Goal: Task Accomplishment & Management: Complete application form

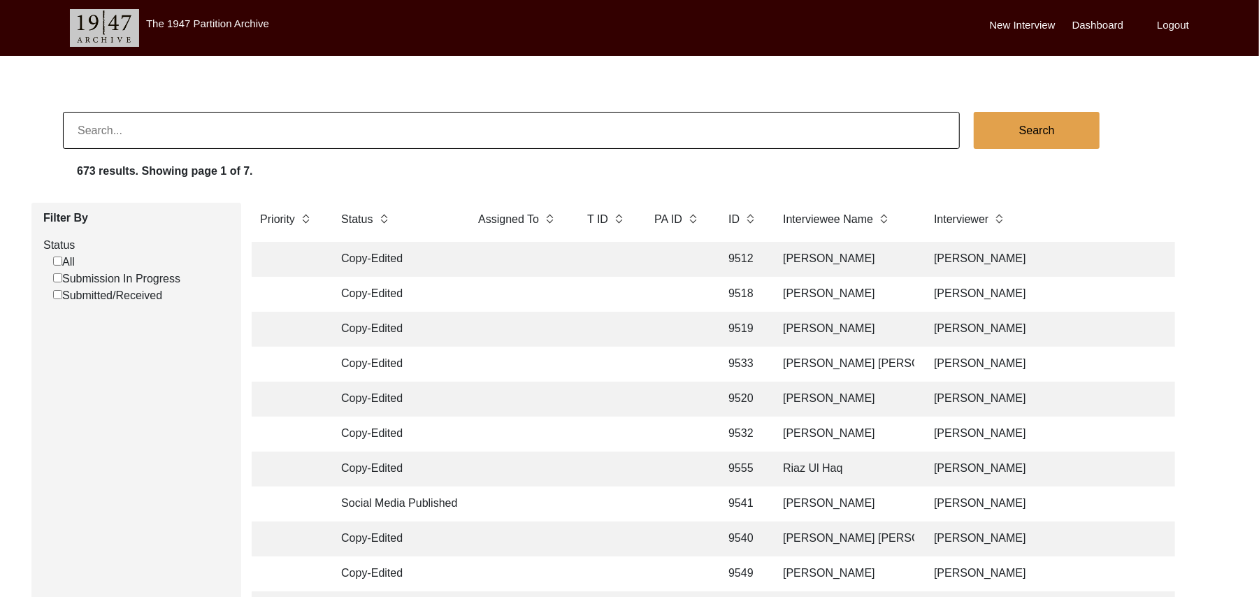
click at [57, 277] on input "Submission In Progress" at bounding box center [57, 277] width 9 height 9
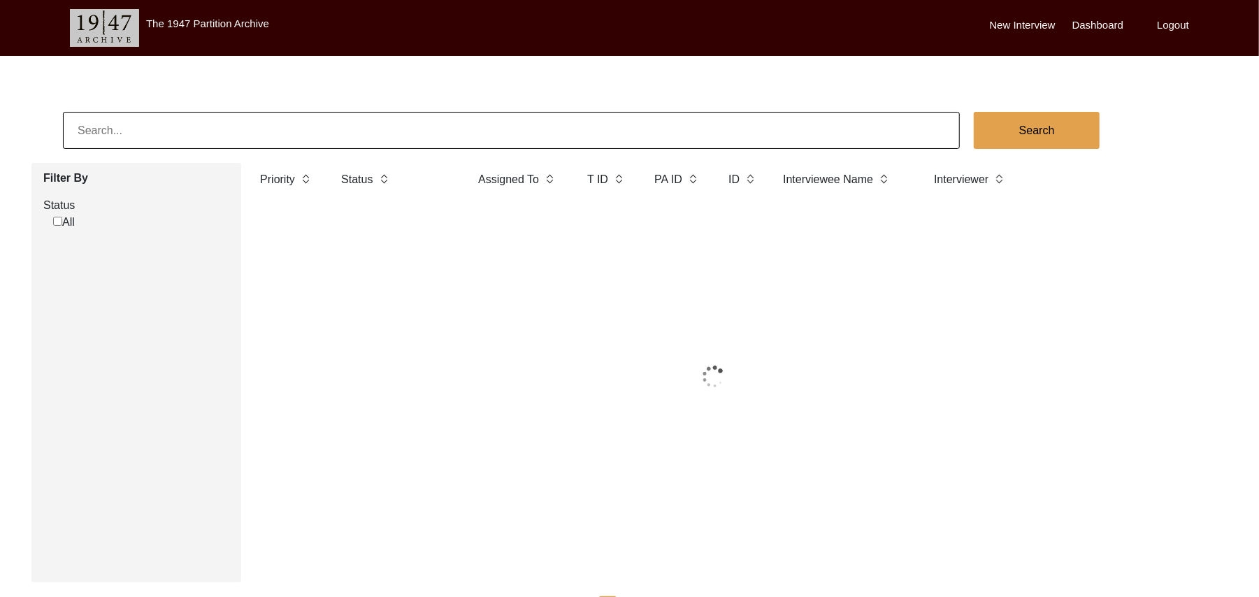
checkbox input "false"
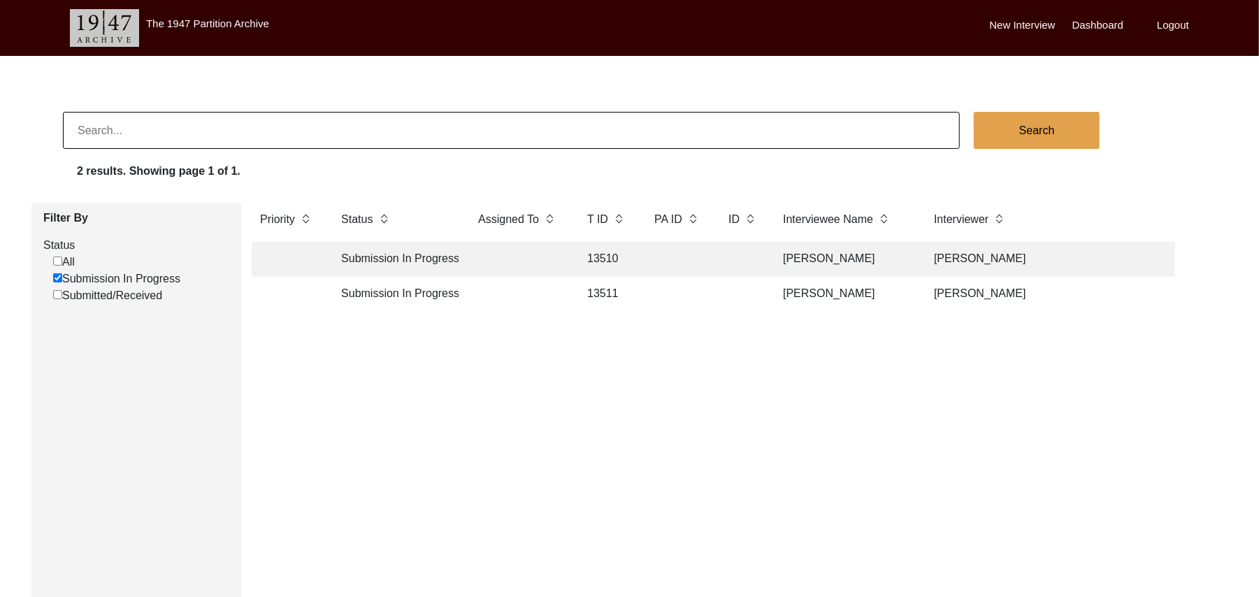
click at [594, 250] on td "13510" at bounding box center [607, 259] width 56 height 35
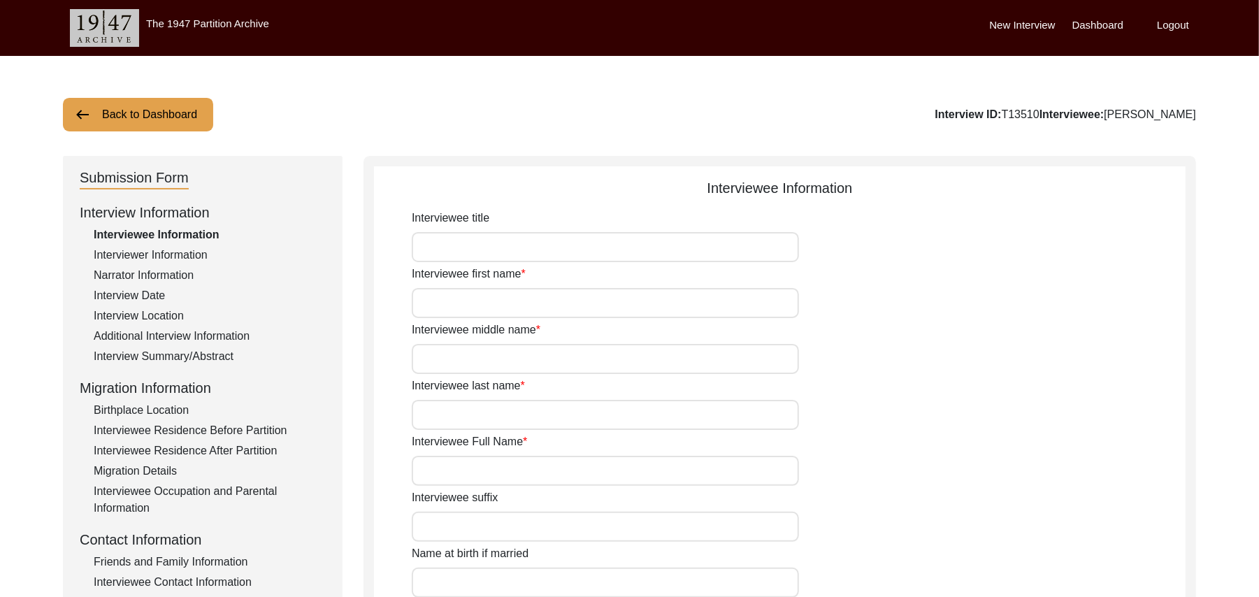
type input "Mr"
type input "Faqir"
type input "[DEMOGRAPHIC_DATA]"
type input "N/A"
type input "[PERSON_NAME]"
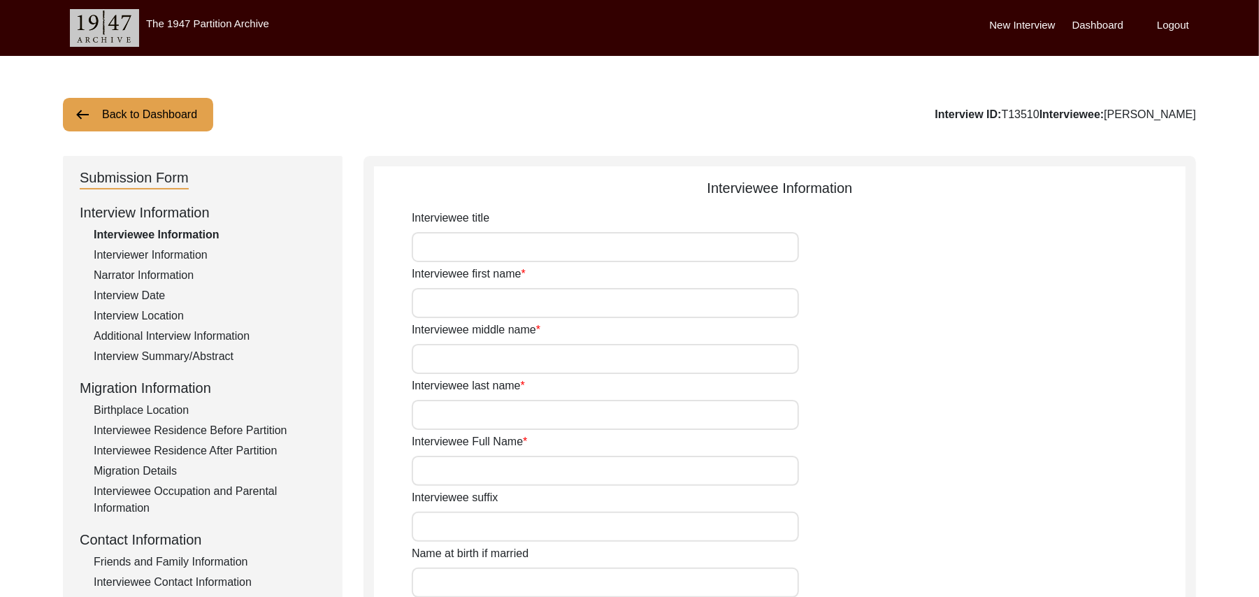
type input "N/A"
type input "[PERSON_NAME]"
type input "1925"
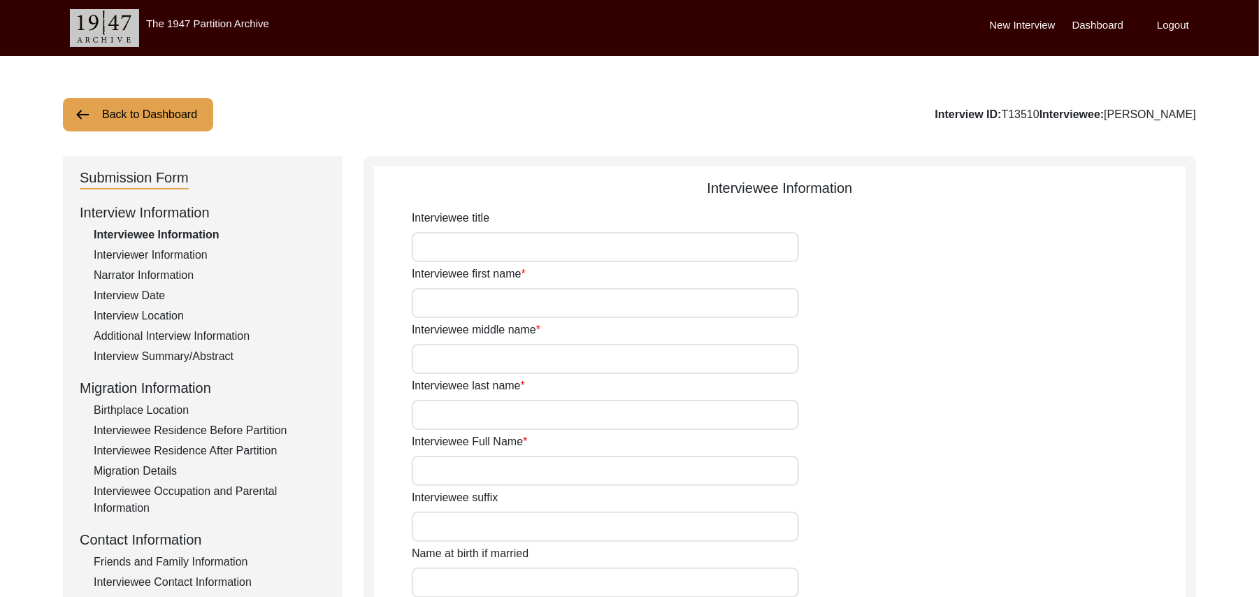
type input "!00 Years"
type input "[DEMOGRAPHIC_DATA]"
type input "N/A"
type textarea "N/A"
type input "Punjabi"
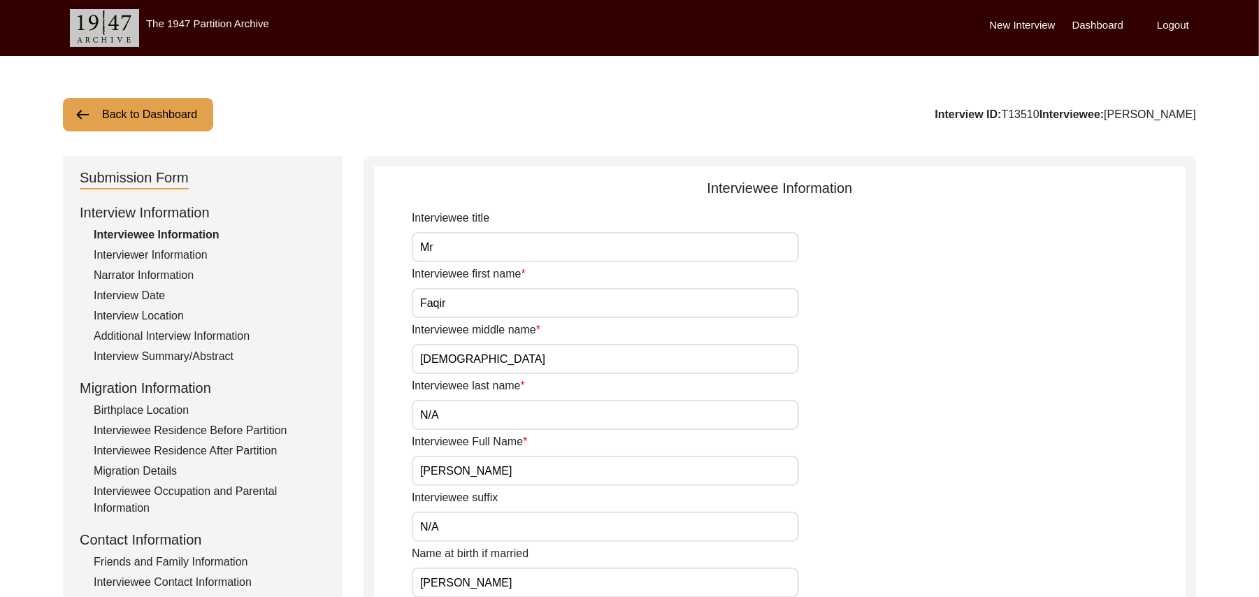
type input "Malwai"
type input "[DEMOGRAPHIC_DATA]"
type input "Jut"
click at [201, 353] on div "Interview Summary/Abstract" at bounding box center [210, 356] width 232 height 17
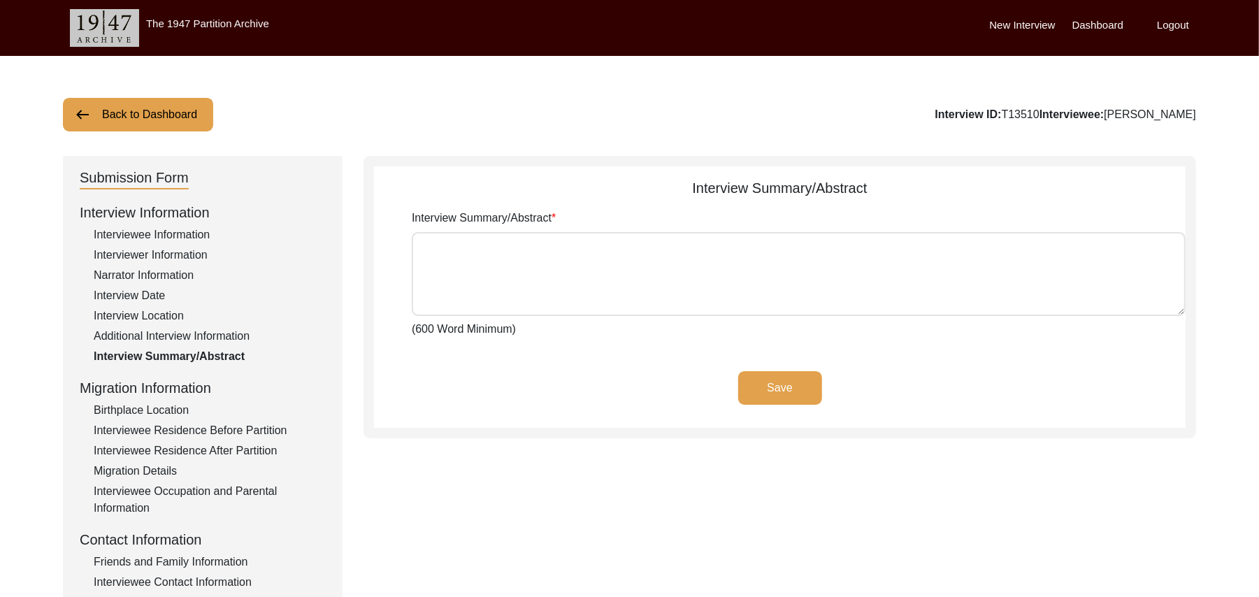
click at [433, 264] on textarea "Interview Summary/Abstract" at bounding box center [799, 274] width 774 height 84
paste textarea "[PERSON_NAME] [PERSON_NAME] [PERSON_NAME] son of [PERSON_NAME], jut was born at…"
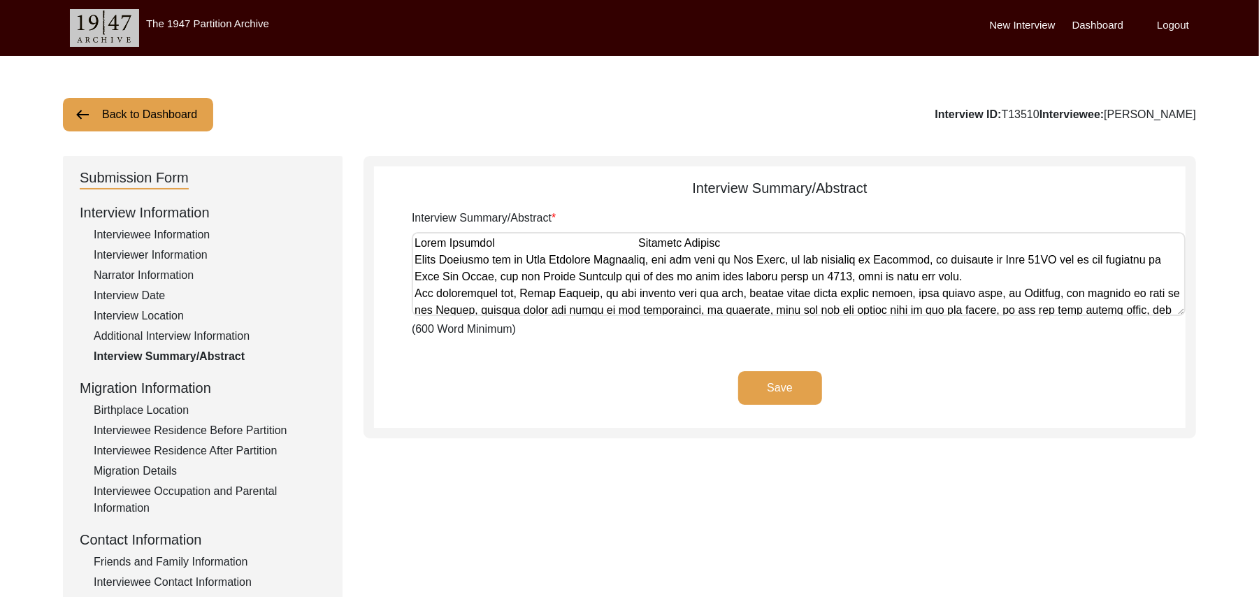
scroll to position [1109, 0]
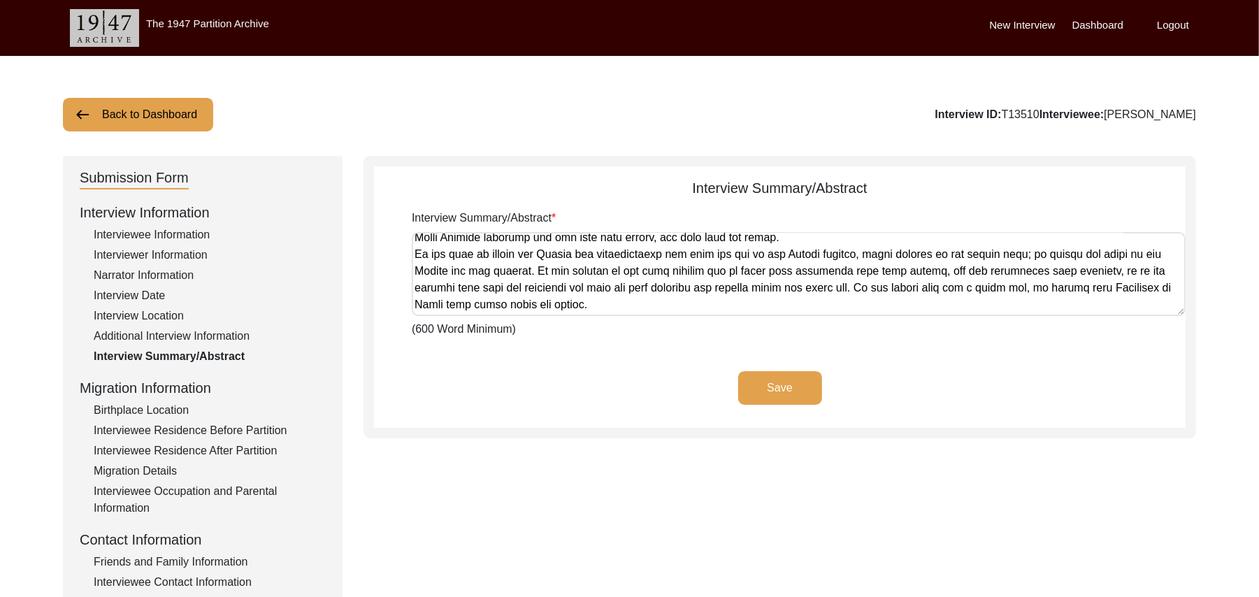
type textarea "[PERSON_NAME] [PERSON_NAME] [PERSON_NAME] son of [PERSON_NAME], jut was born at…"
click at [754, 382] on button "Save" at bounding box center [780, 388] width 84 height 34
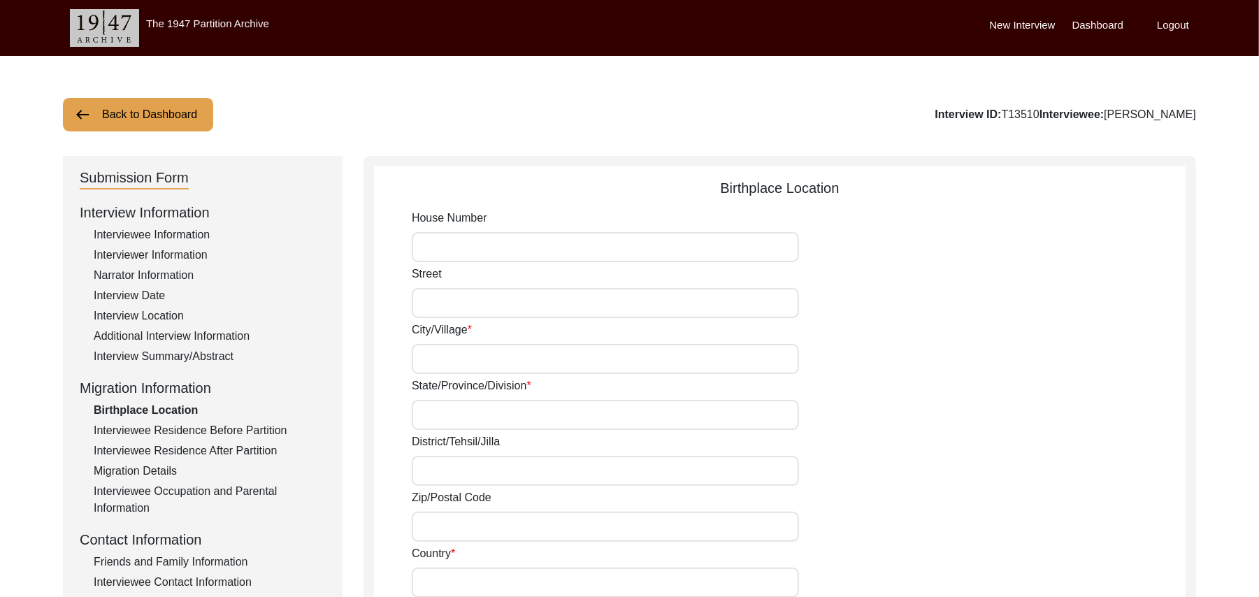
type input "N/A"
type input "Raikot"
type input "[GEOGRAPHIC_DATA]"
type input "Ludhiana"
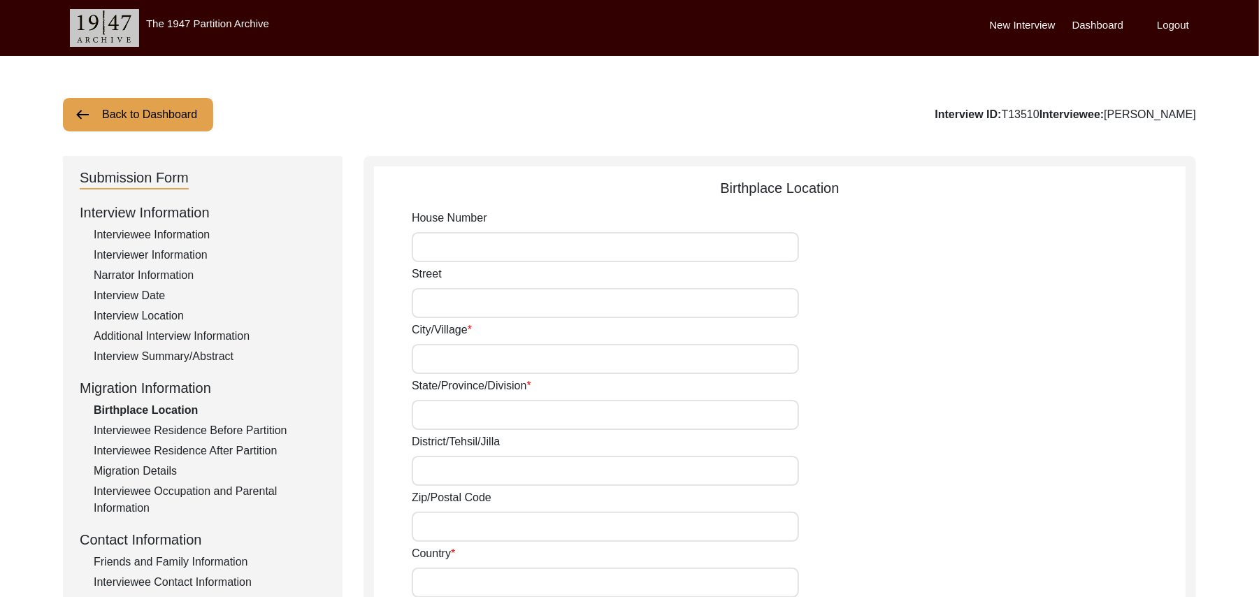
type input "add"
type input "[GEOGRAPHIC_DATA]"
type input "Raikot"
type input "[GEOGRAPHIC_DATA], [GEOGRAPHIC_DATA], [GEOGRAPHIC_DATA]"
type input "N/A"
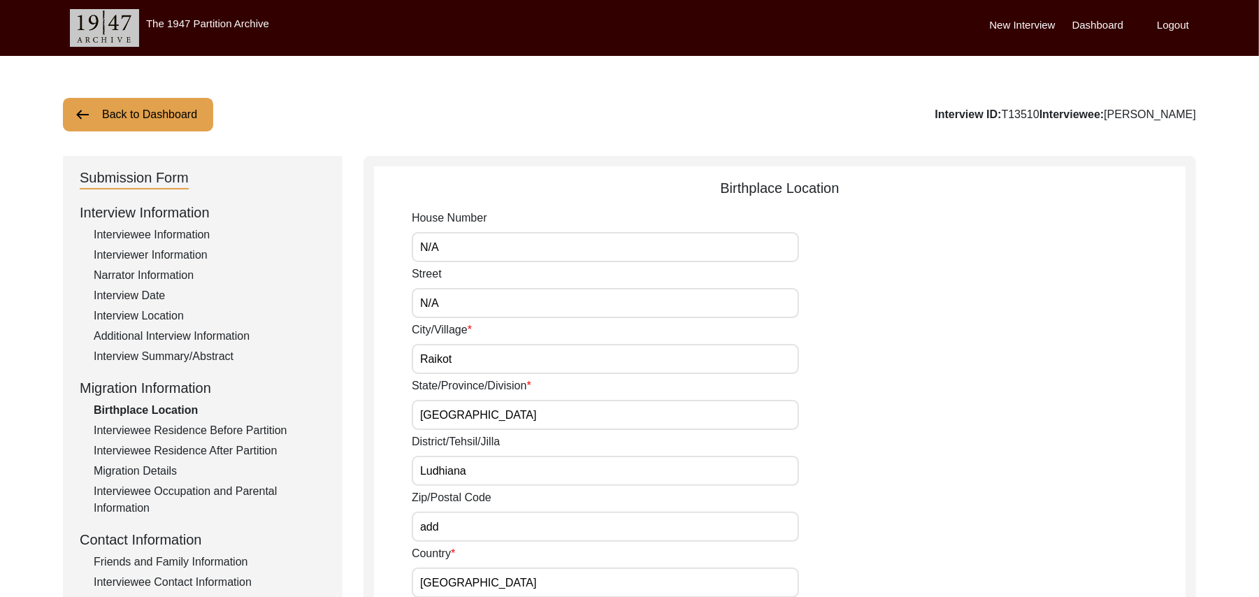
type input "N/A"
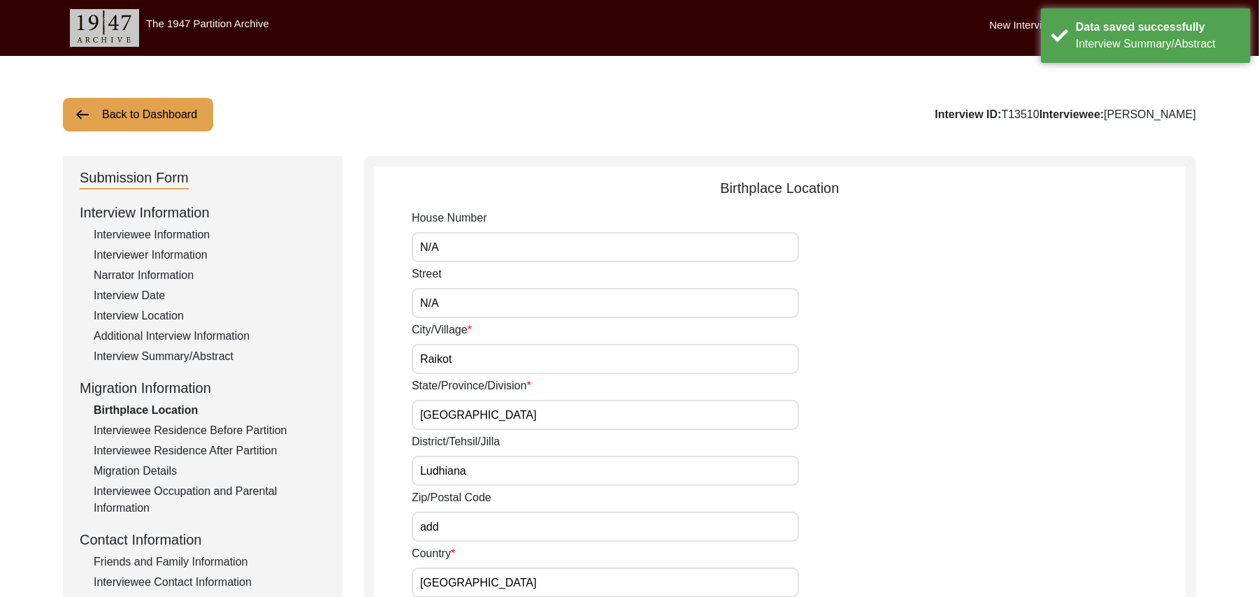
click at [193, 232] on div "Interviewee Information" at bounding box center [210, 235] width 232 height 17
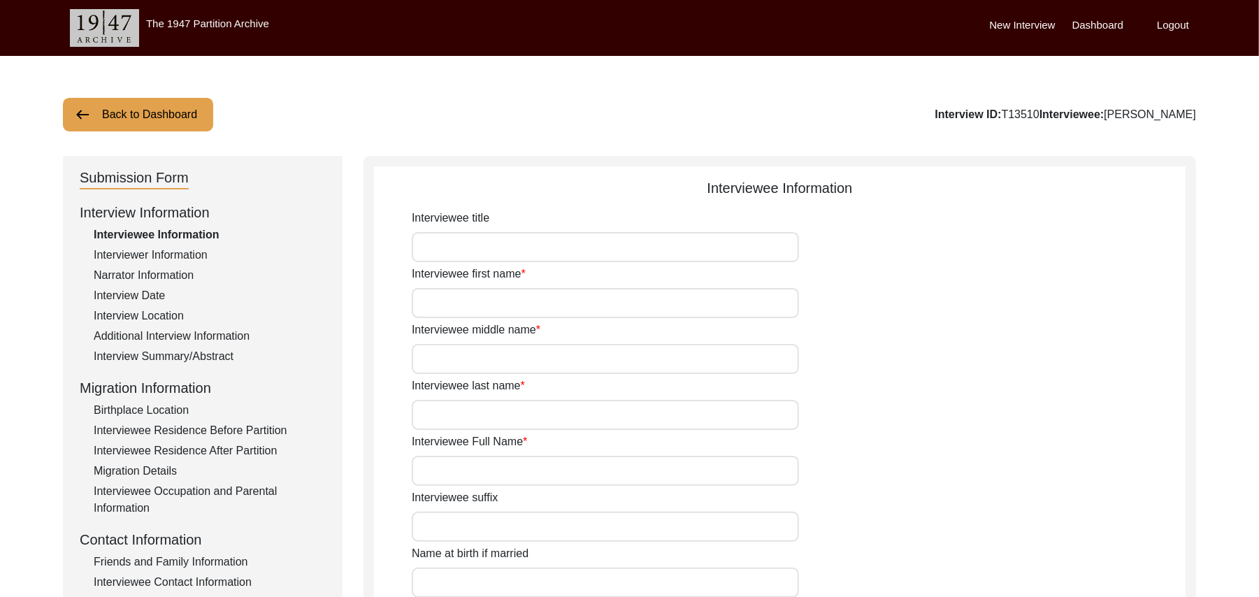
type input "Mr"
type input "Faqir"
type input "[DEMOGRAPHIC_DATA]"
type input "N/A"
type input "[PERSON_NAME]"
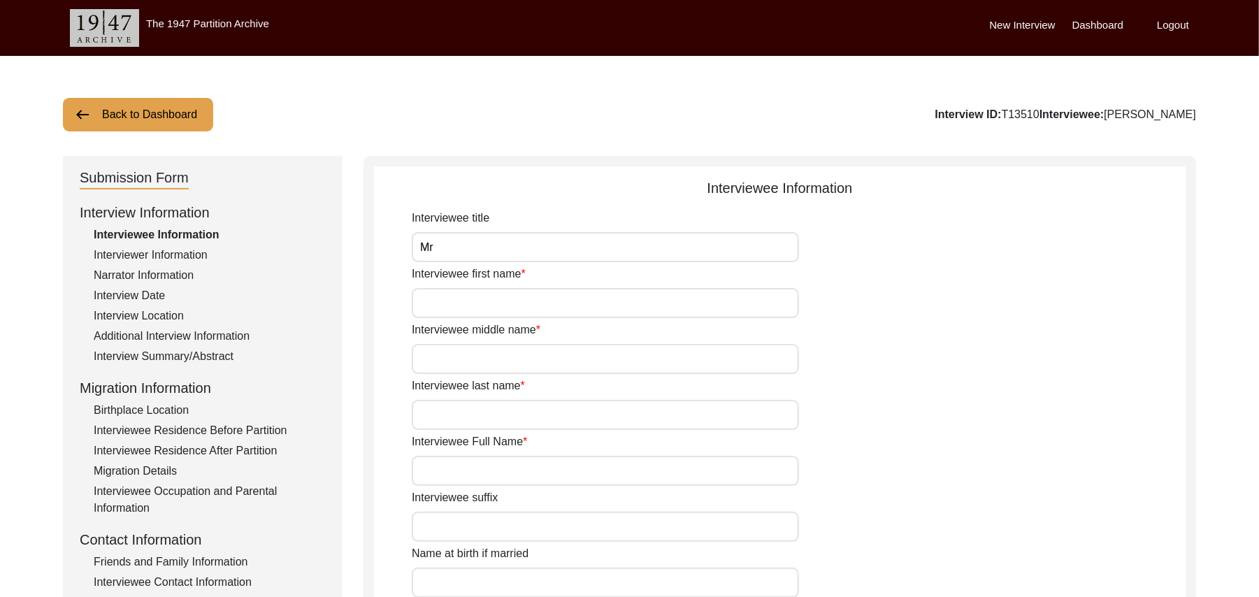
type input "N/A"
type input "[PERSON_NAME]"
type input "1925"
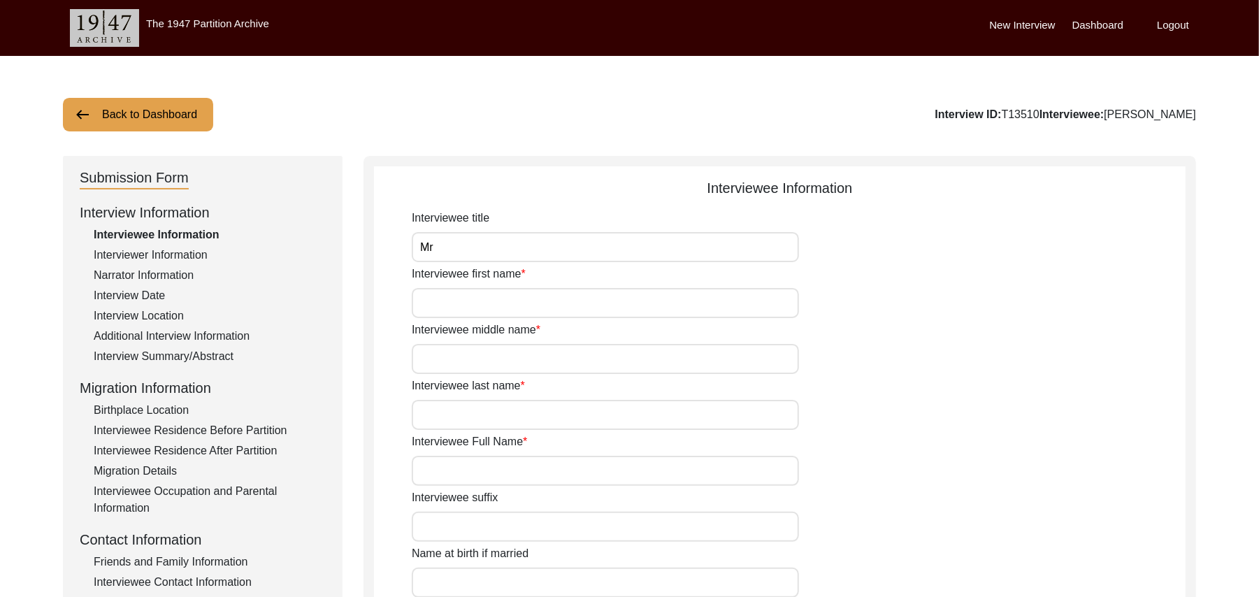
type input "!00 Years"
type input "[DEMOGRAPHIC_DATA]"
type input "N/A"
type textarea "N/A"
type input "Punjabi"
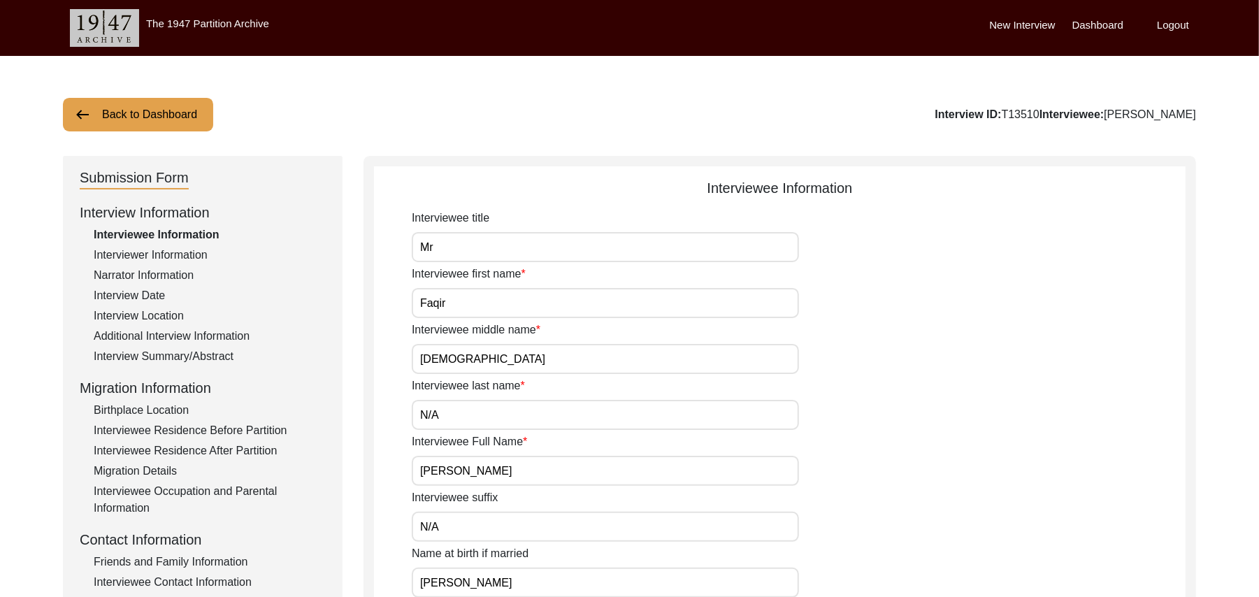
type input "Malwai"
type input "[DEMOGRAPHIC_DATA]"
type input "Jut"
click at [194, 253] on div "Interviewer Information" at bounding box center [210, 255] width 232 height 17
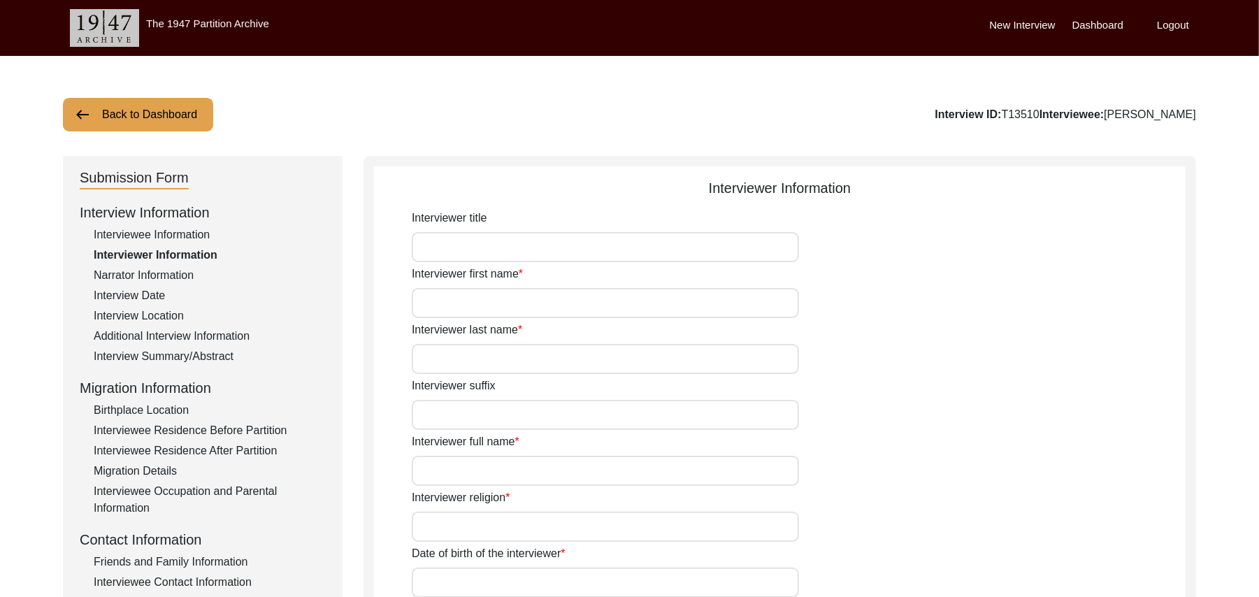
type input "Mr"
type input "[DEMOGRAPHIC_DATA]"
type input "[PERSON_NAME]"
type input "N/A"
type input "[PERSON_NAME]"
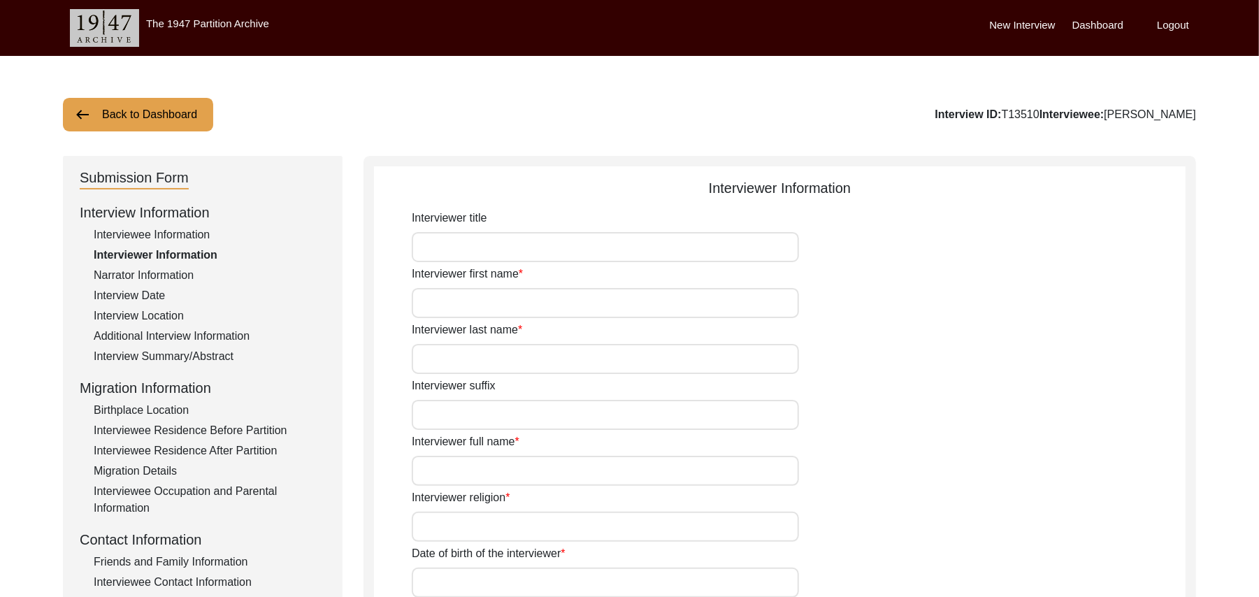
type input "[PERSON_NAME]"
type input "[DATE]"
type input "[GEOGRAPHIC_DATA], [GEOGRAPHIC_DATA], [GEOGRAPHIC_DATA]"
type input "Retired Govt Servant"
type input "Mr"
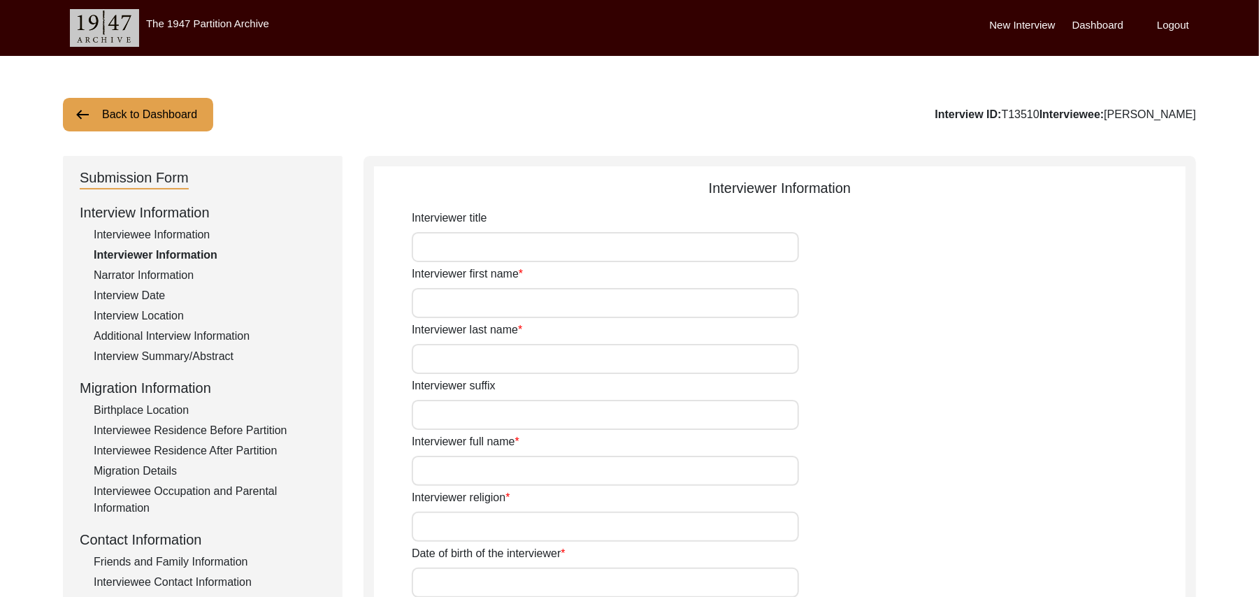
type input "[DEMOGRAPHIC_DATA]"
type input "[PERSON_NAME]"
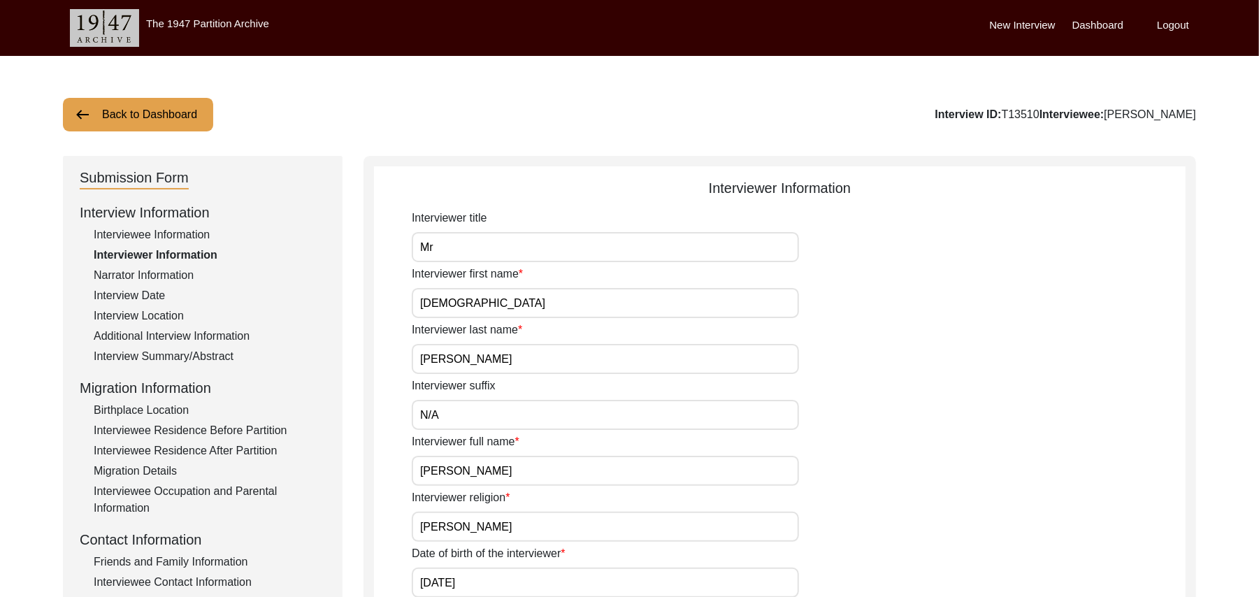
type input "N/A"
type input "[PERSON_NAME]"
type textarea "A graduate in the subjects of education and [DEMOGRAPHIC_DATA] history."
type input "Punjabi"
type input "Malwai"
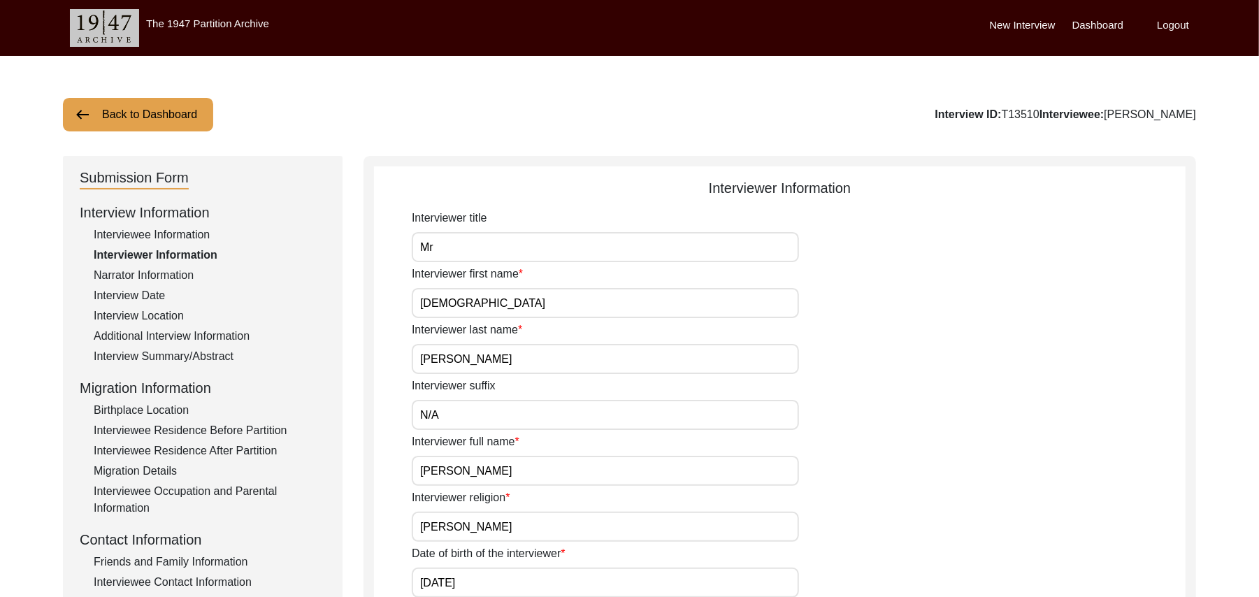
type textarea "Refered by man in the village"
click at [180, 272] on div "Narrator Information" at bounding box center [210, 275] width 232 height 17
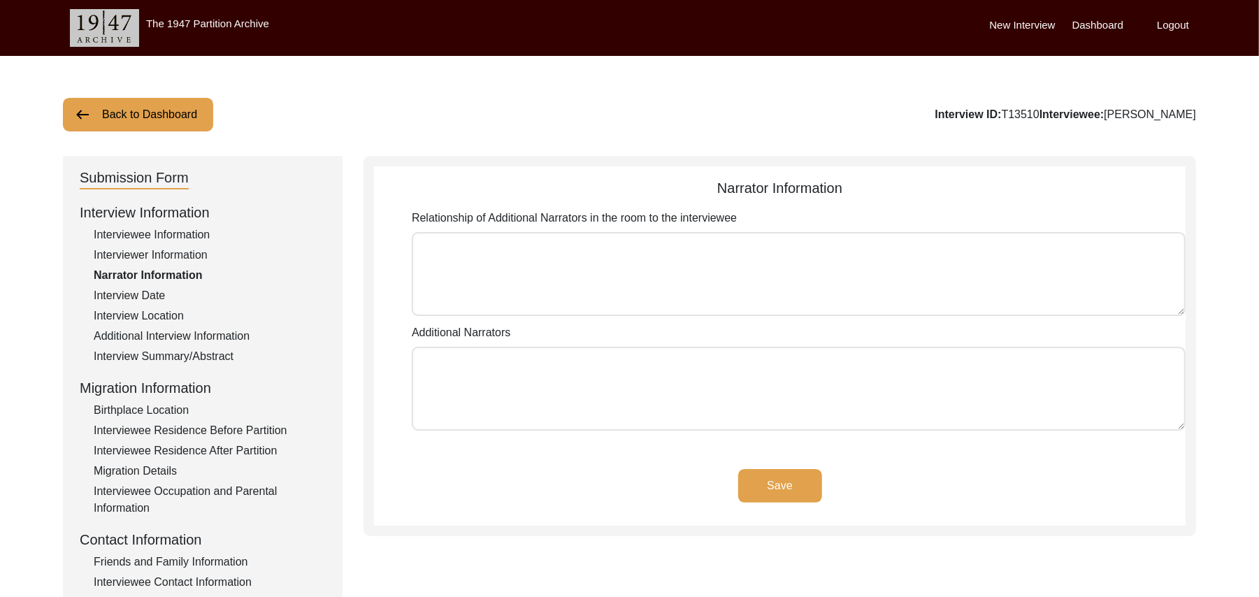
type textarea "N/A"
click at [151, 294] on div "Interview Date" at bounding box center [210, 295] width 232 height 17
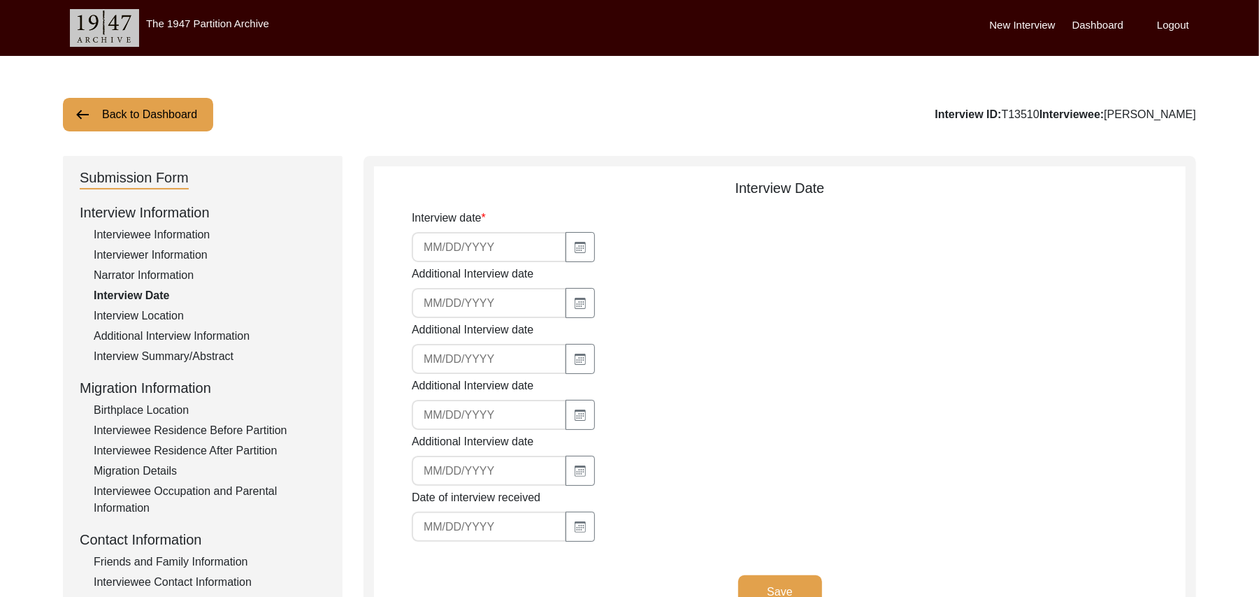
type input "[DATE]"
click at [763, 582] on button "Save" at bounding box center [780, 592] width 84 height 34
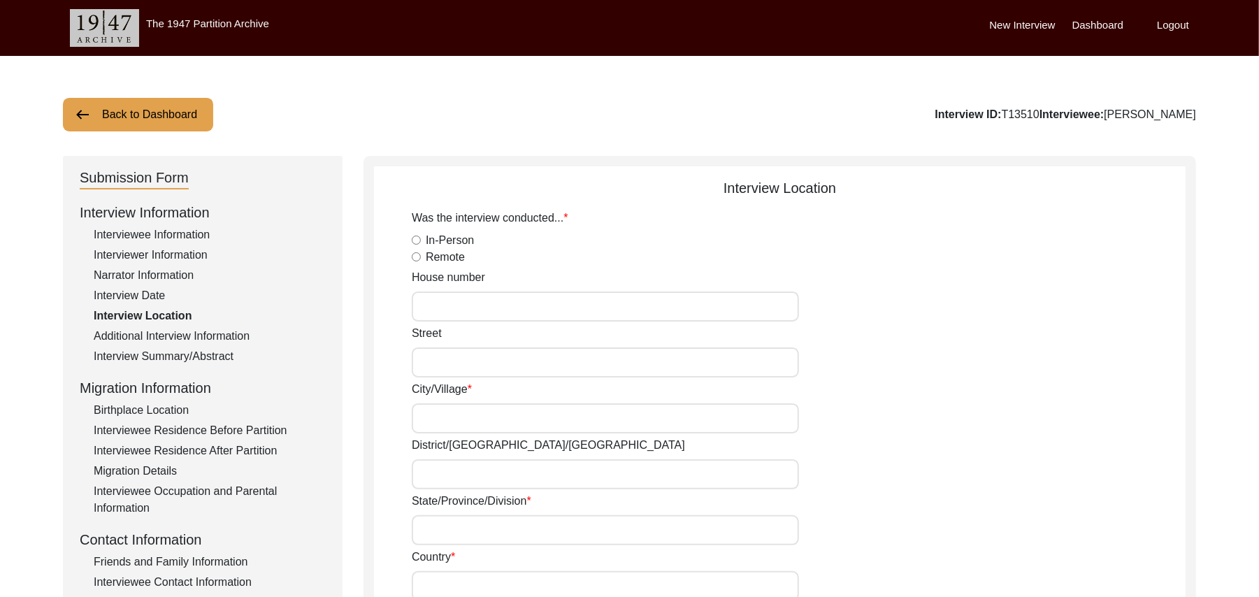
radio input "true"
type input "N/A"
type input "Chak 93JB"
type input "[PERSON_NAME]/ Gojra"
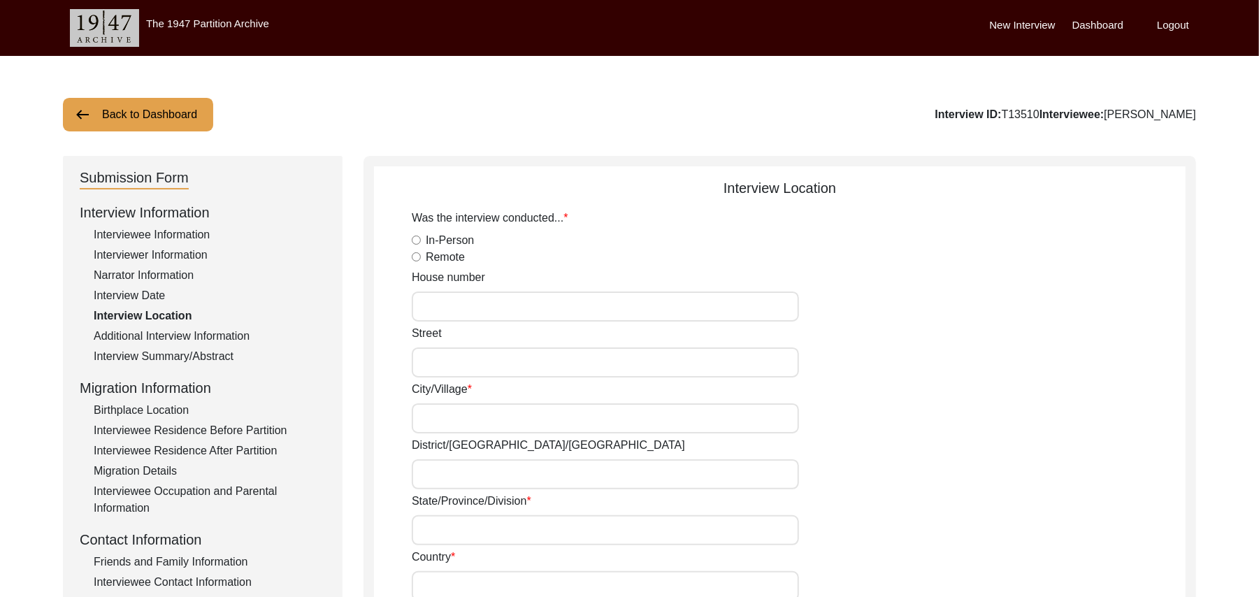
type input "[GEOGRAPHIC_DATA]"
type input "36120"
type input "Chak 93JB"
type input "Chak 93JB, [GEOGRAPHIC_DATA], [GEOGRAPHIC_DATA]"
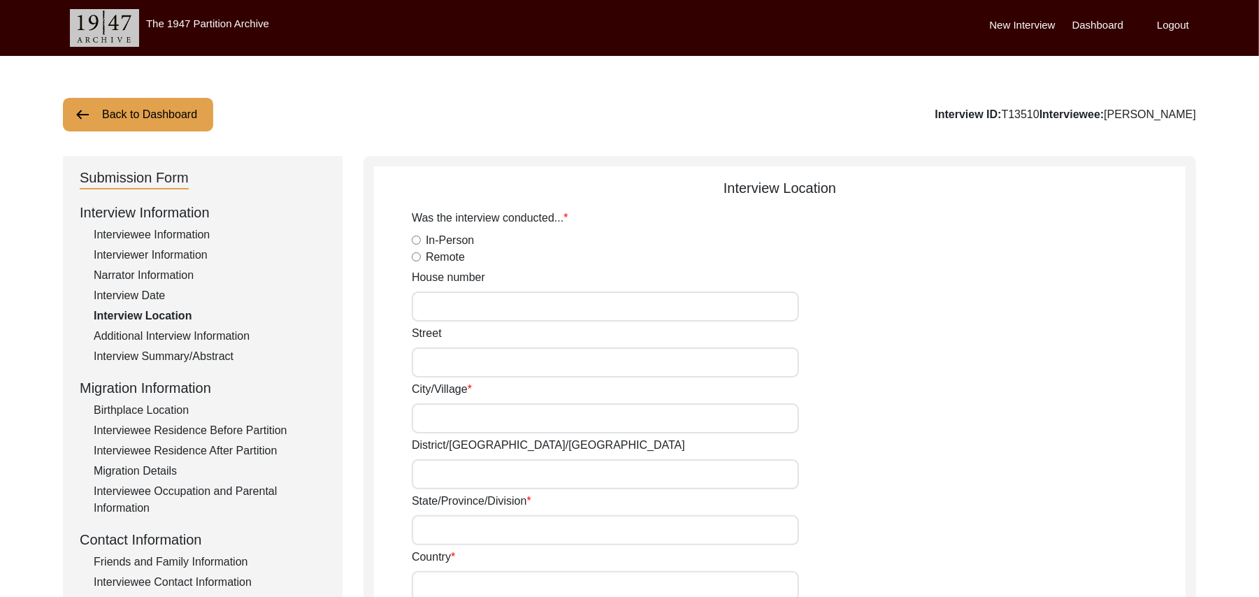
type input "N/A"
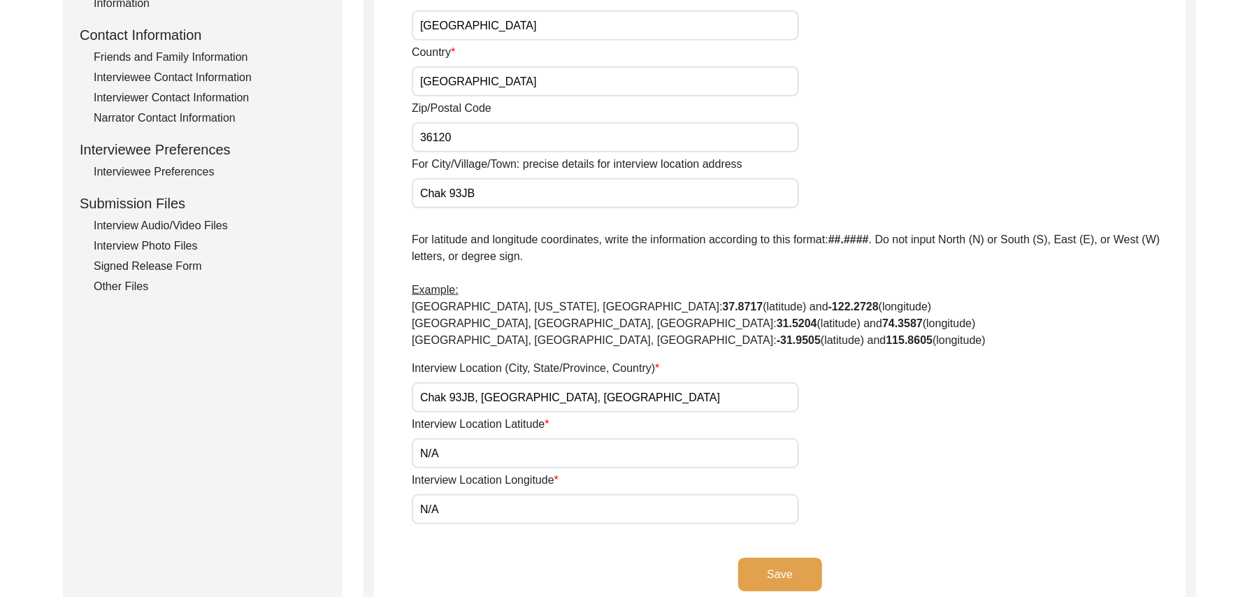
scroll to position [501, 0]
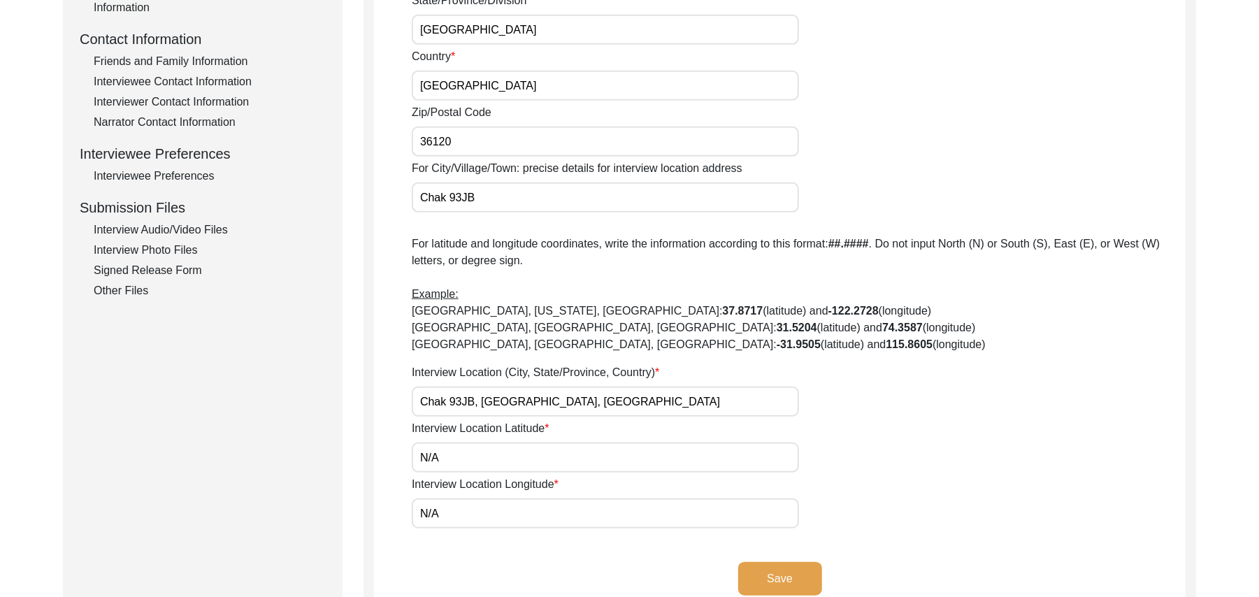
click at [784, 575] on button "Save" at bounding box center [780, 579] width 84 height 34
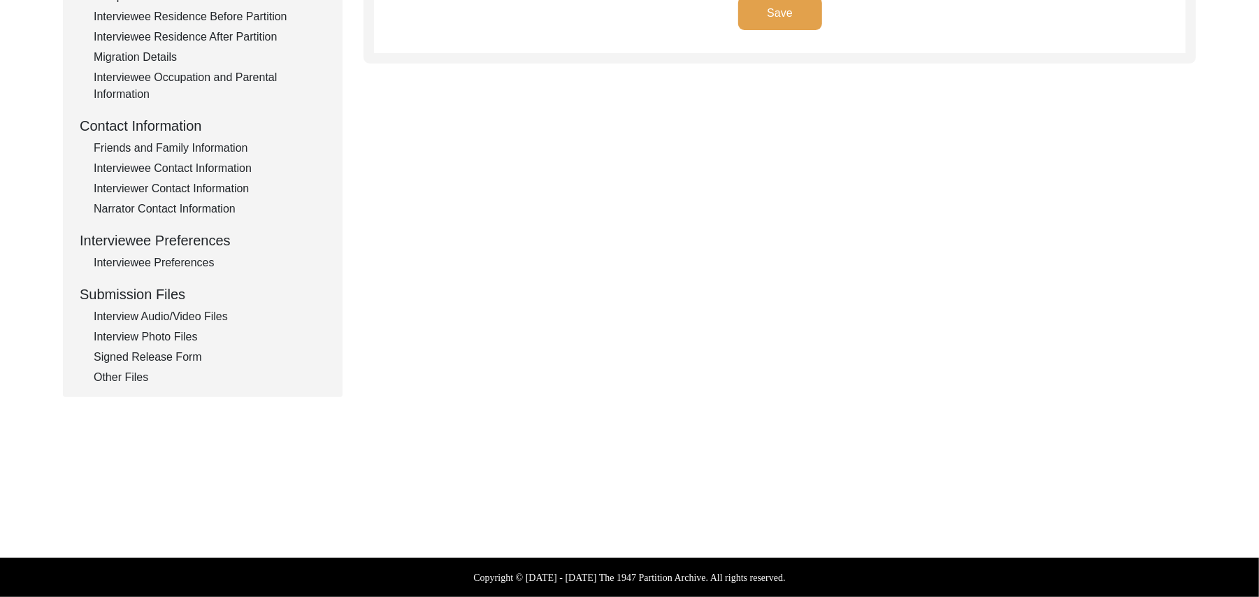
scroll to position [412, 0]
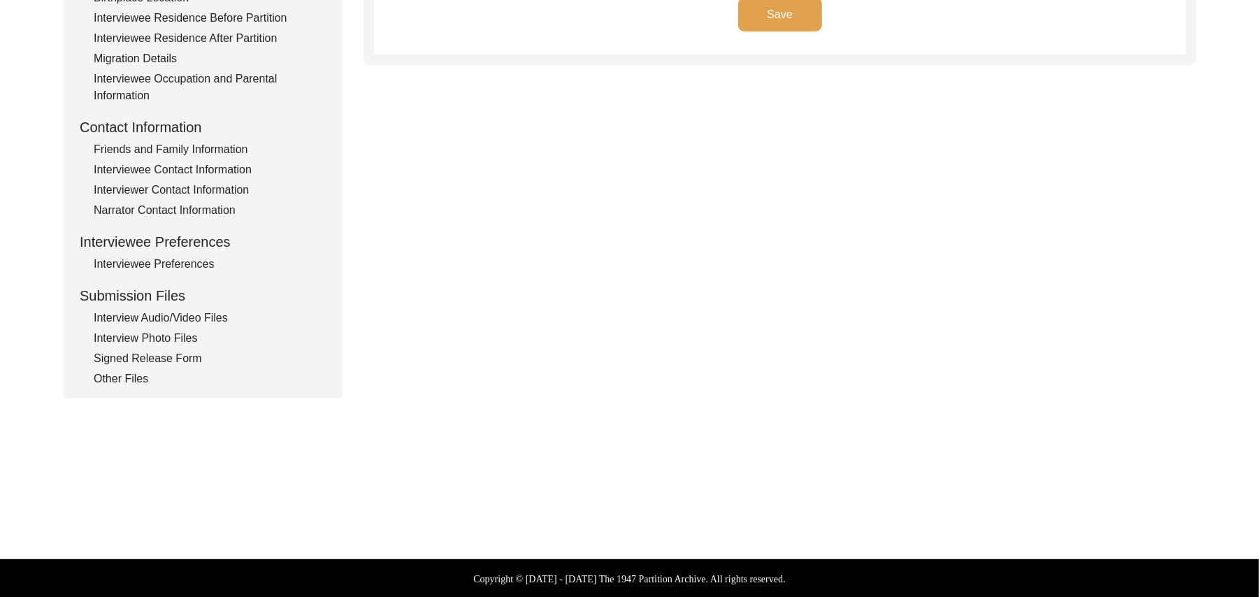
type input "Punjabi"
type textarea "N/A"
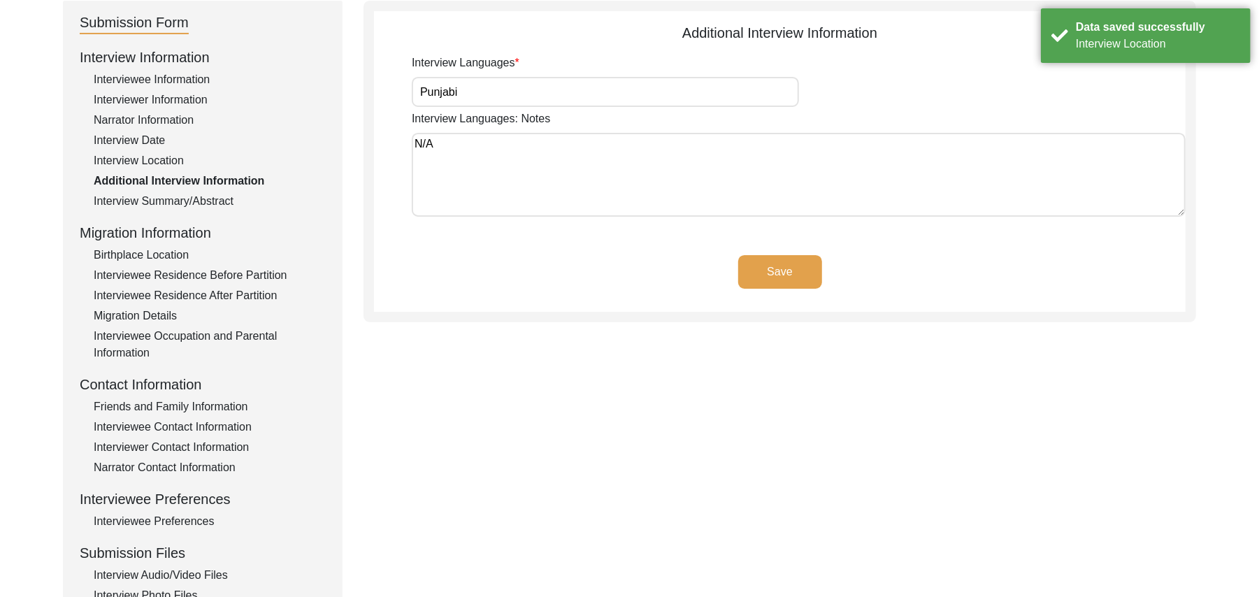
scroll to position [150, 0]
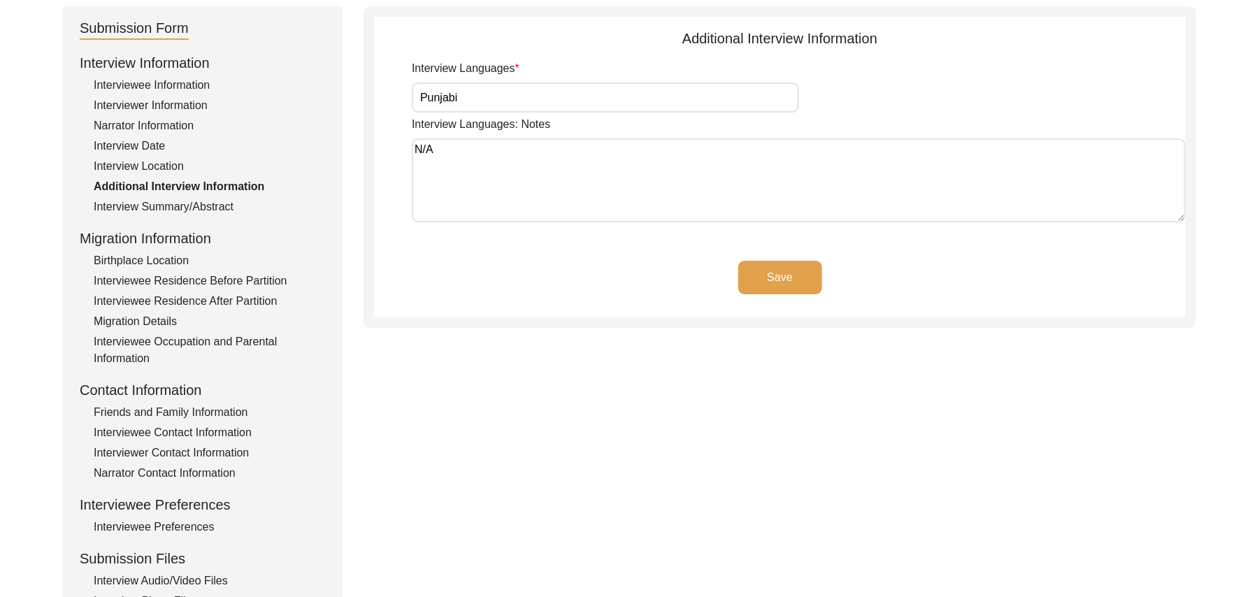
click at [800, 274] on button "Save" at bounding box center [780, 278] width 84 height 34
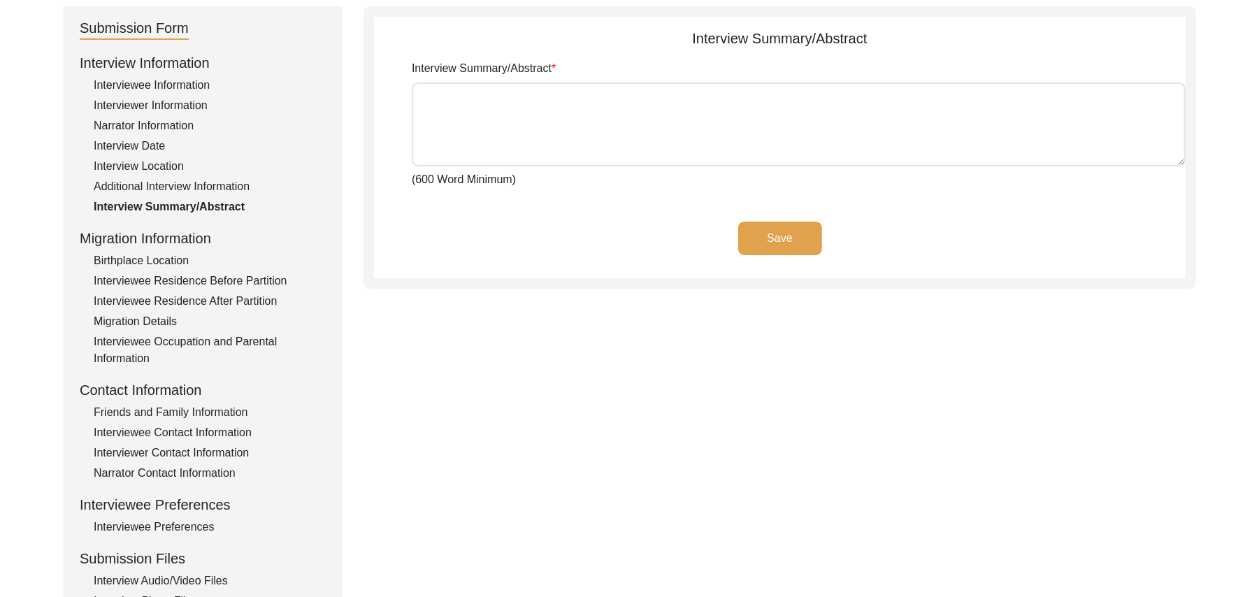
type textarea "[PERSON_NAME] [PERSON_NAME] [PERSON_NAME] son of [PERSON_NAME], jut was born at…"
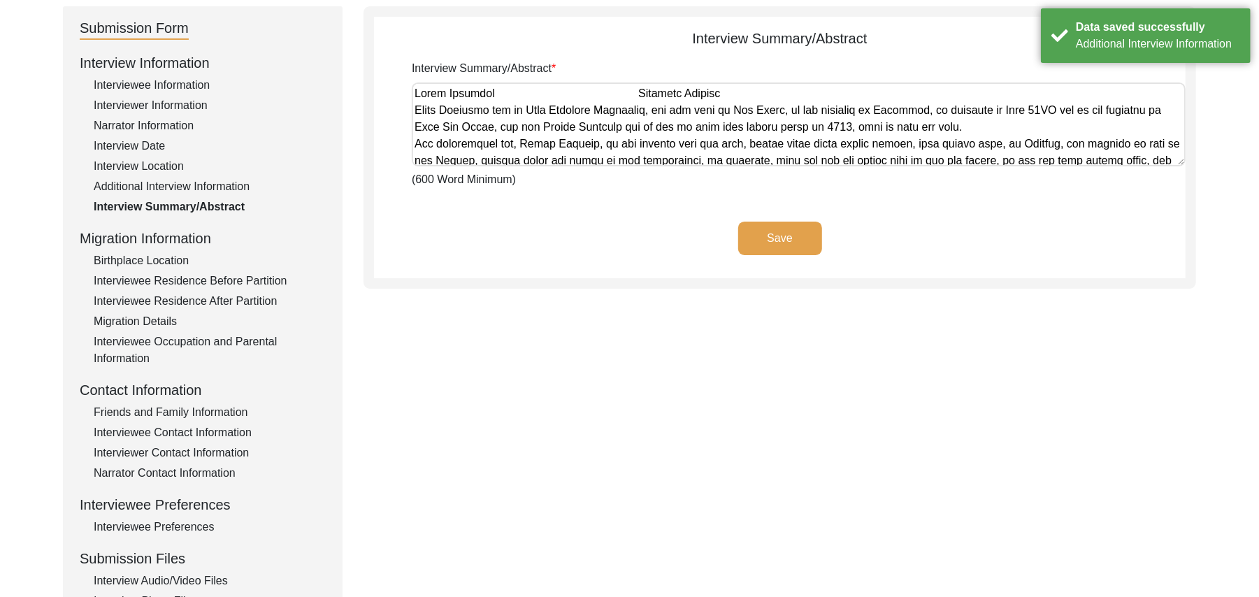
click at [789, 232] on button "Save" at bounding box center [780, 239] width 84 height 34
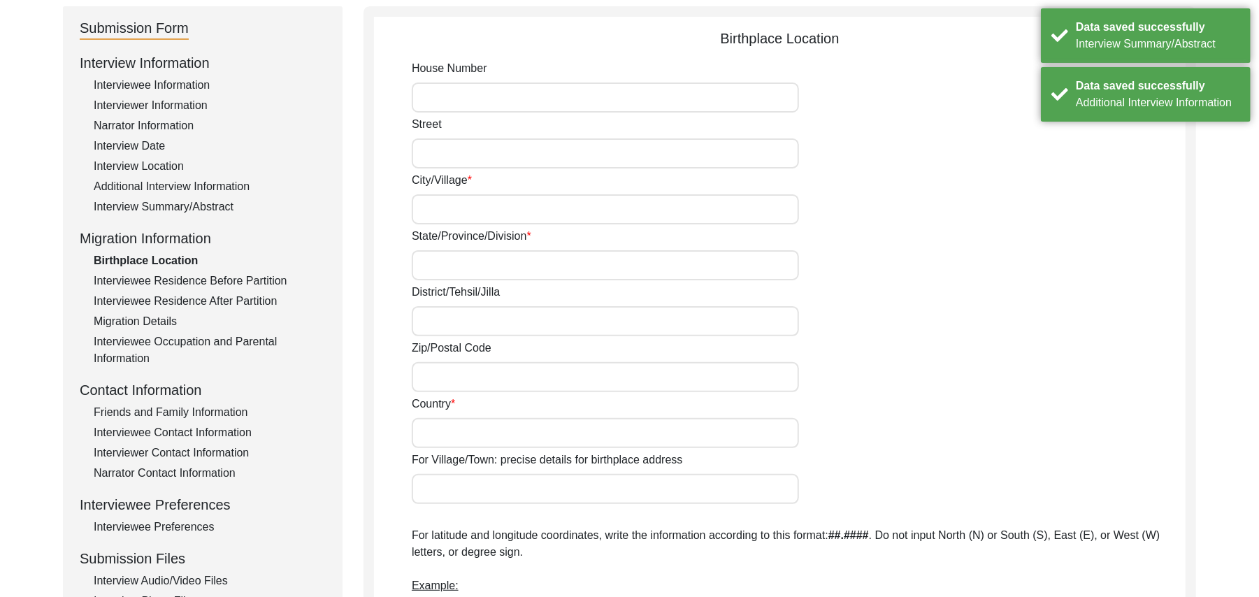
type input "N/A"
type input "Raikot"
type input "[GEOGRAPHIC_DATA]"
type input "Ludhiana"
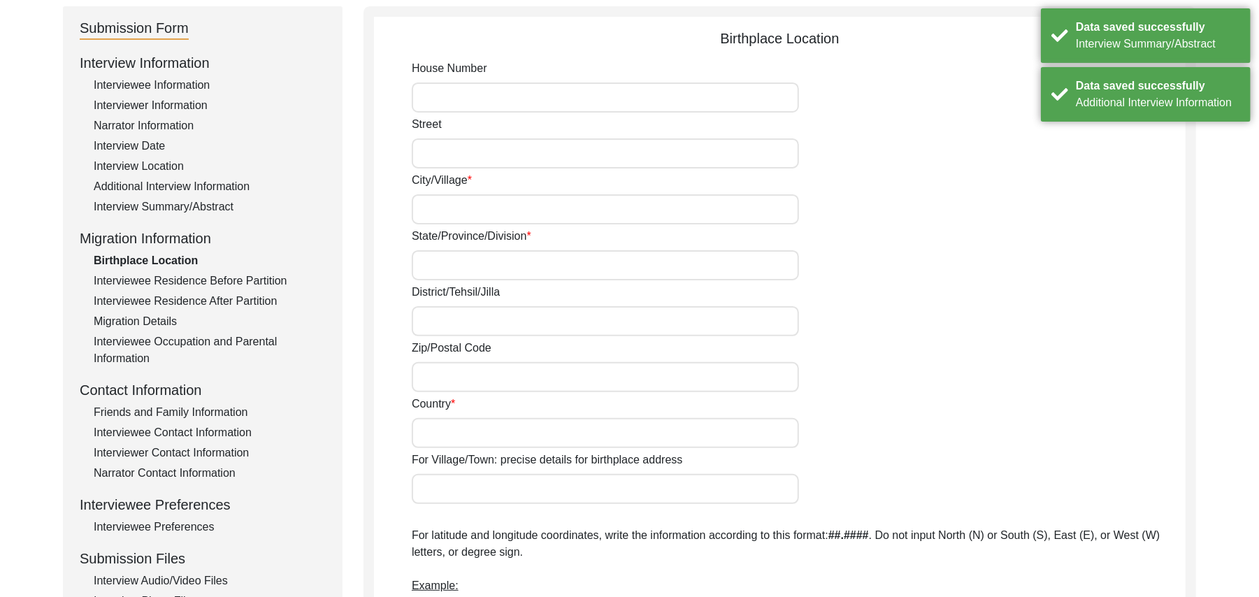
type input "add"
type input "[GEOGRAPHIC_DATA]"
type input "Raikot"
type input "[GEOGRAPHIC_DATA], [GEOGRAPHIC_DATA], [GEOGRAPHIC_DATA]"
type input "N/A"
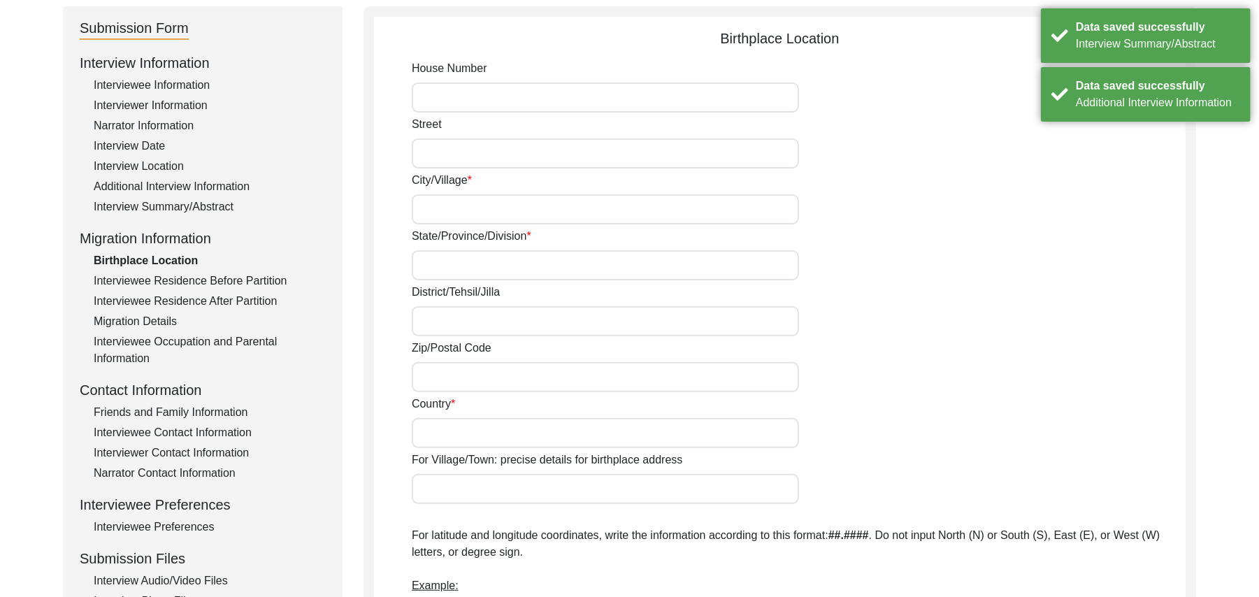
type input "N/A"
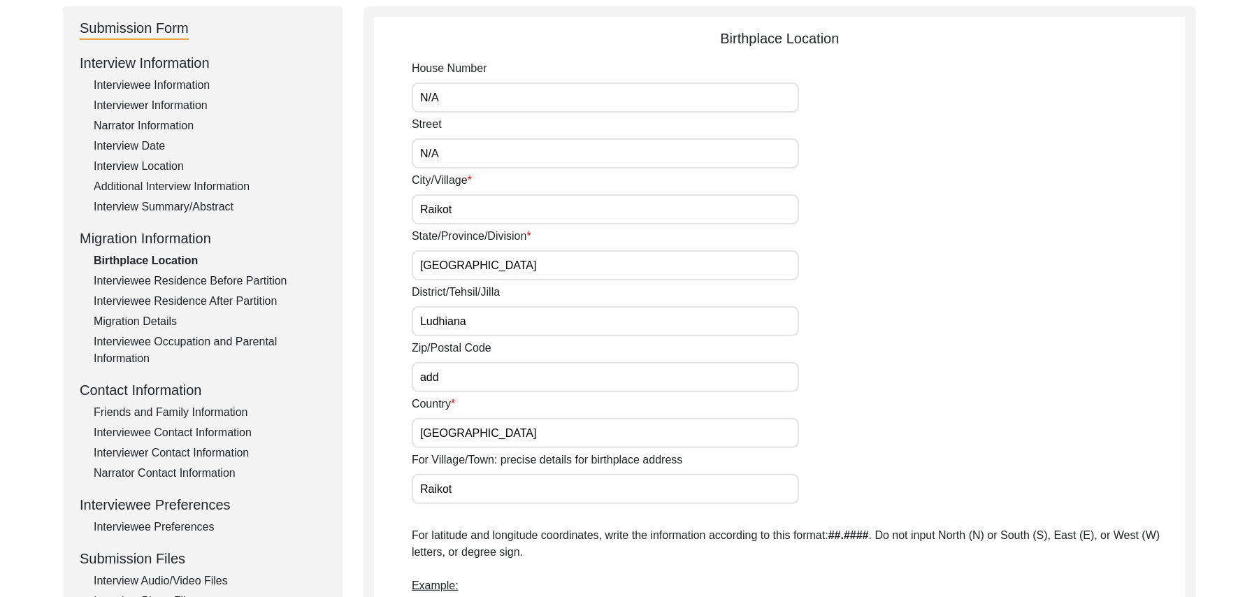
click at [445, 372] on input "add" at bounding box center [605, 377] width 387 height 30
type input "a"
type input "141109"
click at [476, 322] on input "Ludhiana" at bounding box center [605, 321] width 387 height 30
type input "Ludhiana / [GEOGRAPHIC_DATA]"
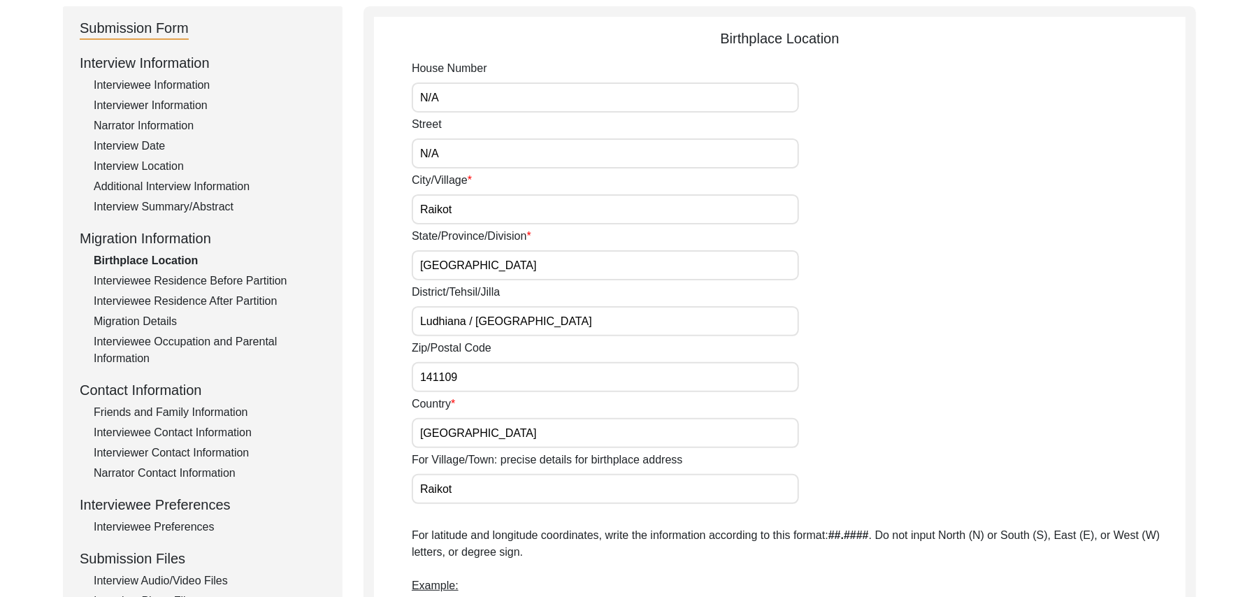
click at [471, 489] on input "Raikot" at bounding box center [605, 489] width 387 height 30
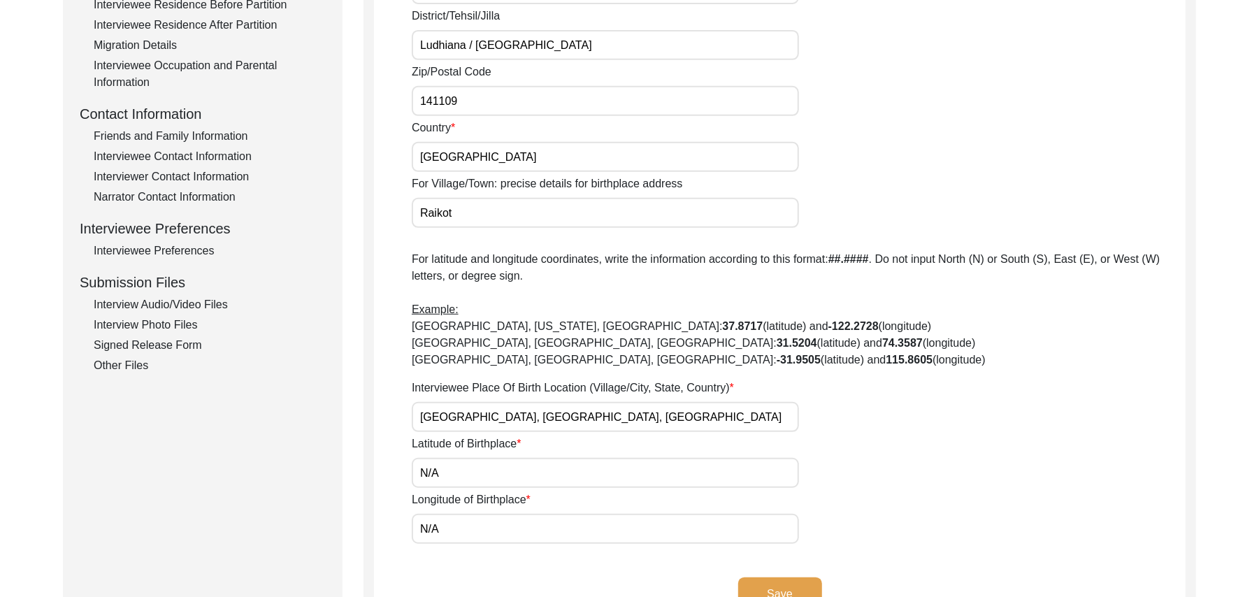
scroll to position [505, 0]
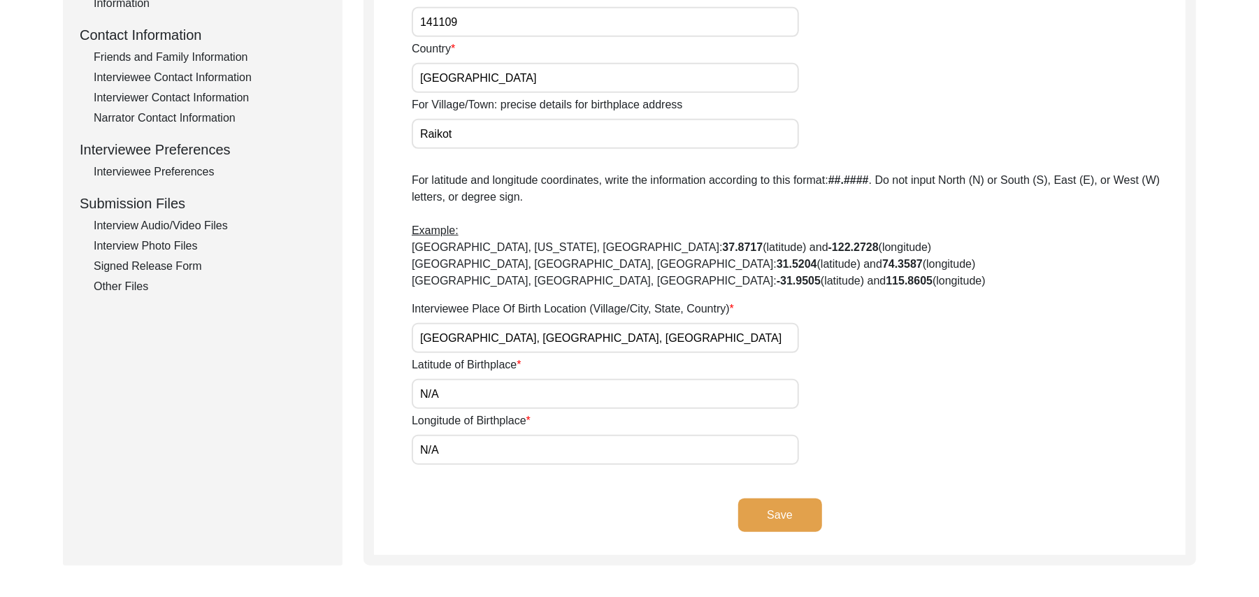
click at [777, 513] on button "Save" at bounding box center [780, 515] width 84 height 34
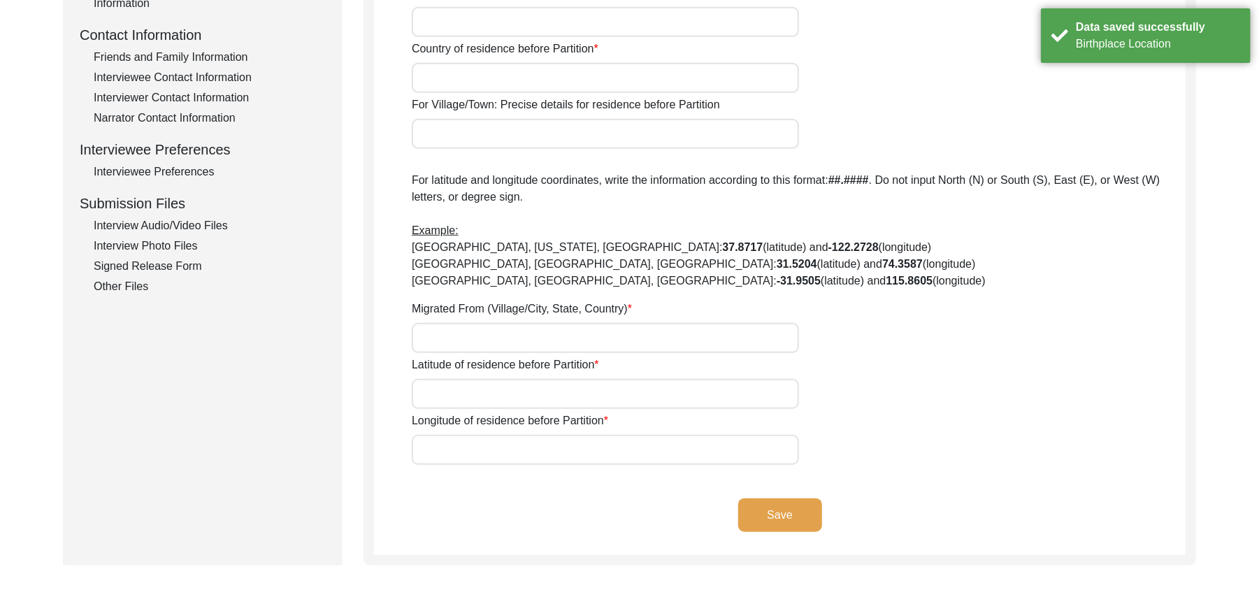
type input "N/A"
type input "Raikot"
type input "[GEOGRAPHIC_DATA]"
type input "Ludhiana"
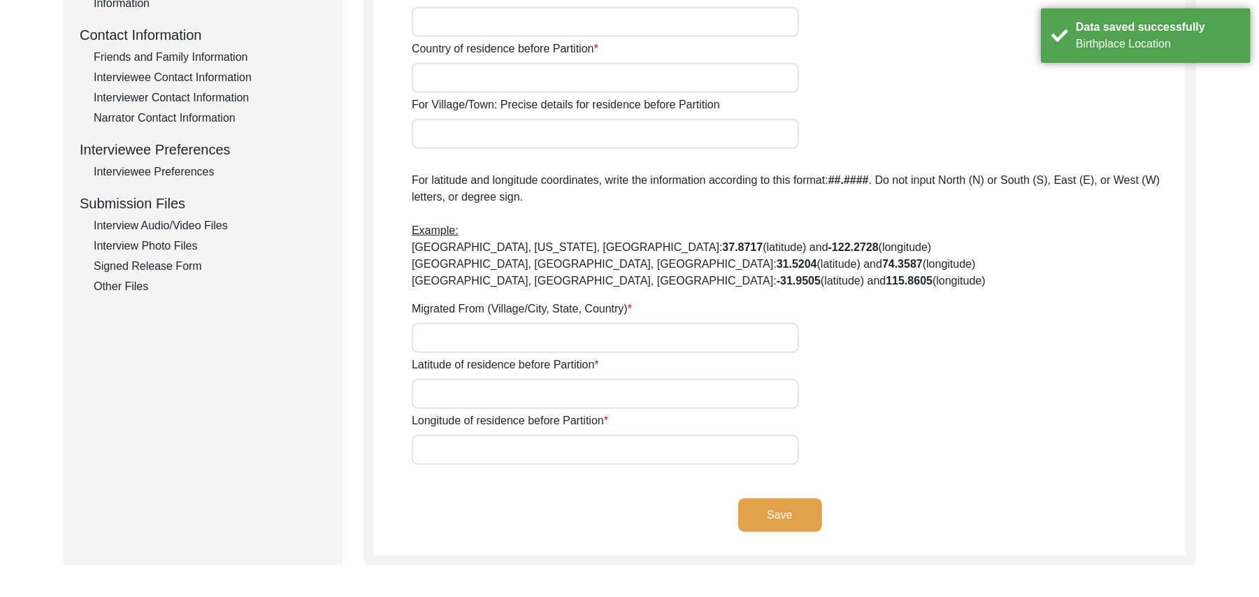
type input "DD"
type input "[GEOGRAPHIC_DATA]"
type input "Raikot"
type input "[GEOGRAPHIC_DATA], [GEOGRAPHIC_DATA], [GEOGRAPHIC_DATA]"
type input "N/A"
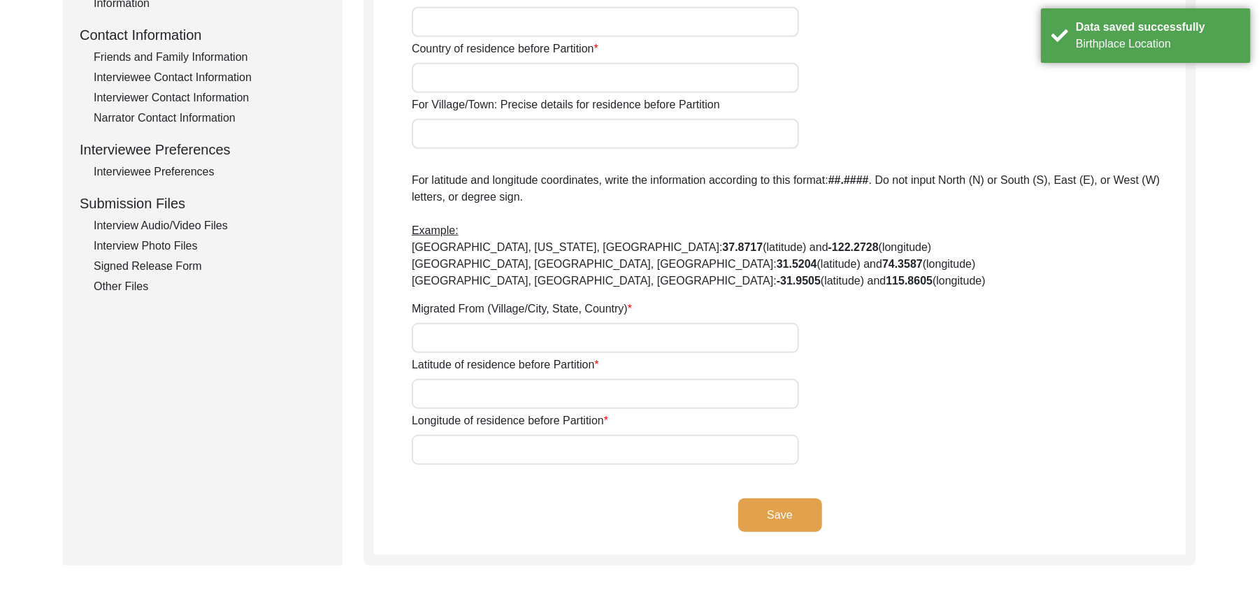
type input "N/A"
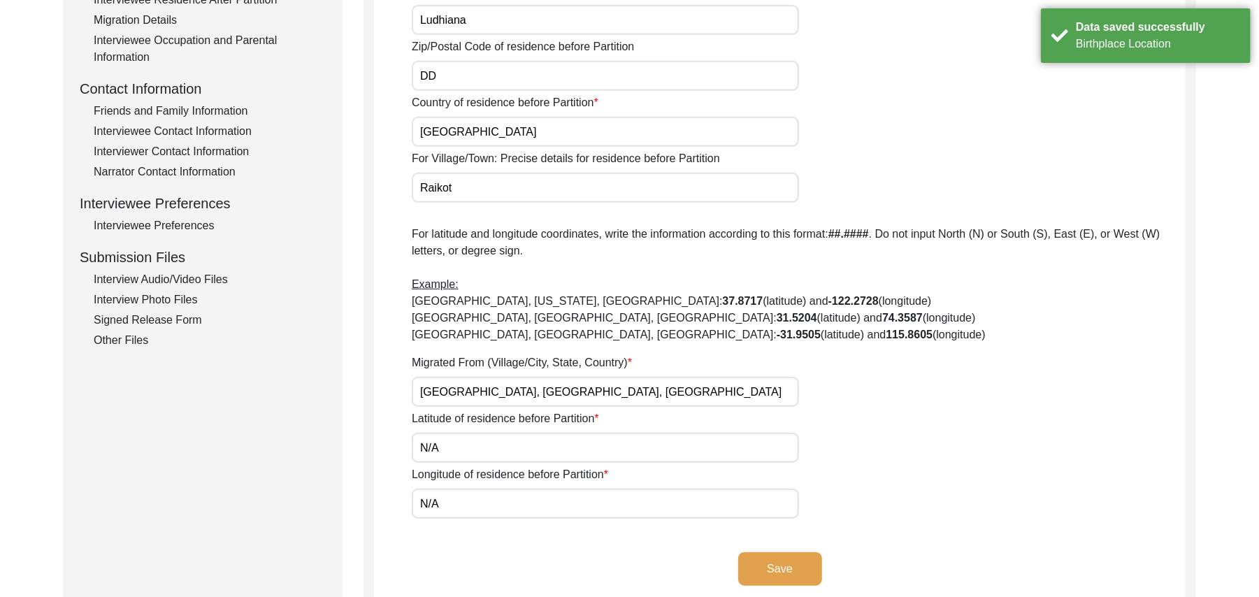
scroll to position [303, 0]
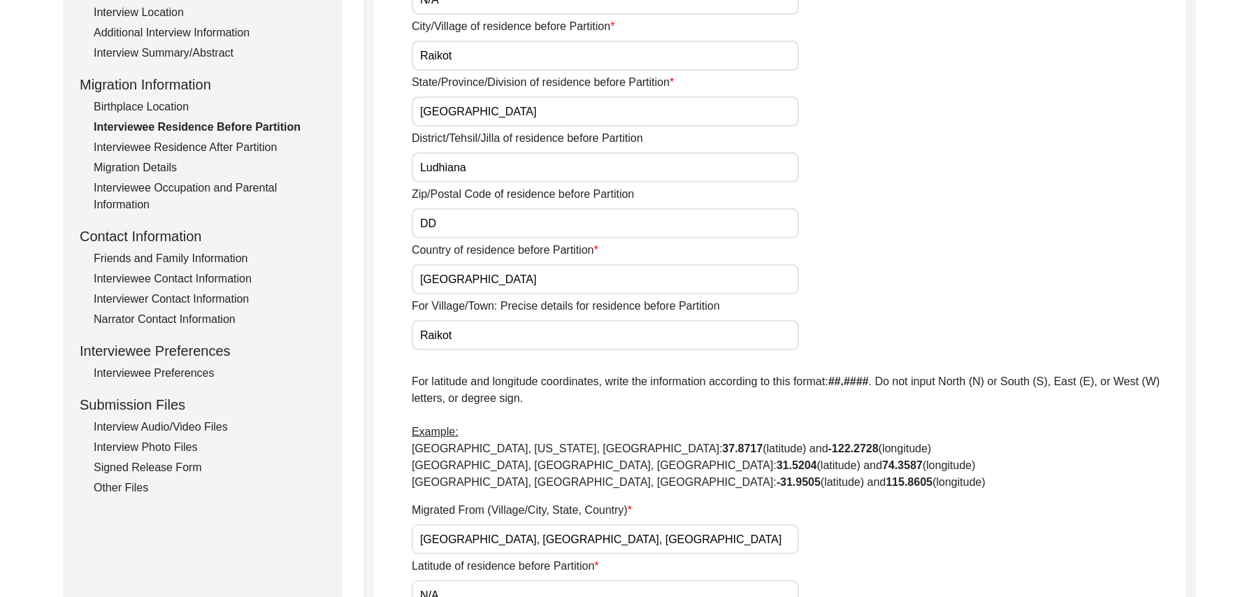
click at [460, 219] on input "DD" at bounding box center [605, 223] width 387 height 30
type input "D"
type input "141109"
click at [477, 175] on input "Ludhiana" at bounding box center [605, 167] width 387 height 30
type input "Ludhiana/ [GEOGRAPHIC_DATA]"
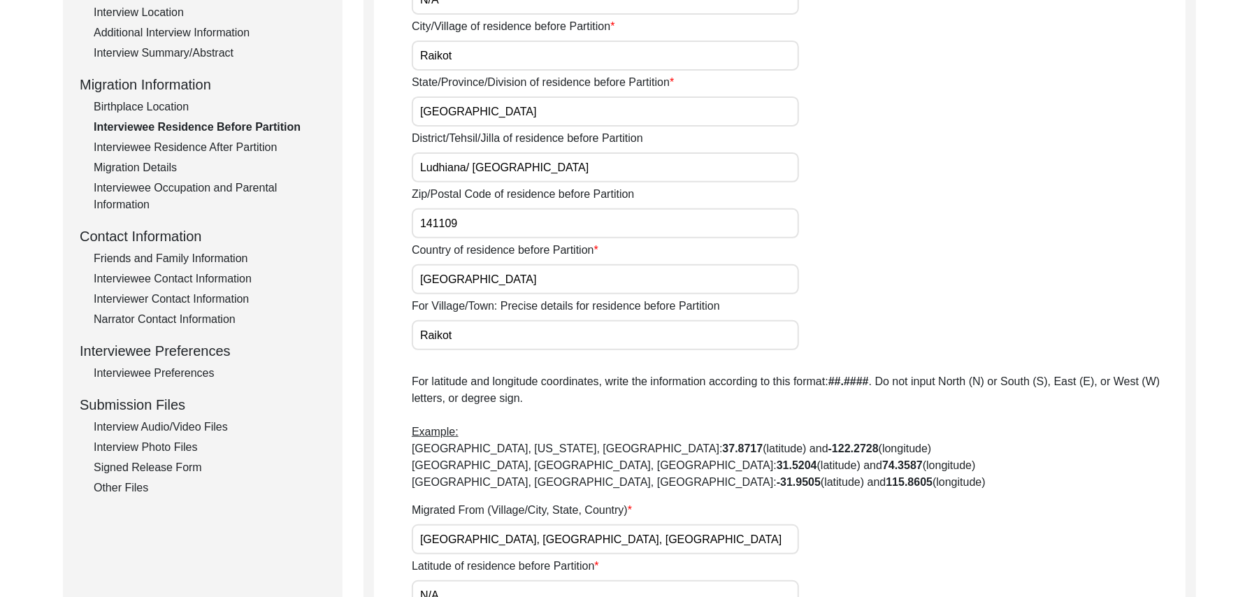
click at [471, 274] on input "[GEOGRAPHIC_DATA]" at bounding box center [605, 279] width 387 height 30
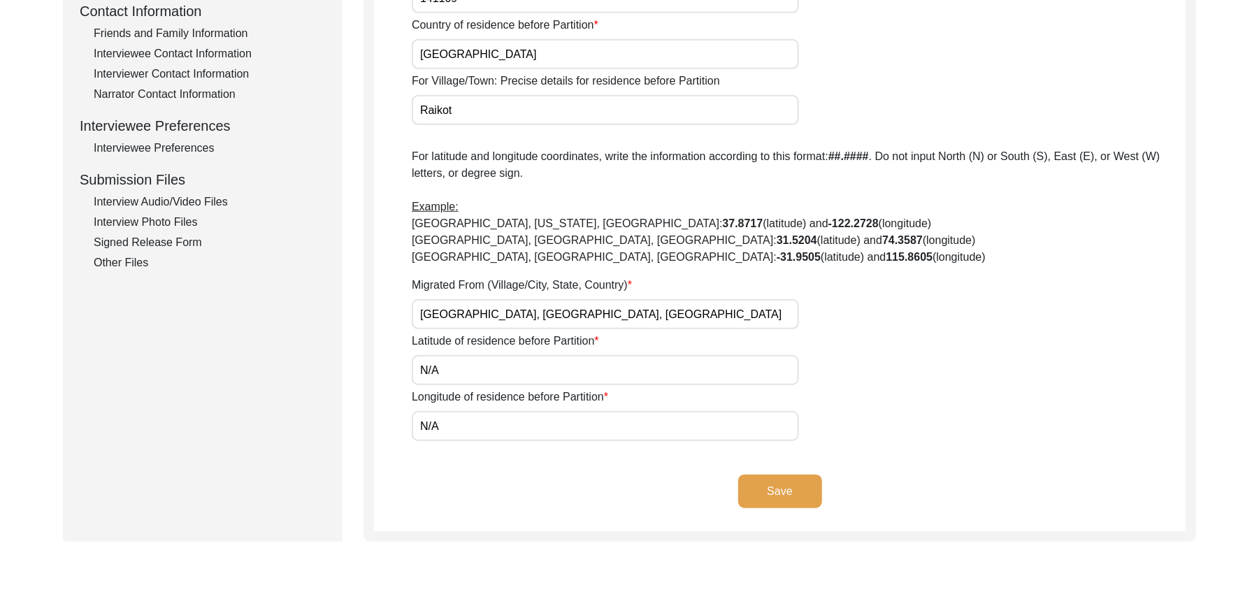
scroll to position [625, 0]
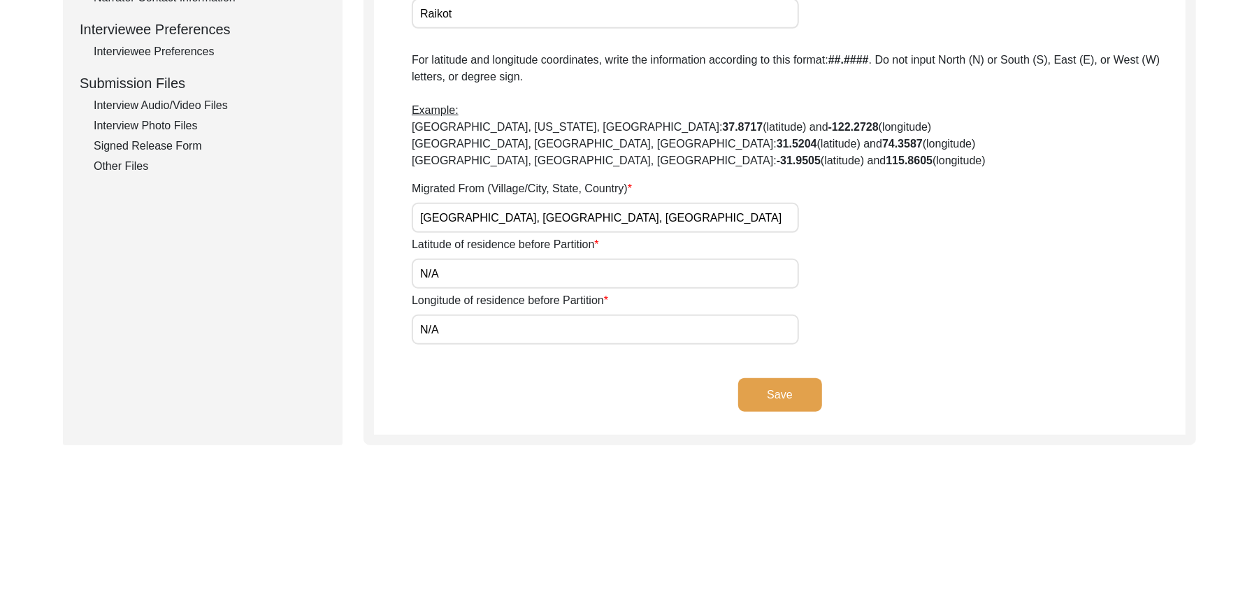
click at [800, 392] on button "Save" at bounding box center [780, 395] width 84 height 34
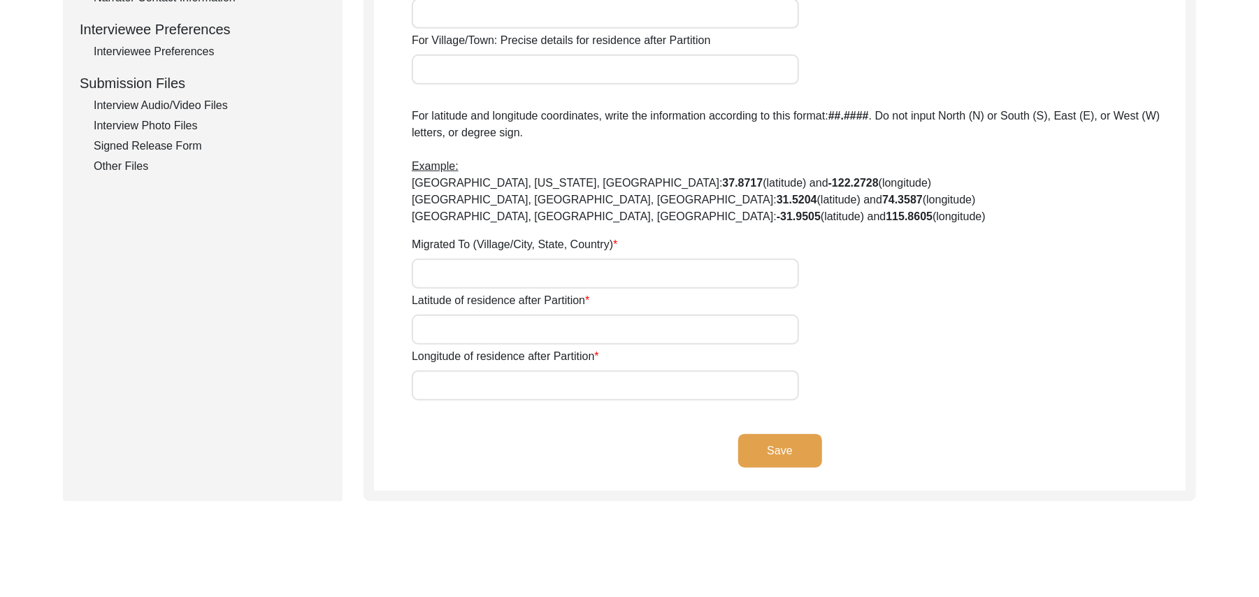
type input "Yes"
type input "N/A"
type input "Chak 93JB"
type input "[PERSON_NAME]/ Gojra"
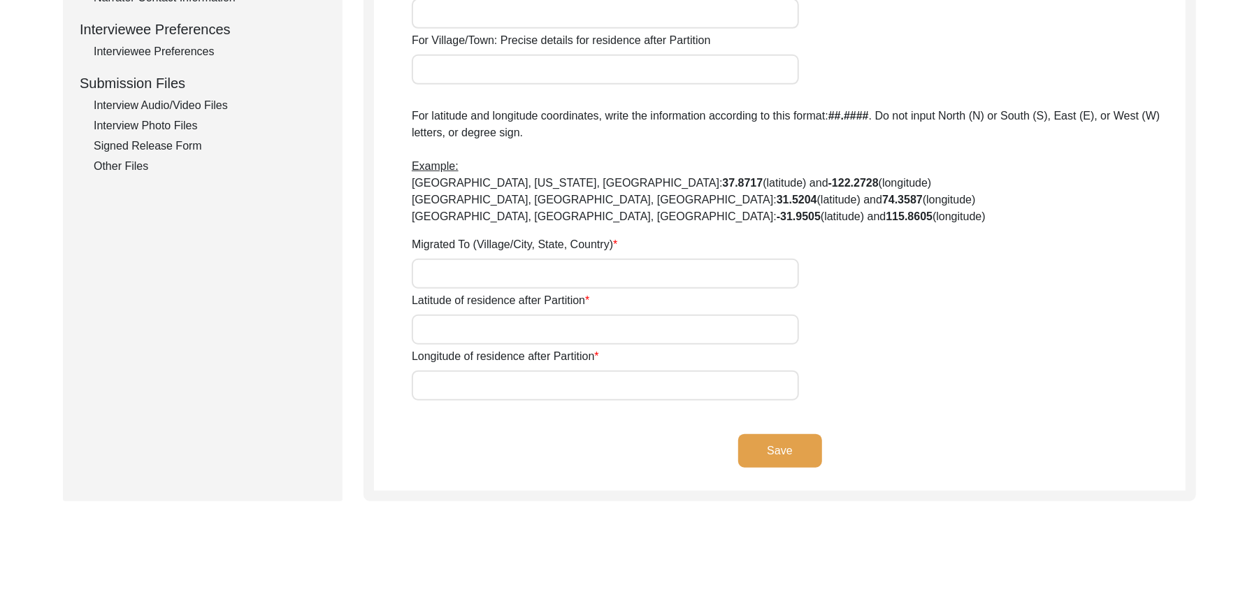
type input "[GEOGRAPHIC_DATA]"
type input "36120"
type input "Chak 93JB/ [GEOGRAPHIC_DATA][PERSON_NAME]"
type input "Chak 93JB, [GEOGRAPHIC_DATA], [GEOGRAPHIC_DATA]"
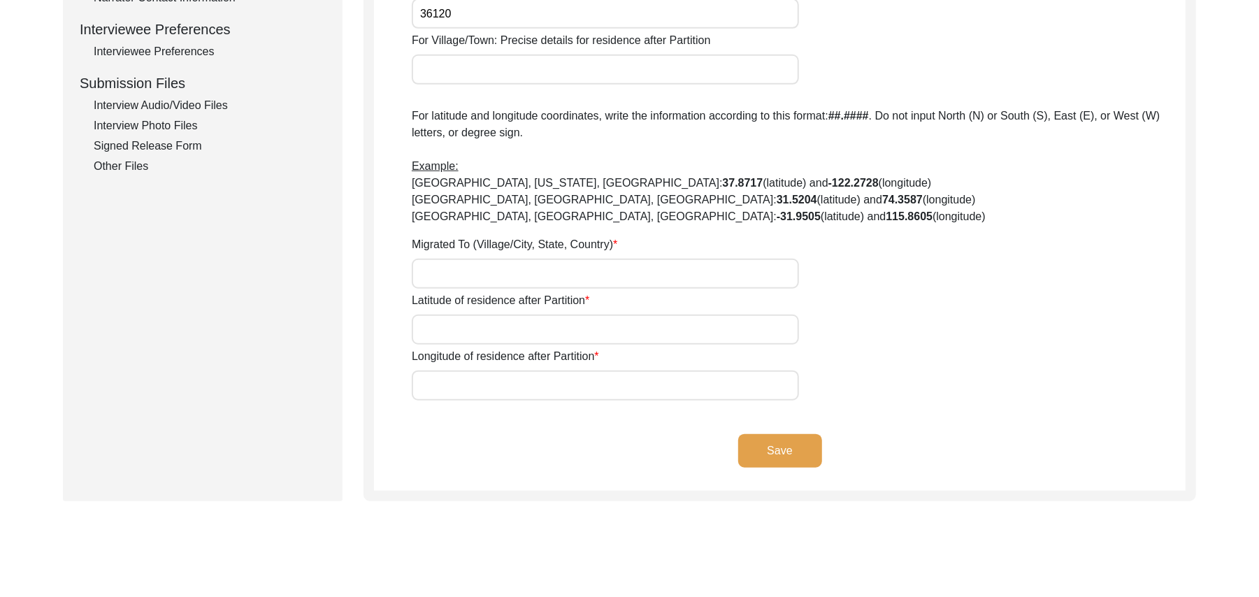
type input "N/A"
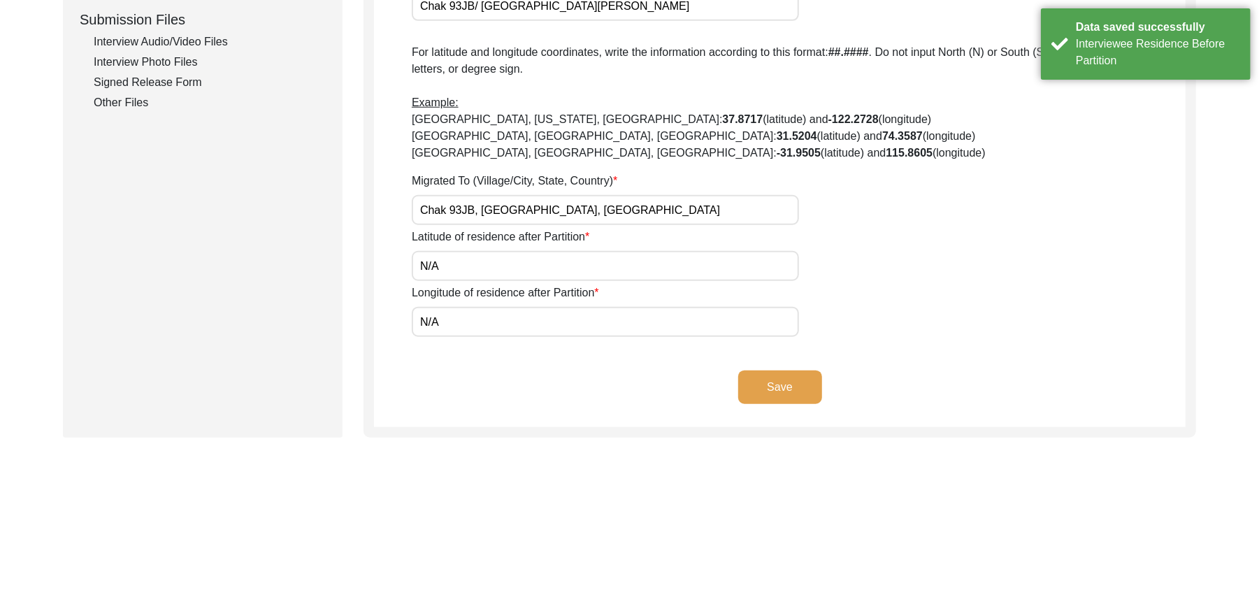
scroll to position [708, 0]
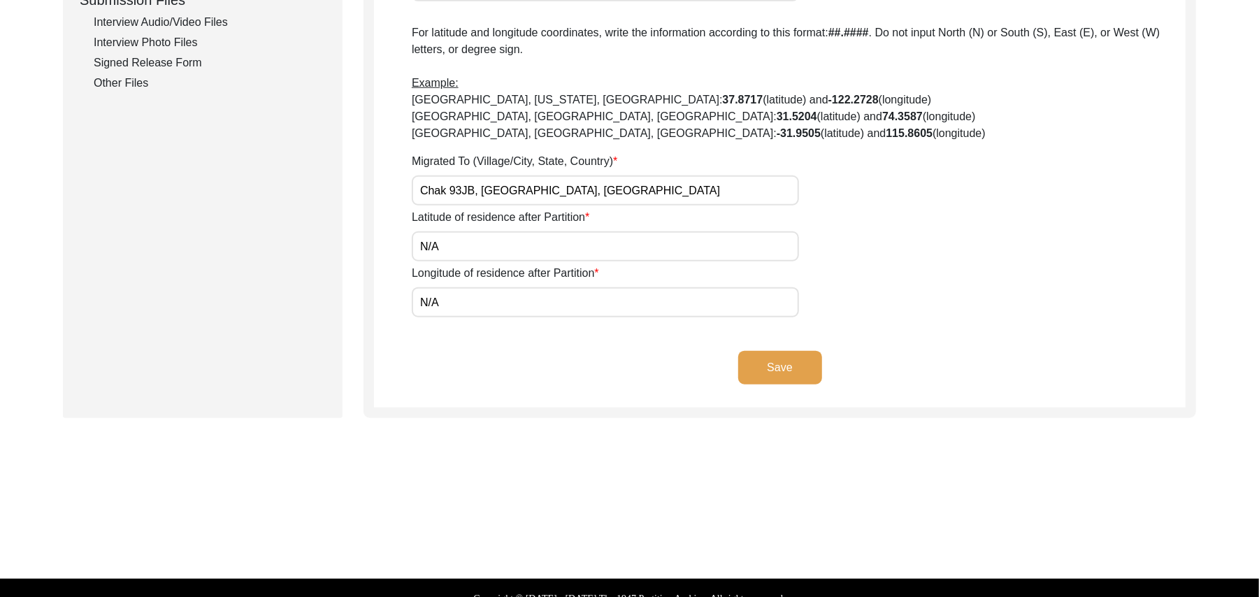
click at [798, 366] on button "Save" at bounding box center [780, 368] width 84 height 34
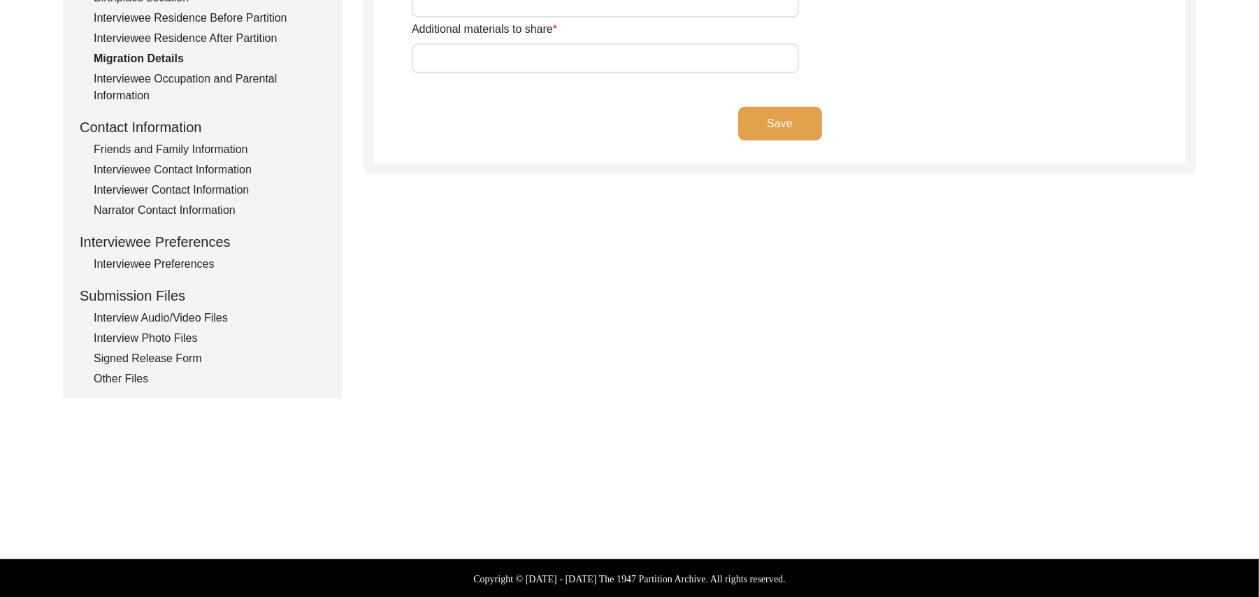
type input "Land, Home, Animals"
type input "Land, Home"
type input "[PERSON_NAME]"
type input "add"
type input "N/A"
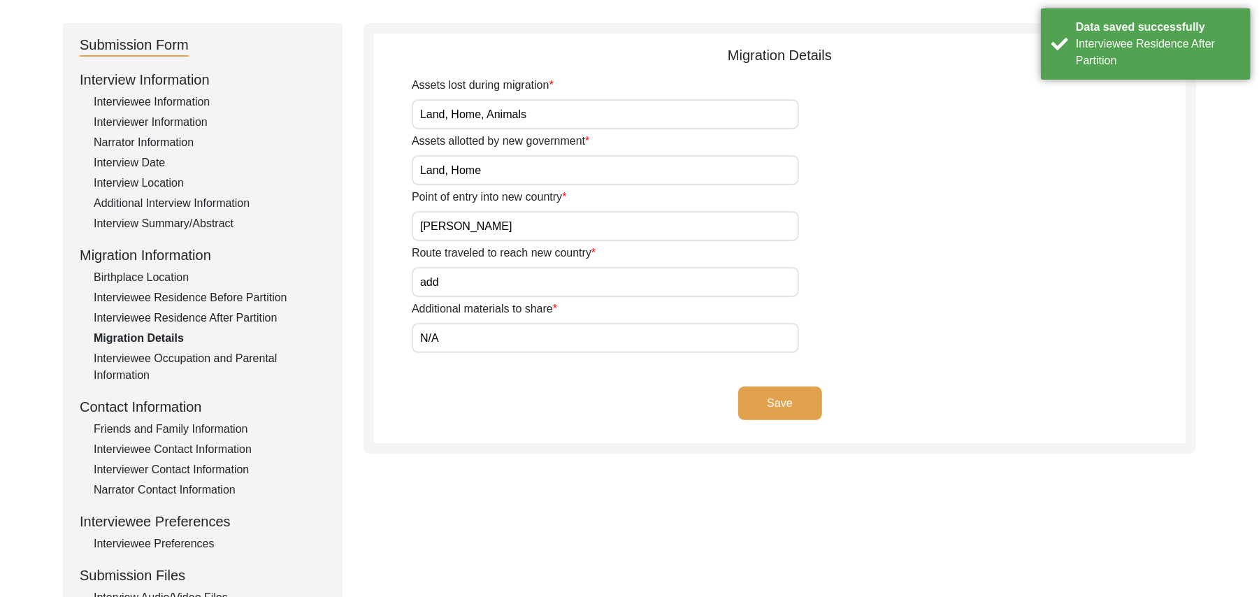
scroll to position [124, 0]
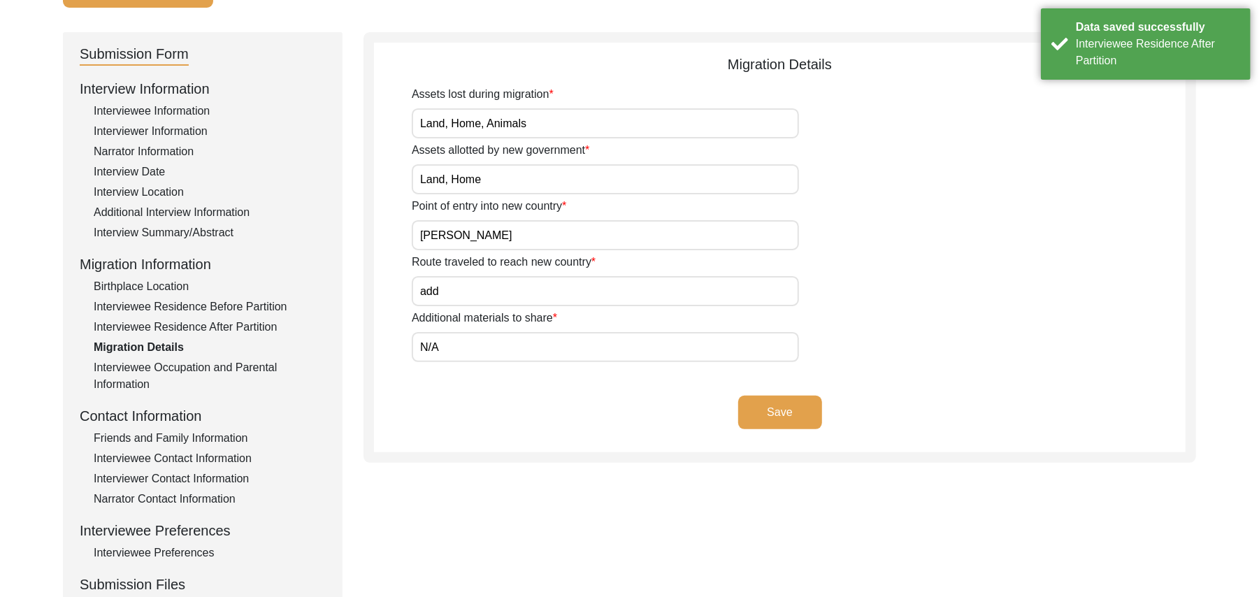
click at [789, 401] on button "Save" at bounding box center [780, 413] width 84 height 34
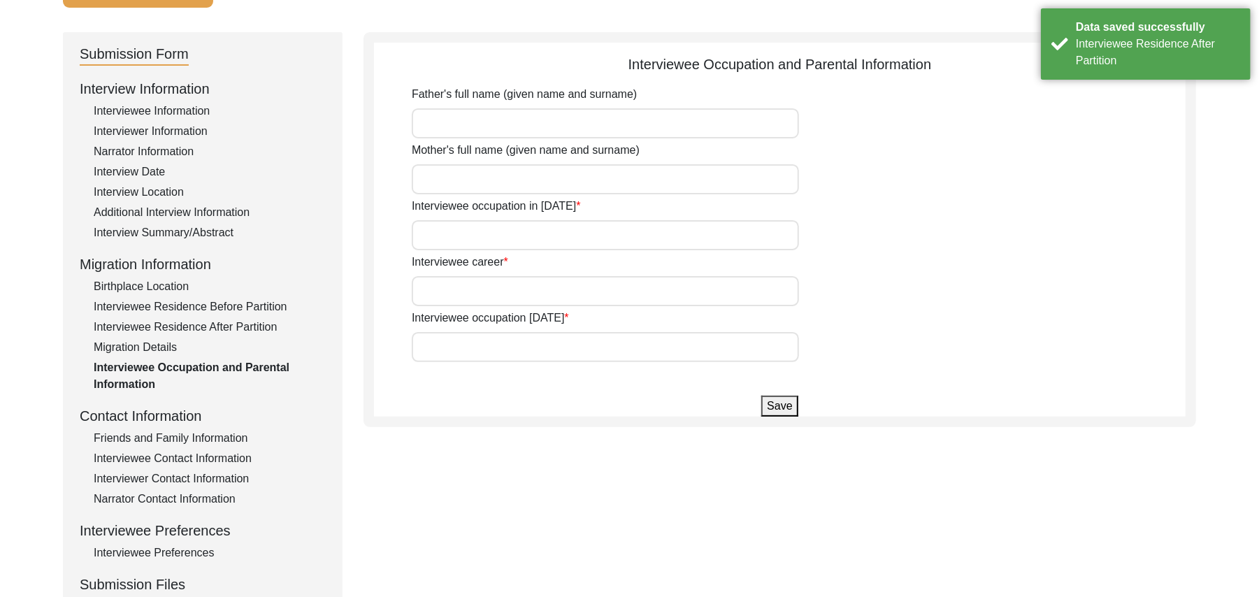
type input "[PERSON_NAME]"
type input "[PERSON_NAME] (Known As Rehmmon)"
type input "Student"
type input "Govt Servant"
type input "Pensioner"
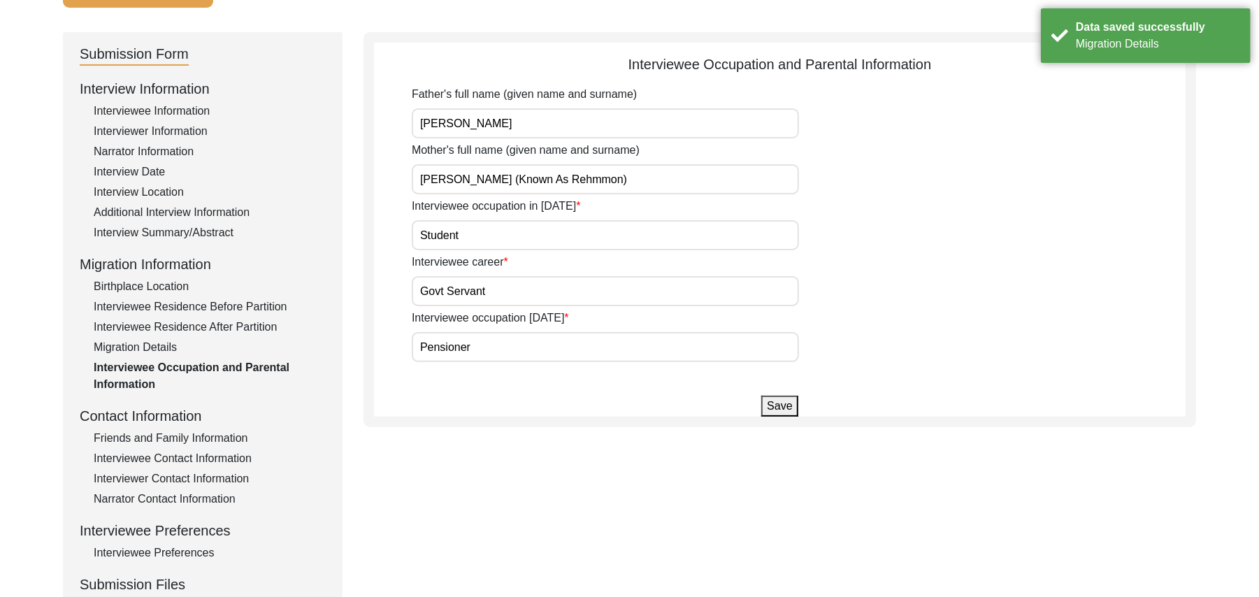
click at [164, 339] on div "Migration Details" at bounding box center [210, 347] width 232 height 17
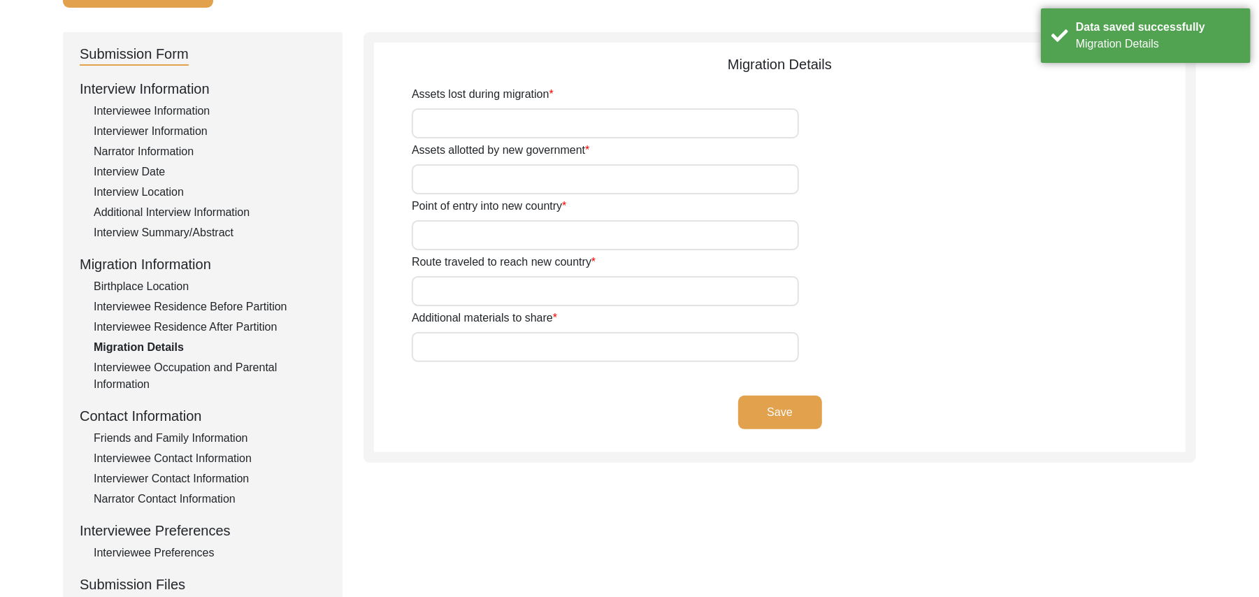
type input "Land, Home, Animals"
type input "Land, Home"
type input "[PERSON_NAME]"
type input "add"
type input "N/A"
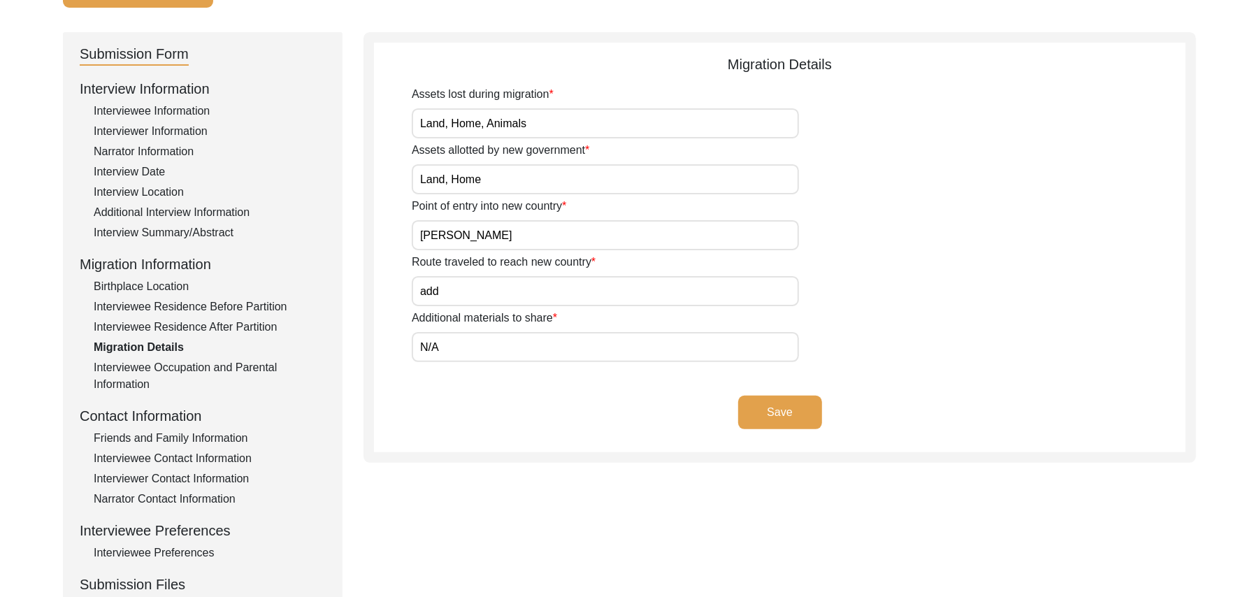
click at [452, 292] on input "add" at bounding box center [605, 291] width 387 height 30
type input "a"
type input "[PERSON_NAME][STREET_ADDRESS][PERSON_NAME][PERSON_NAME]"
click at [457, 343] on input "N/A" at bounding box center [605, 347] width 387 height 30
click at [768, 408] on button "Save" at bounding box center [780, 413] width 84 height 34
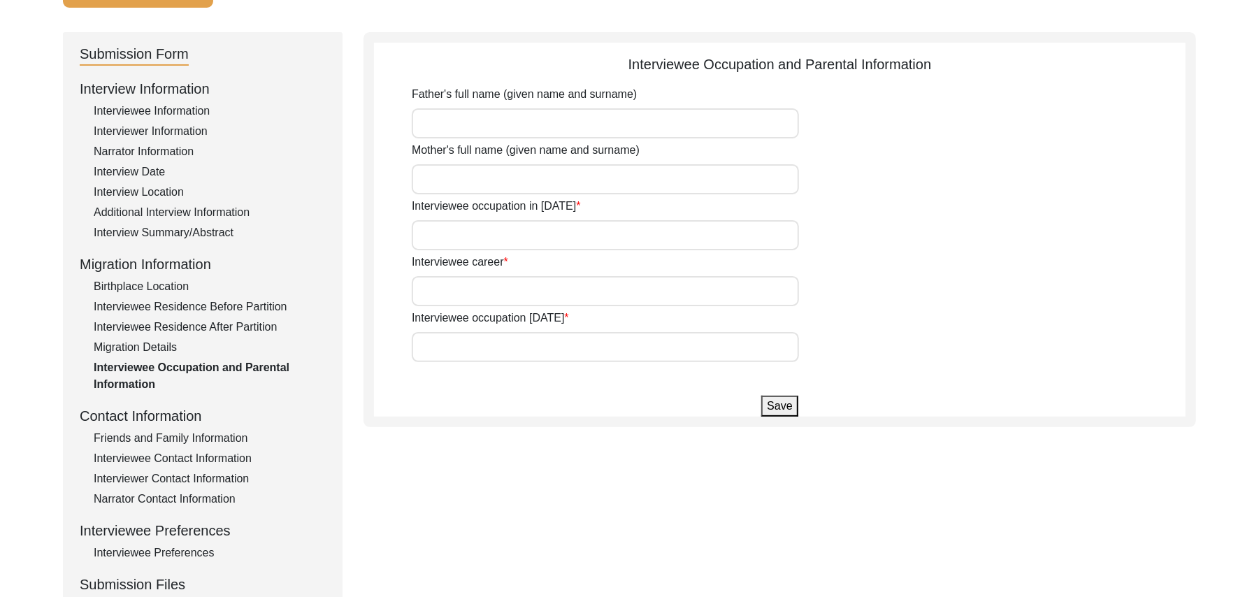
type input "[PERSON_NAME]"
type input "[PERSON_NAME] (Known As Rehmmon)"
type input "Student"
type input "Govt Servant"
type input "Pensioner"
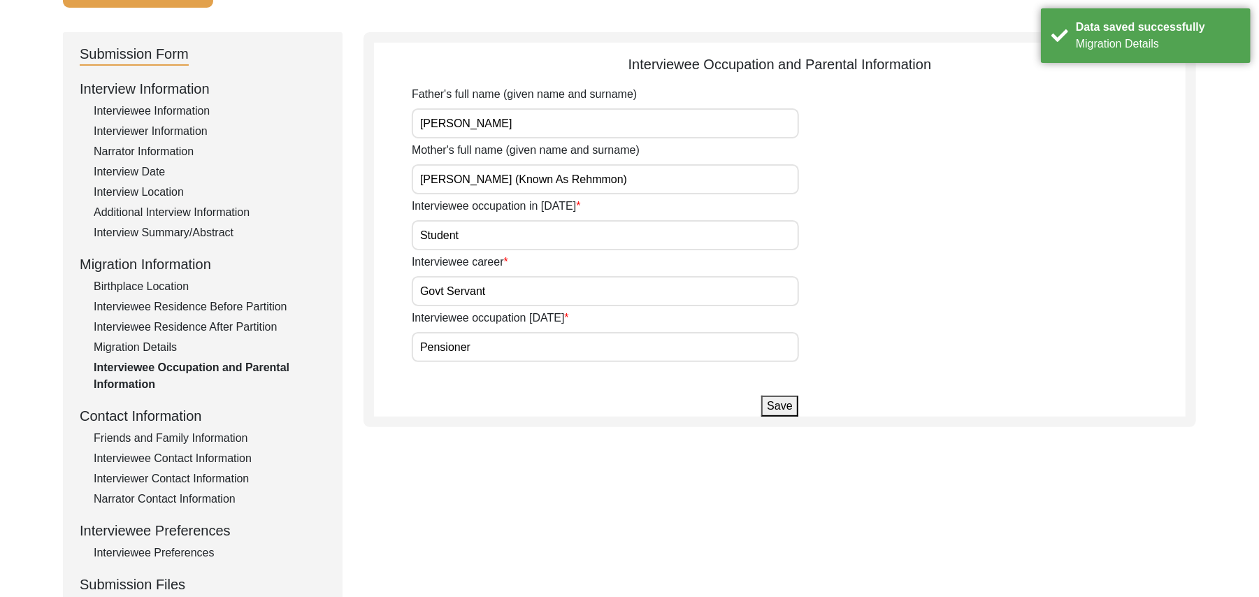
click at [773, 398] on button "Save" at bounding box center [779, 406] width 36 height 21
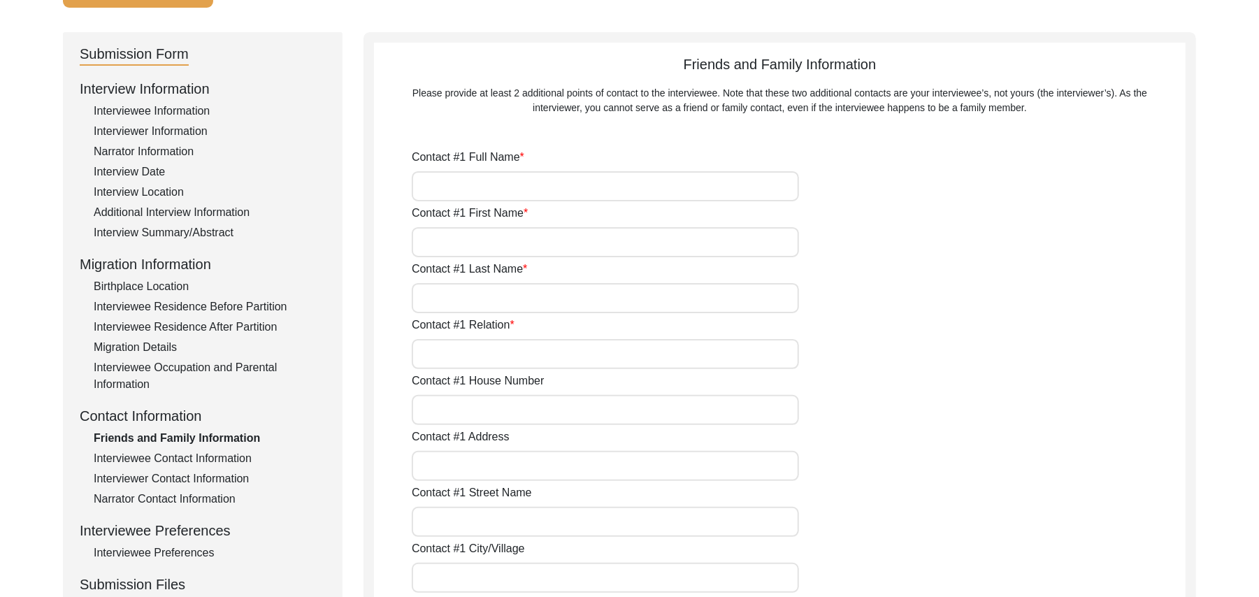
click at [244, 457] on div "Interviewee Contact Information" at bounding box center [210, 458] width 232 height 17
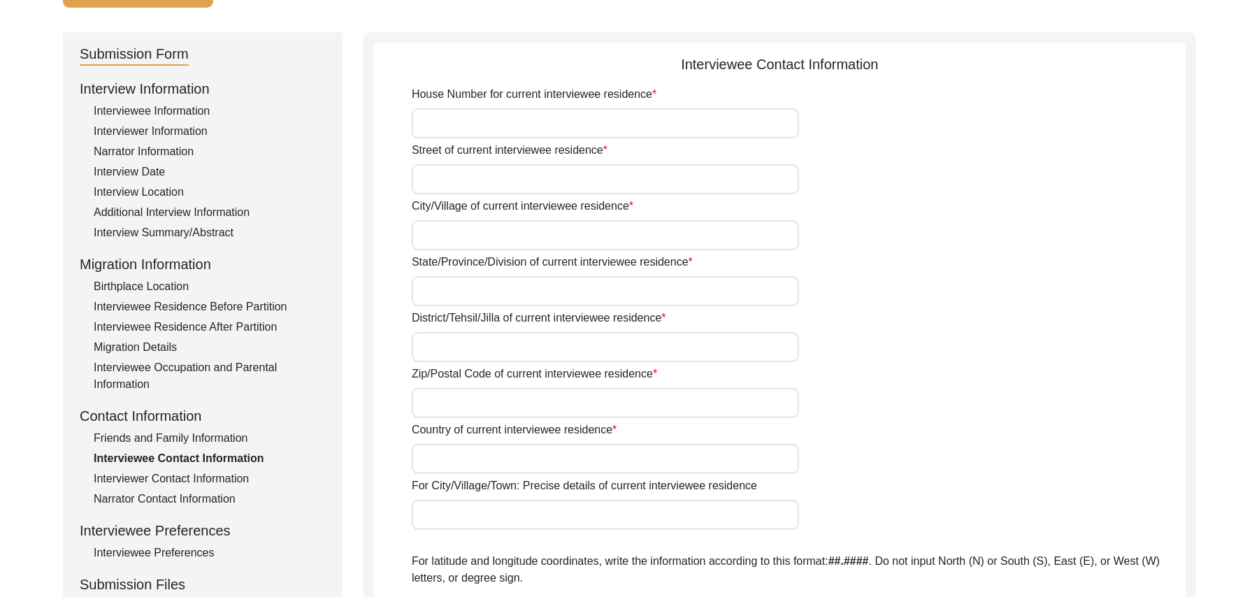
type input "N/A"
type input "Chak 93JB"
type input "[GEOGRAPHIC_DATA]"
type input "[PERSON_NAME]/ Gojra"
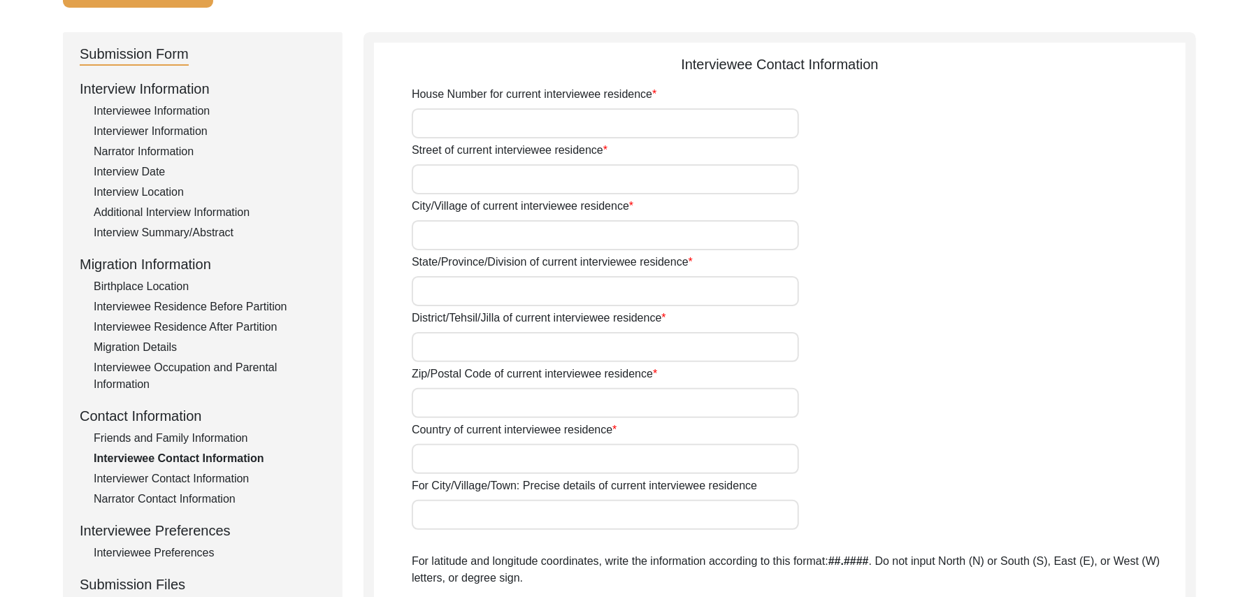
type input "36120"
type input "[GEOGRAPHIC_DATA]"
type input "Chak 93JB/ Railway Station Pakka [PERSON_NAME]"
type input "Chak 93JB, [GEOGRAPHIC_DATA], [GEOGRAPHIC_DATA]"
type input "N/A"
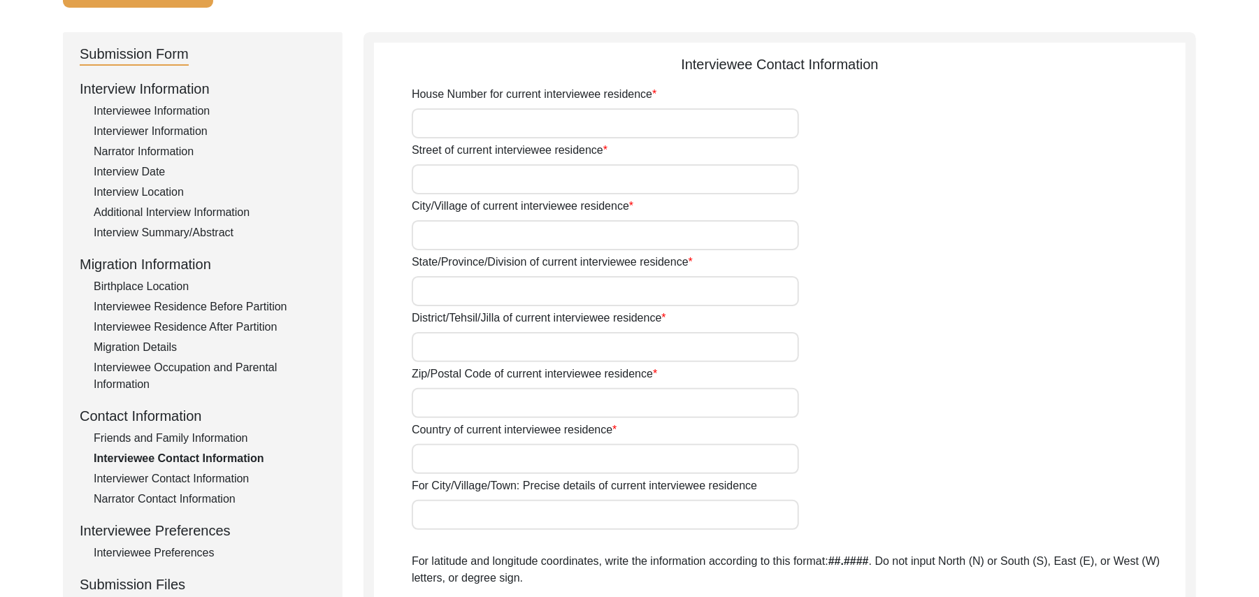
type input "N/A"
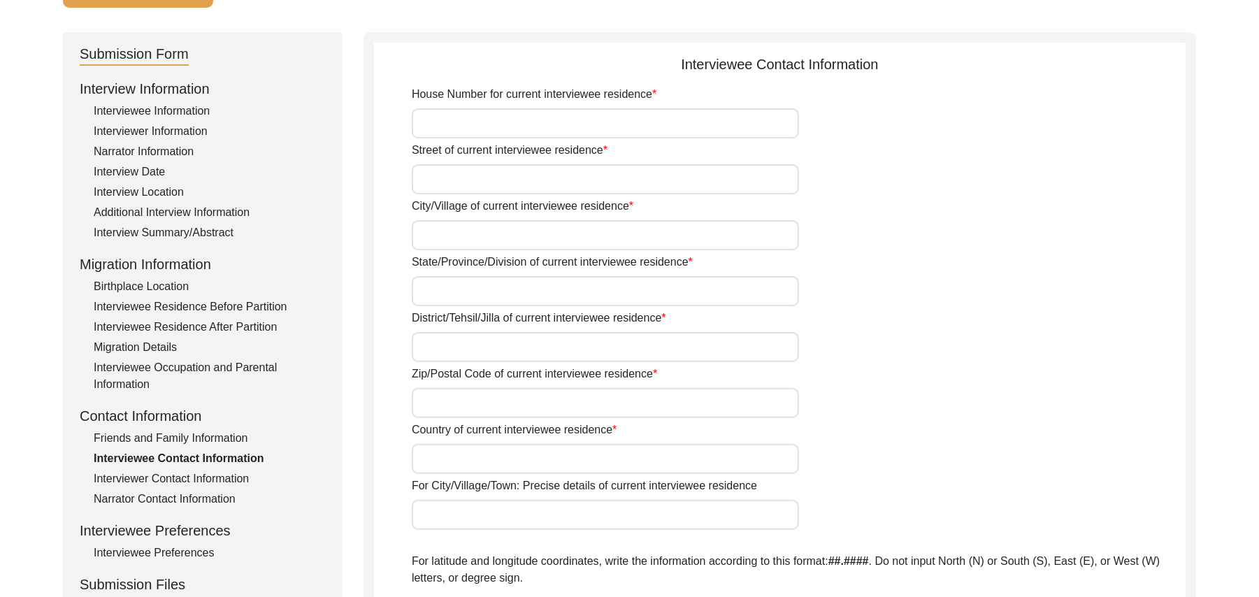
type input "N/A"
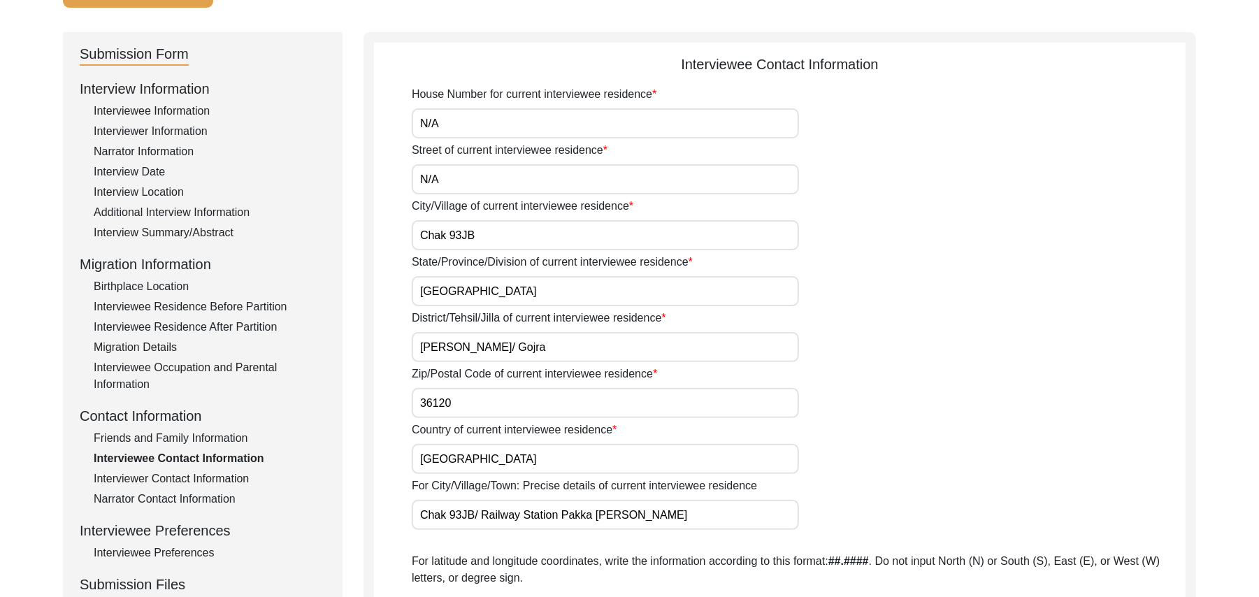
type textarea "N/A"
click at [235, 476] on div "Interviewer Contact Information" at bounding box center [210, 478] width 232 height 17
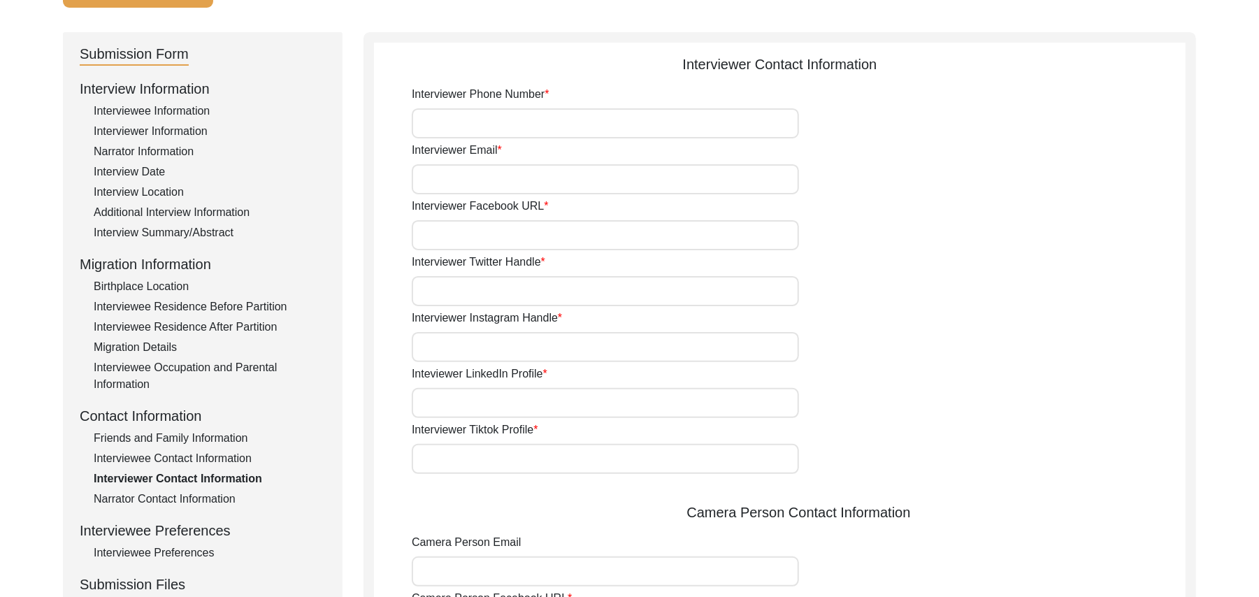
type input "03337682214"
type input "[EMAIL_ADDRESS][DOMAIN_NAME]"
type input "N/A"
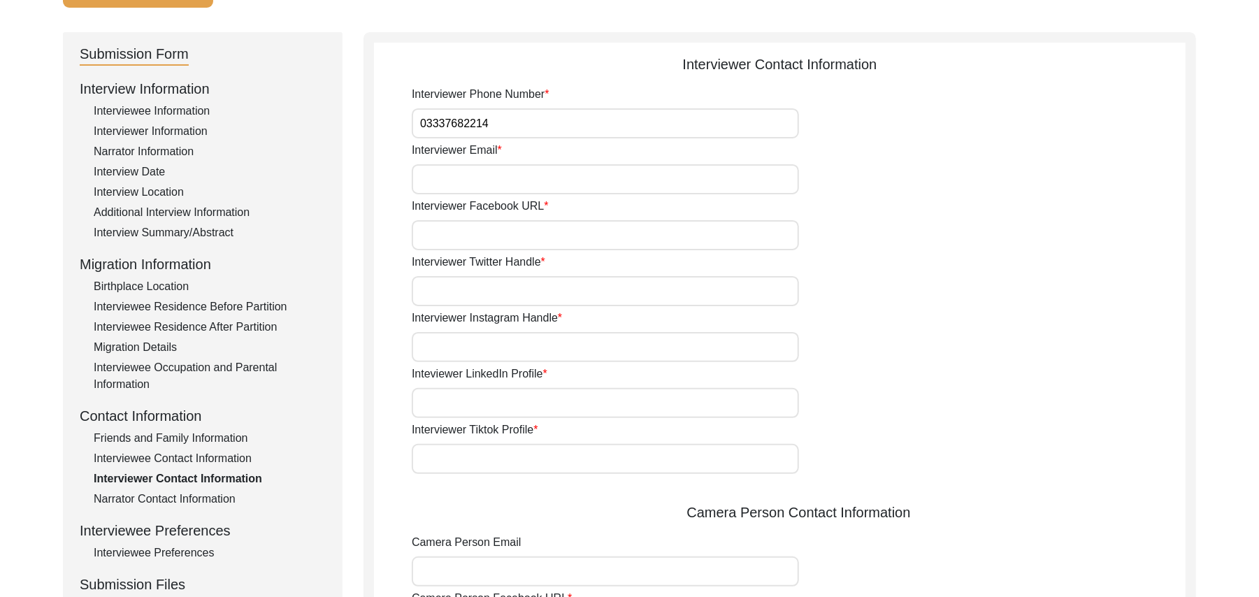
type input "N/A"
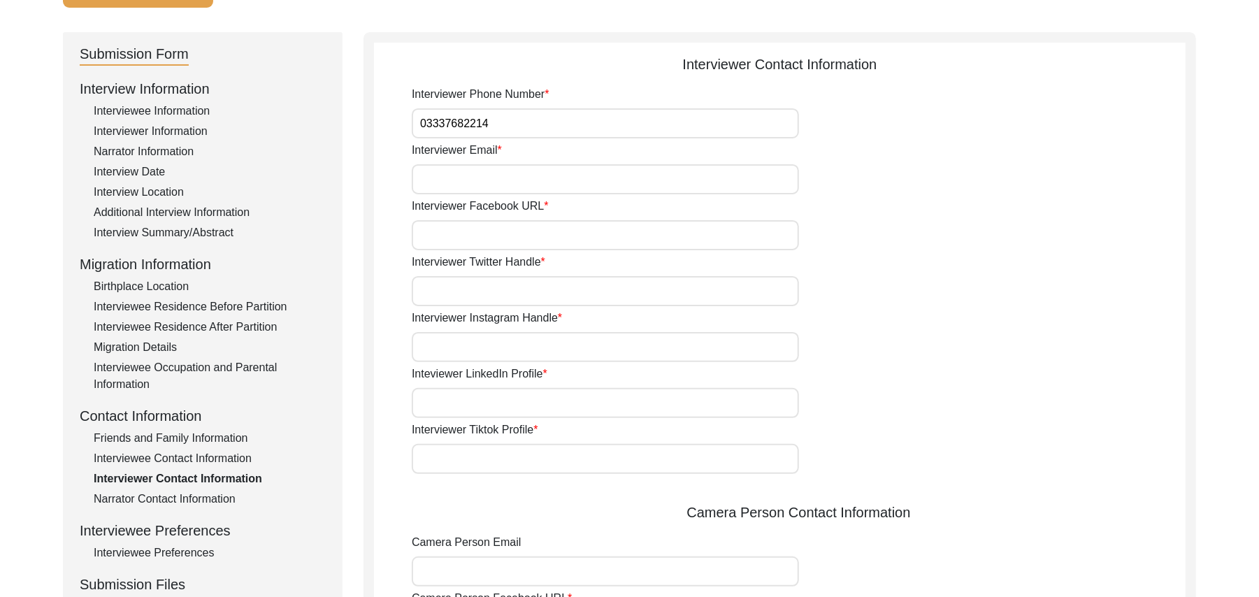
type input "N/A"
click at [224, 494] on div "Narrator Contact Information" at bounding box center [210, 499] width 232 height 17
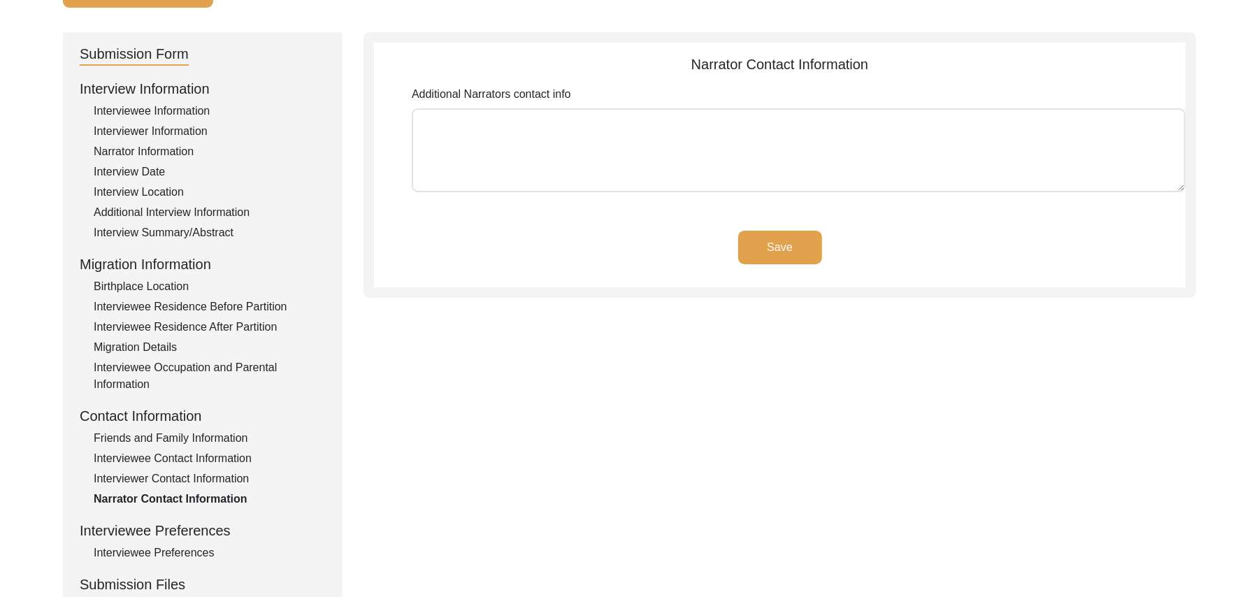
type textarea "N/A"
click at [210, 529] on div "Interviewee Preferences" at bounding box center [203, 530] width 246 height 21
click at [192, 552] on div "Interviewee Preferences" at bounding box center [210, 553] width 232 height 17
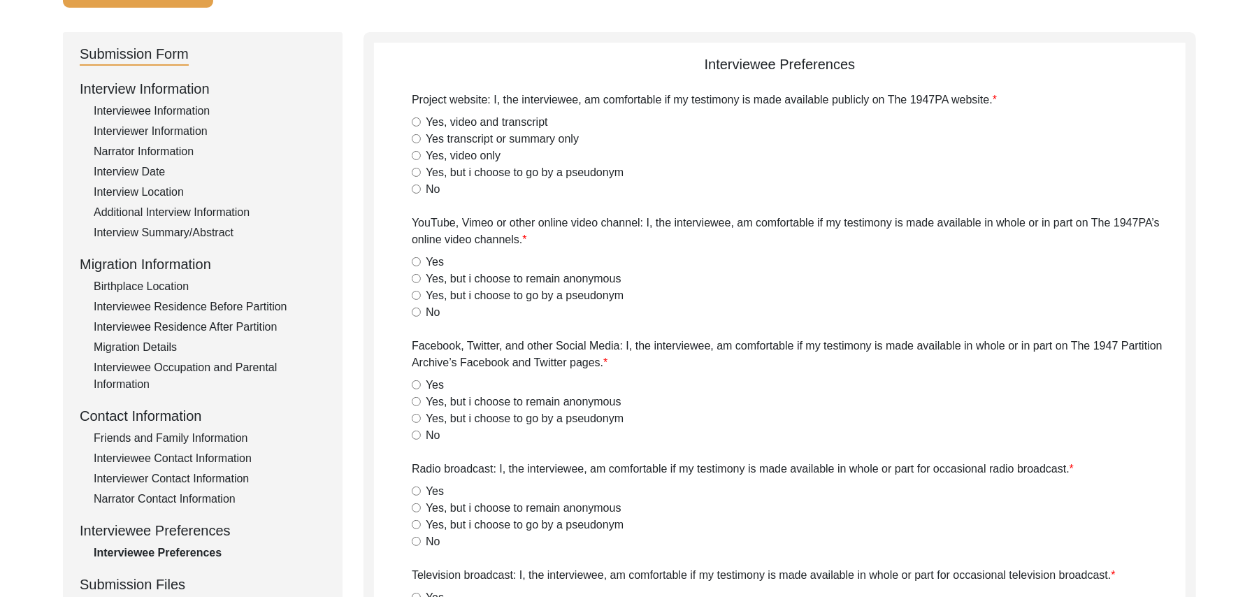
radio input "true"
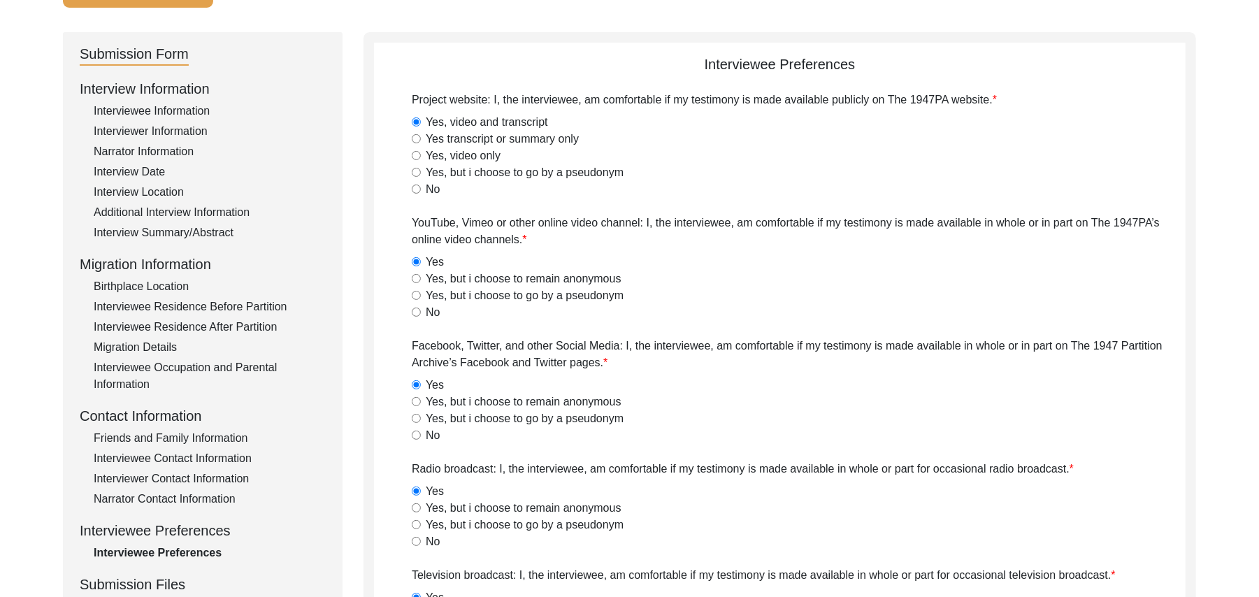
radio input "true"
type textarea "N/A"
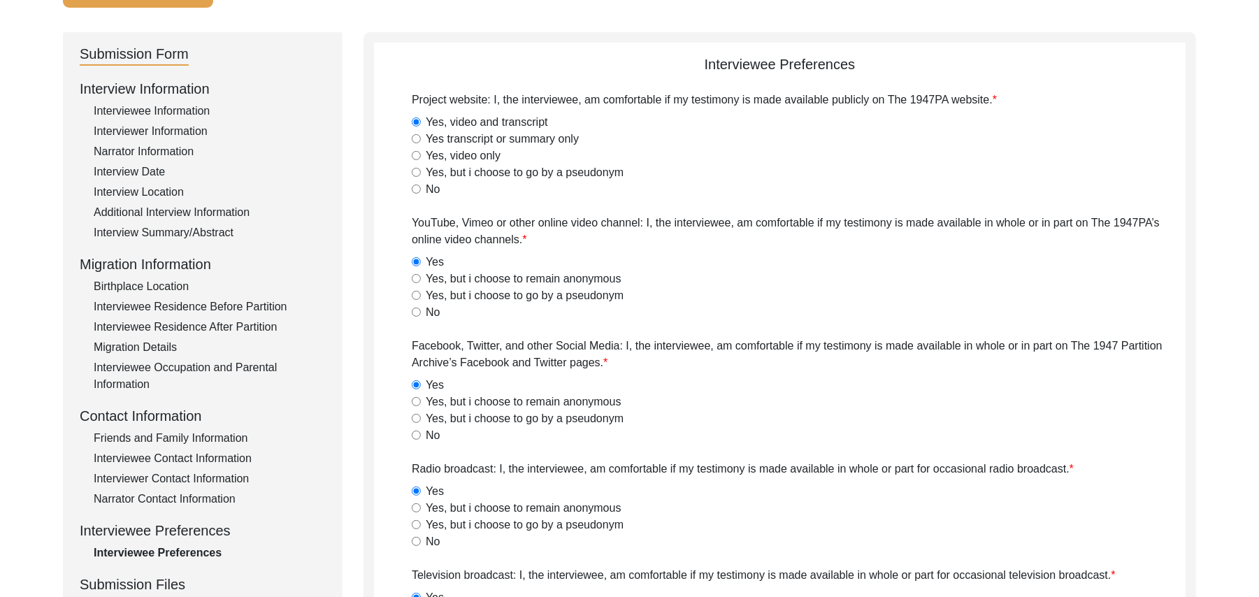
click at [236, 433] on div "Friends and Family Information" at bounding box center [210, 438] width 232 height 17
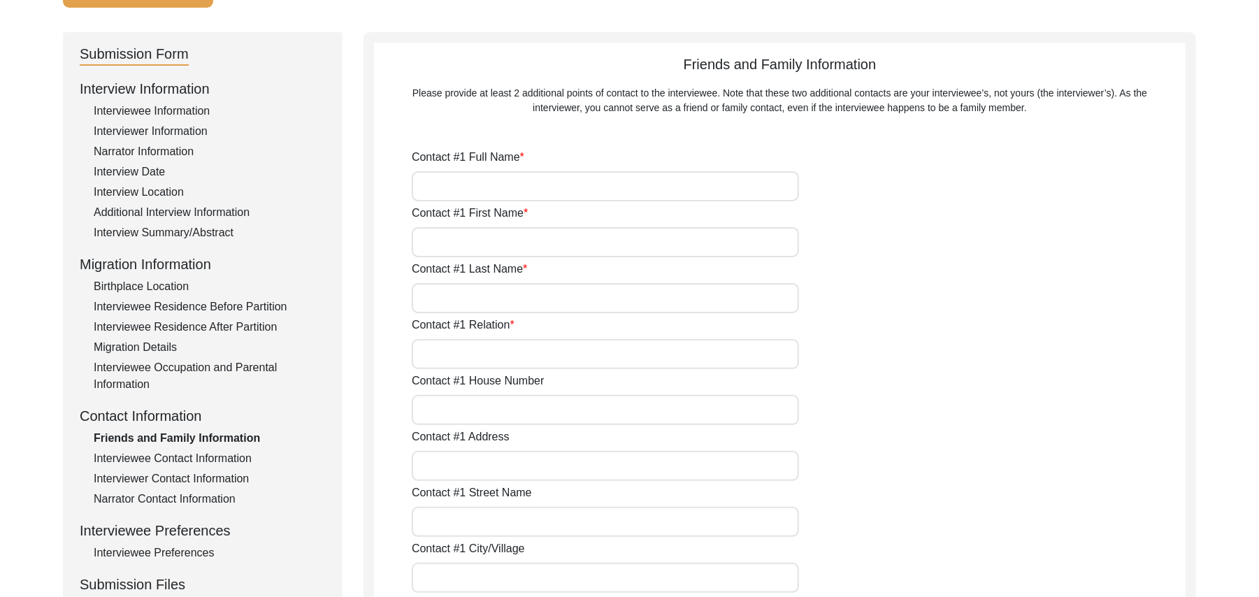
click at [519, 192] on input "Contact #1 Full Name" at bounding box center [605, 186] width 387 height 30
type input "[PERSON_NAME]"
click at [491, 238] on input "Contact #1 First Name" at bounding box center [605, 242] width 387 height 30
type input "Imran"
click at [478, 296] on input "Contact #1 Last Name" at bounding box center [605, 298] width 387 height 30
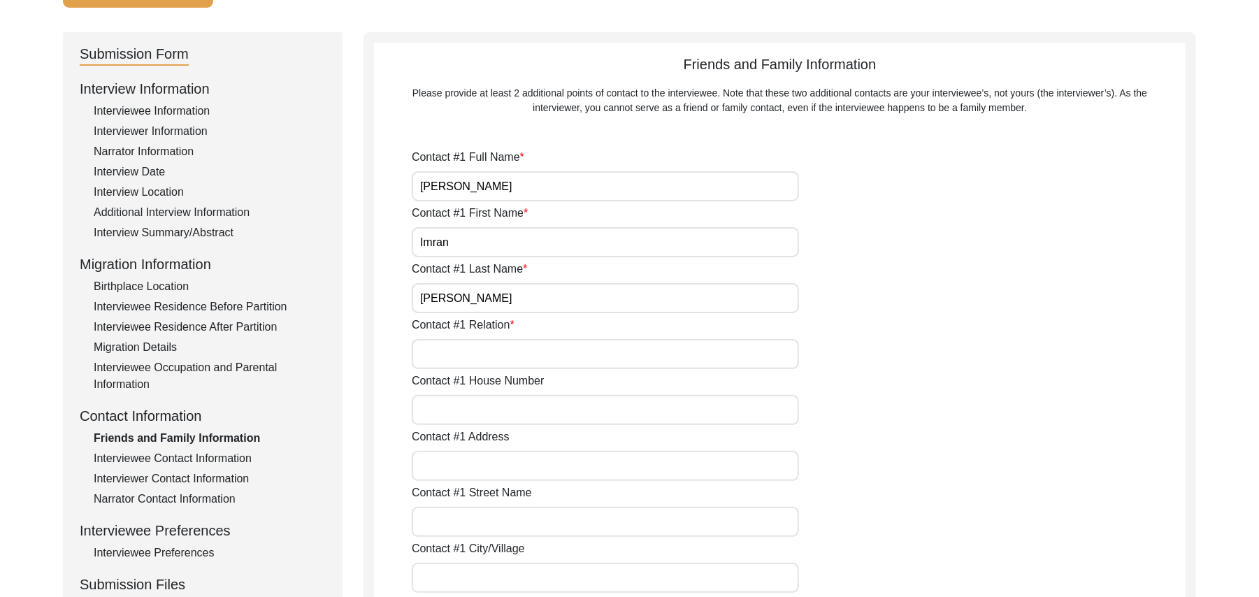
type input "[PERSON_NAME]"
click at [485, 358] on input "Contact #1 Relation" at bounding box center [605, 354] width 387 height 30
type input "Family Friend"
click at [479, 412] on input "Contact #1 House Number" at bounding box center [605, 410] width 387 height 30
type input "N/A"
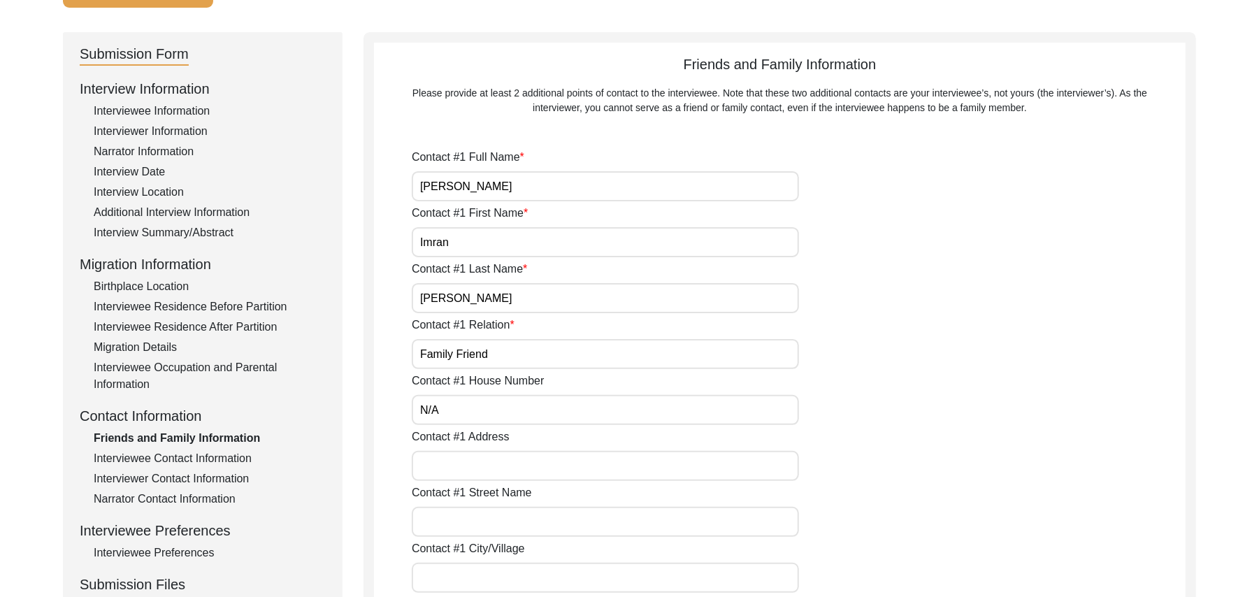
click at [482, 465] on input "Contact #1 Address" at bounding box center [605, 466] width 387 height 30
type input "Chak 93JB"
click at [477, 519] on input "Contact #1 Street Name" at bounding box center [605, 522] width 387 height 30
paste input "N/A"
type input "N/A"
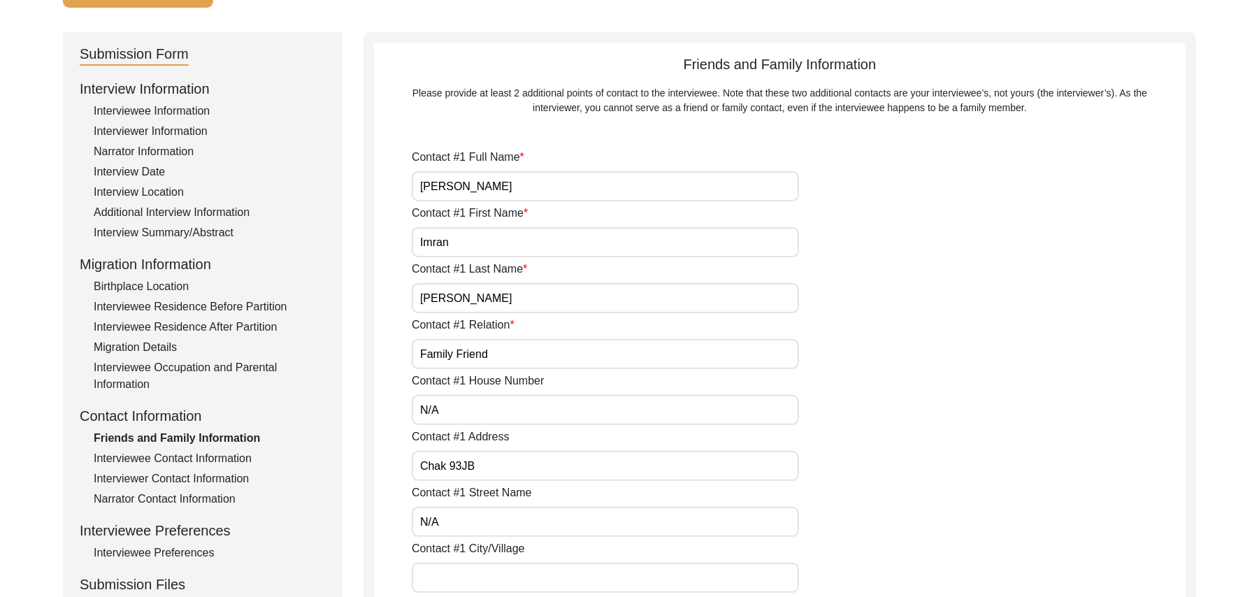
click at [474, 580] on input "Contact #1 City/Village" at bounding box center [605, 578] width 387 height 30
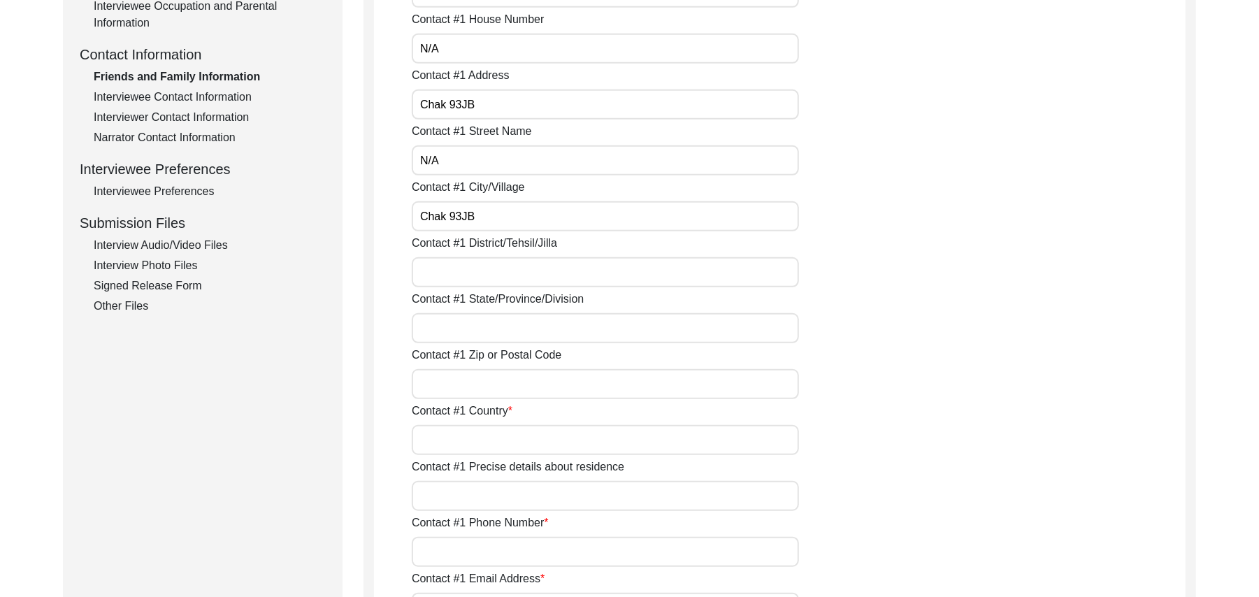
scroll to position [586, 0]
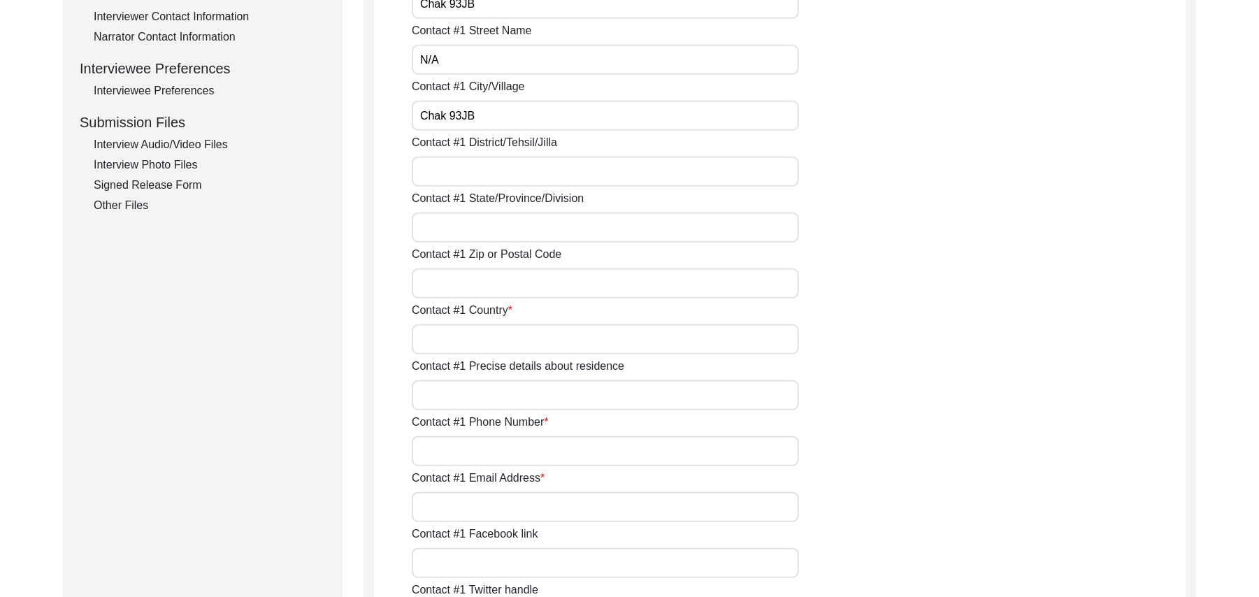
type input "Chak 93JB"
click at [508, 178] on input "Contact #1 District/Tehsil/Jilla" at bounding box center [605, 172] width 387 height 30
type input "[PERSON_NAME]/ Gojra"
click at [490, 224] on input "Contact #1 State/Province/Division" at bounding box center [605, 228] width 387 height 30
click at [488, 289] on input "Contact #1 Zip or Postal Code" at bounding box center [605, 283] width 387 height 30
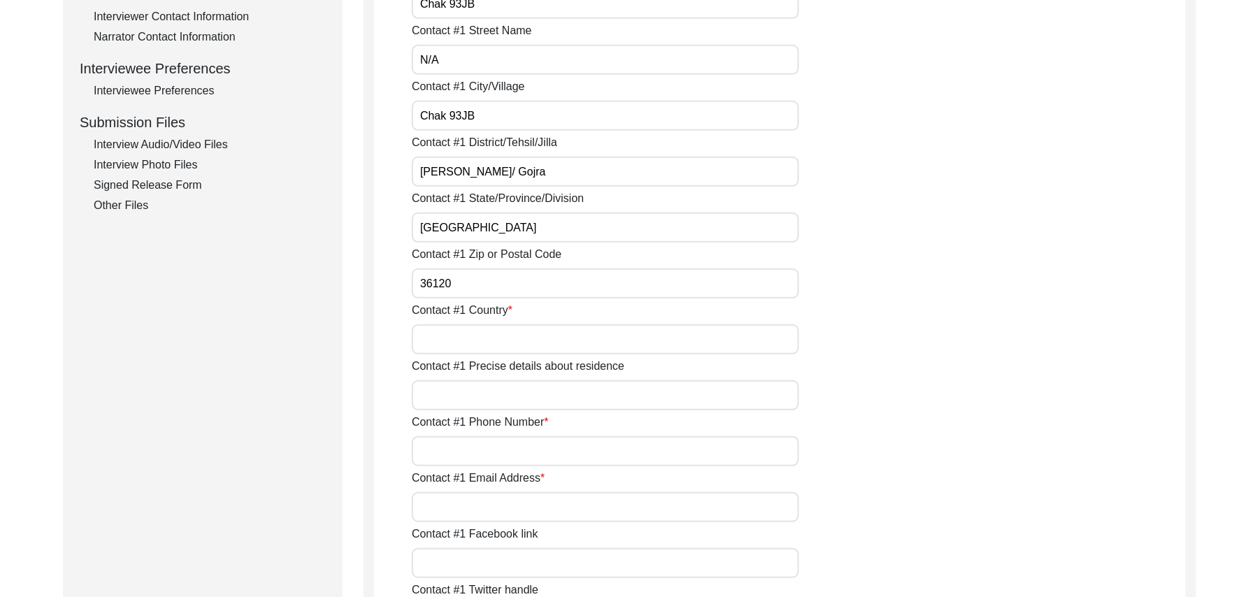
click at [492, 337] on input "Contact #1 Country" at bounding box center [605, 339] width 387 height 30
click at [494, 394] on input "Contact #1 Precise details about residence" at bounding box center [605, 395] width 387 height 30
click at [487, 443] on input "Contact #1 Phone Number" at bounding box center [605, 451] width 387 height 30
click at [501, 512] on input "Contact #1 Email Address" at bounding box center [605, 507] width 387 height 30
paste input "N/A"
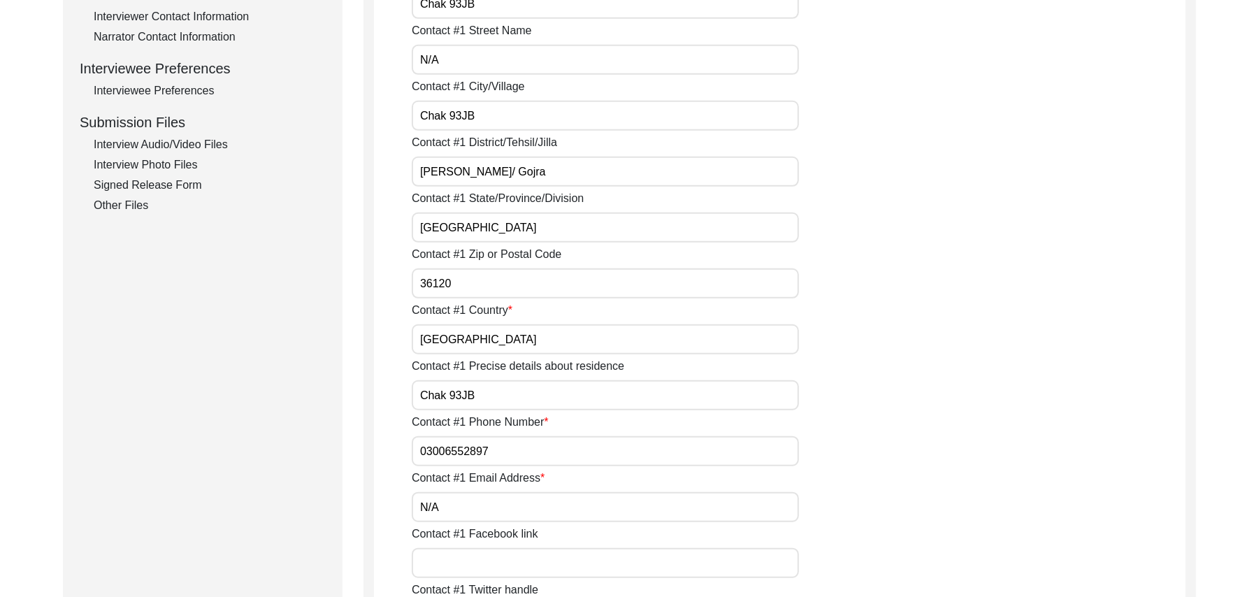
click at [496, 562] on input "Contact #1 Facebook link" at bounding box center [605, 563] width 387 height 30
paste input "N/A"
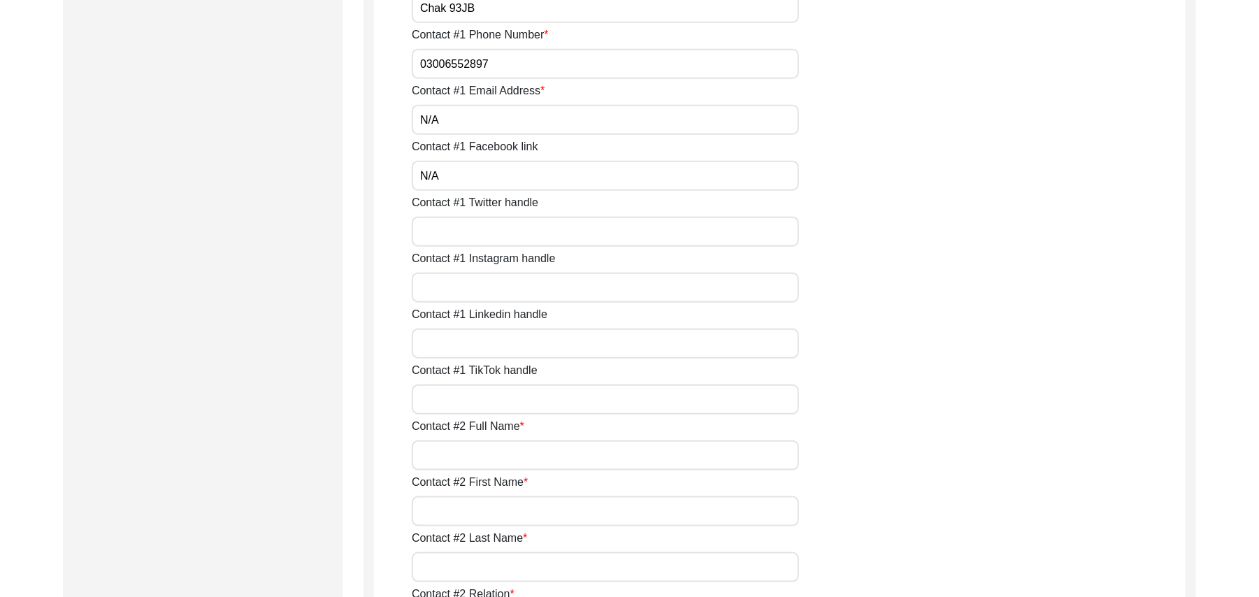
scroll to position [1061, 0]
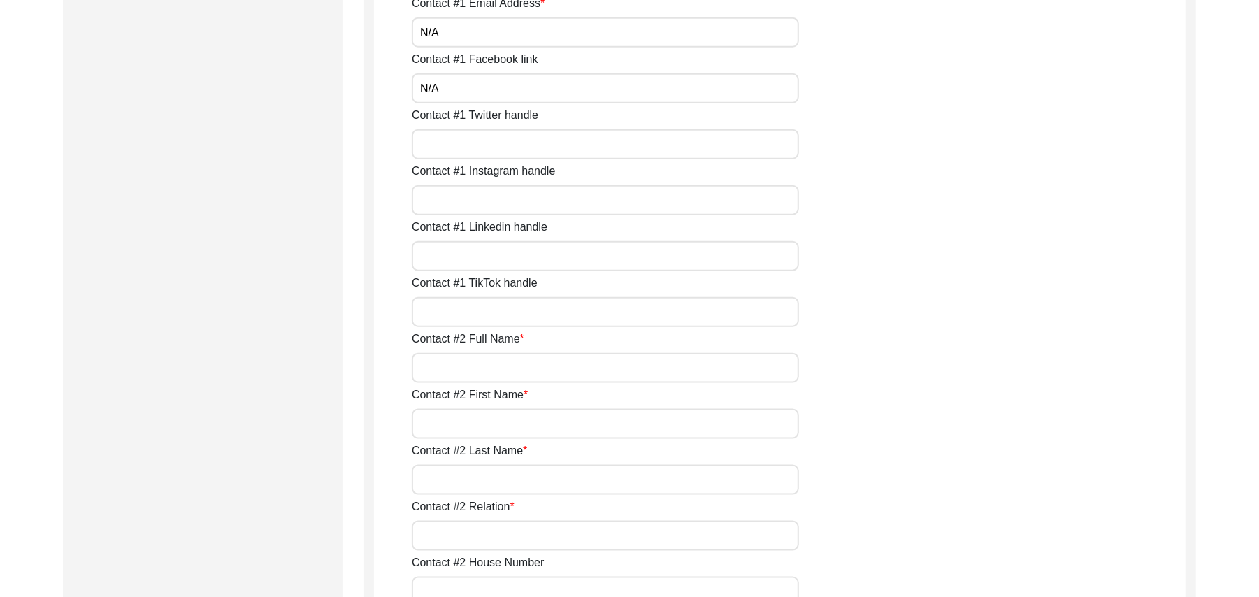
click at [431, 152] on input "Contact #1 Twitter handle" at bounding box center [605, 144] width 387 height 30
paste input "N/A"
click at [442, 199] on input "Contact #1 Instagram handle" at bounding box center [605, 200] width 387 height 30
paste input "N/A"
click at [459, 261] on input "Contact #1 Linkedin handle" at bounding box center [605, 256] width 387 height 30
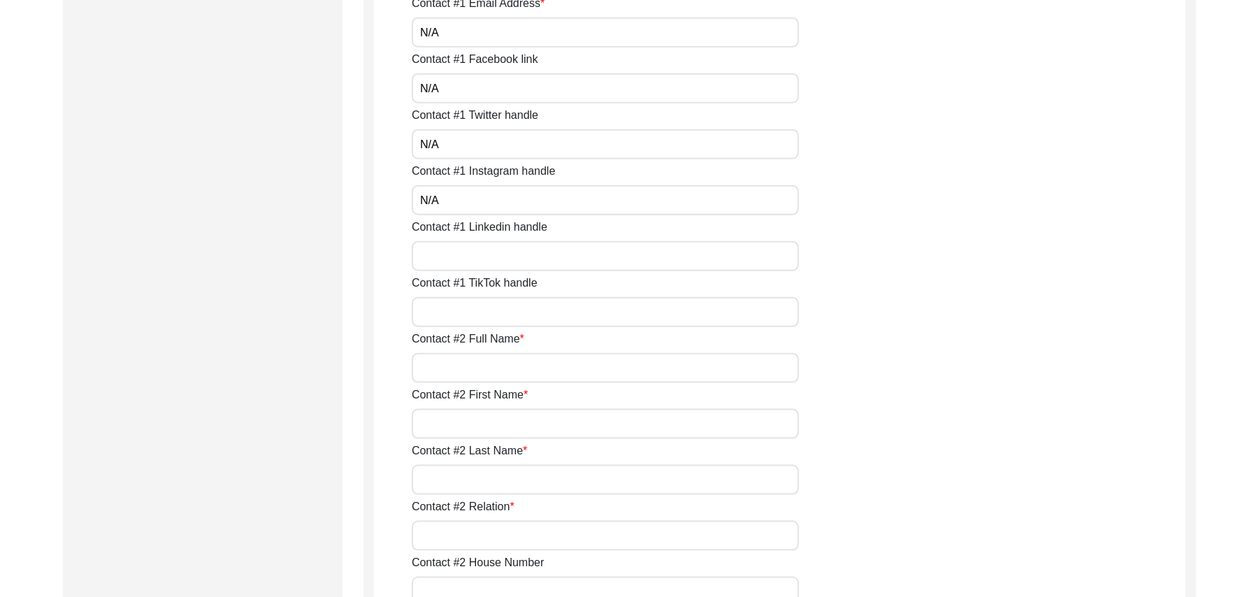
paste input "N/A"
click at [464, 319] on input "Contact #1 TikTok handle" at bounding box center [605, 312] width 387 height 30
paste input "N/A"
click at [475, 373] on input "Contact #2 Full Name" at bounding box center [605, 368] width 387 height 30
click at [482, 422] on input "Contact #2 First Name" at bounding box center [605, 424] width 387 height 30
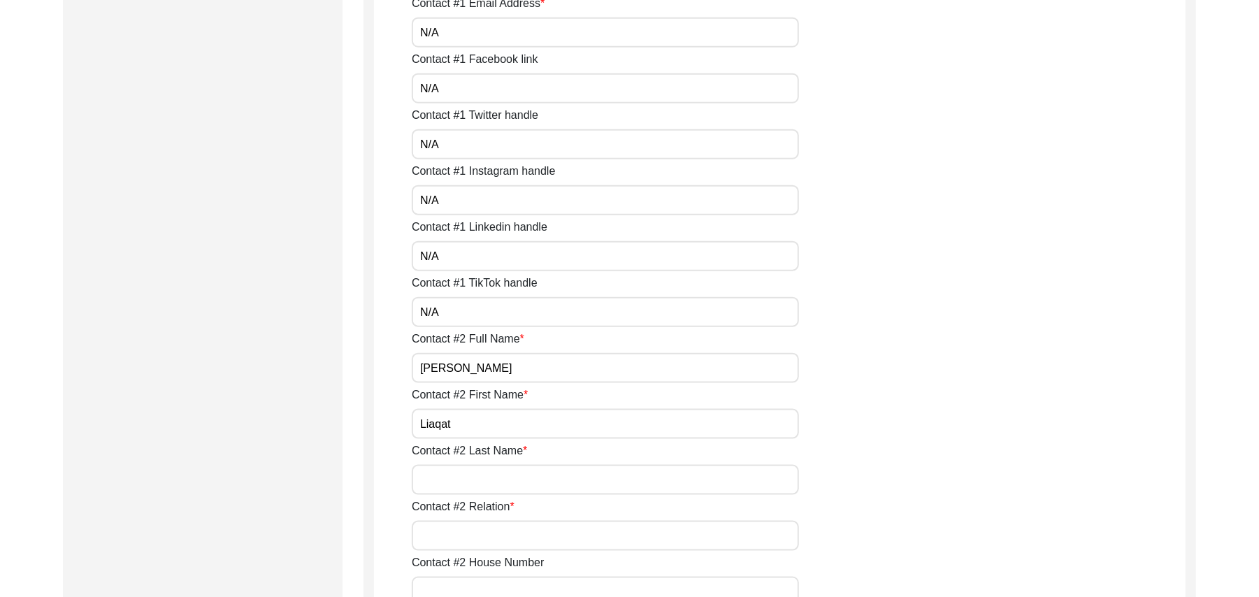
click at [466, 481] on input "Contact #2 Last Name" at bounding box center [605, 480] width 387 height 30
click at [473, 532] on input "Contact #2 Relation" at bounding box center [605, 536] width 387 height 30
click at [479, 589] on input "Contact #2 House Number" at bounding box center [605, 592] width 387 height 30
paste input "N/A"
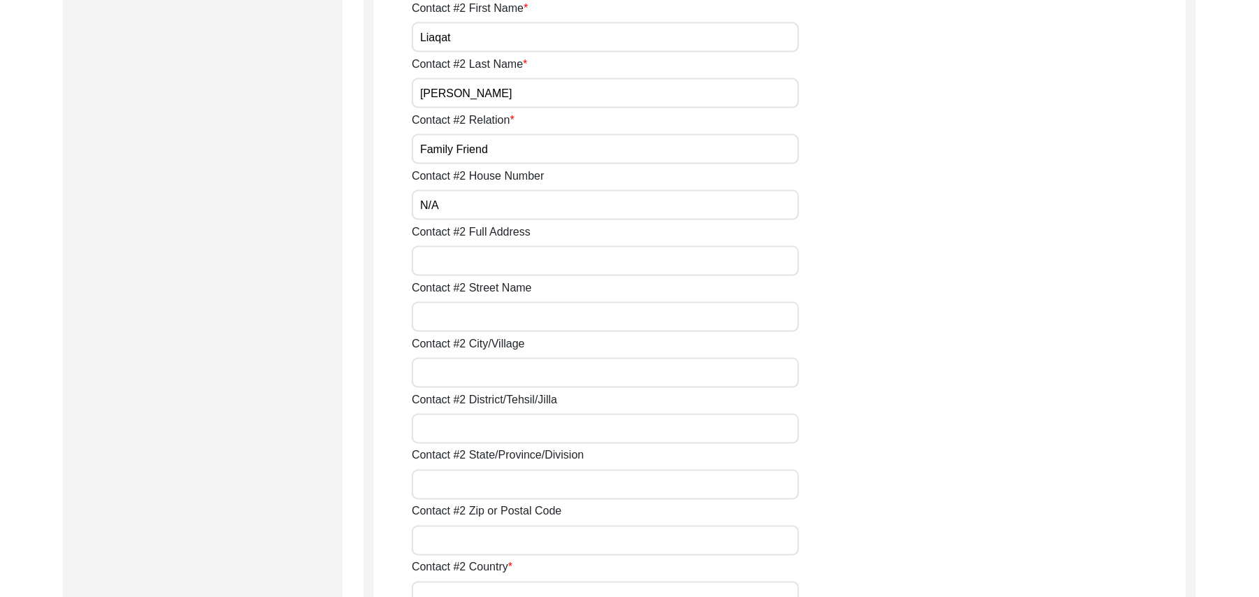
scroll to position [1597, 0]
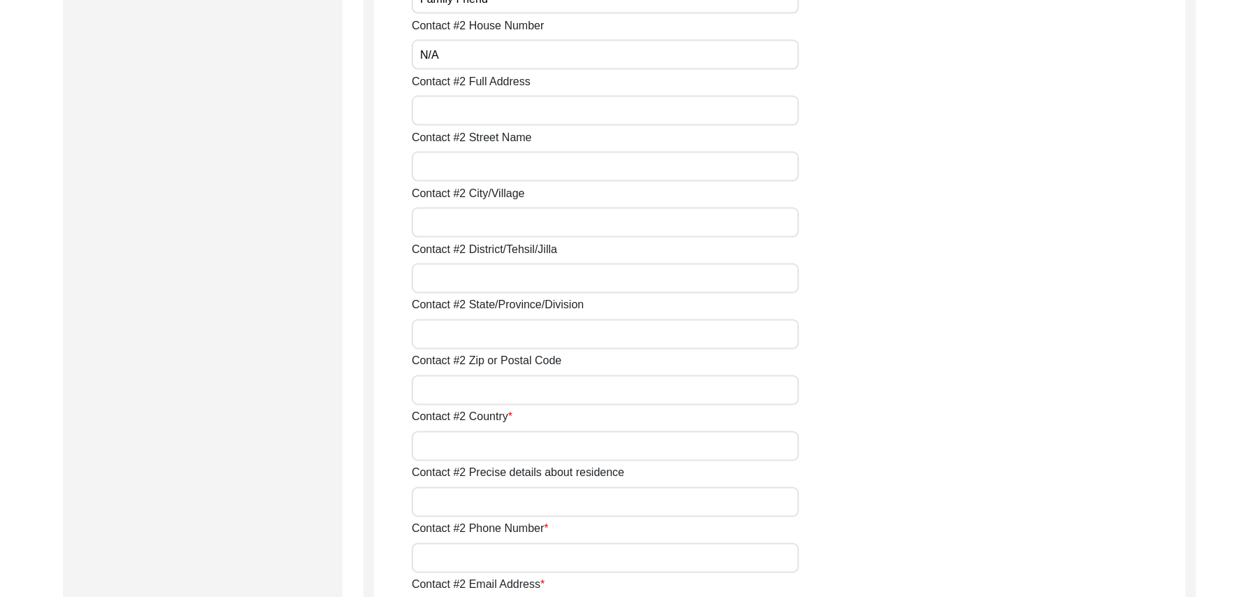
click at [517, 117] on input "Contact #2 Full Address" at bounding box center [605, 111] width 387 height 30
click at [509, 164] on input "Contact #2 Street Name" at bounding box center [605, 167] width 387 height 30
paste input "N/A"
click at [502, 216] on input "Contact #2 City/Village" at bounding box center [605, 223] width 387 height 30
click at [498, 288] on input "Contact #2 District/Tehsil/Jilla" at bounding box center [605, 279] width 387 height 30
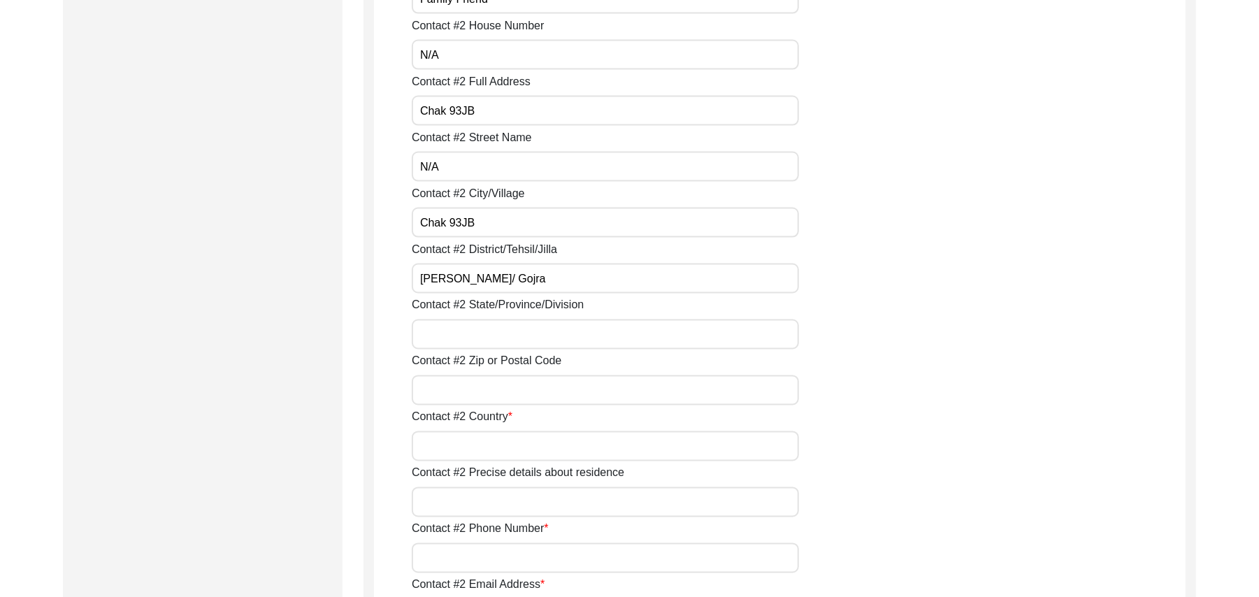
click at [467, 336] on input "Contact #2 State/Province/Division" at bounding box center [605, 334] width 387 height 30
click at [454, 396] on input "Contact #2 Zip or Postal Code" at bounding box center [605, 390] width 387 height 30
click at [460, 448] on input "Contact #2 Country" at bounding box center [605, 446] width 387 height 30
click at [460, 508] on input "Contact #2 Precise details about residence" at bounding box center [605, 502] width 387 height 30
click at [487, 566] on input "Contact #2 Phone Number" at bounding box center [605, 558] width 387 height 30
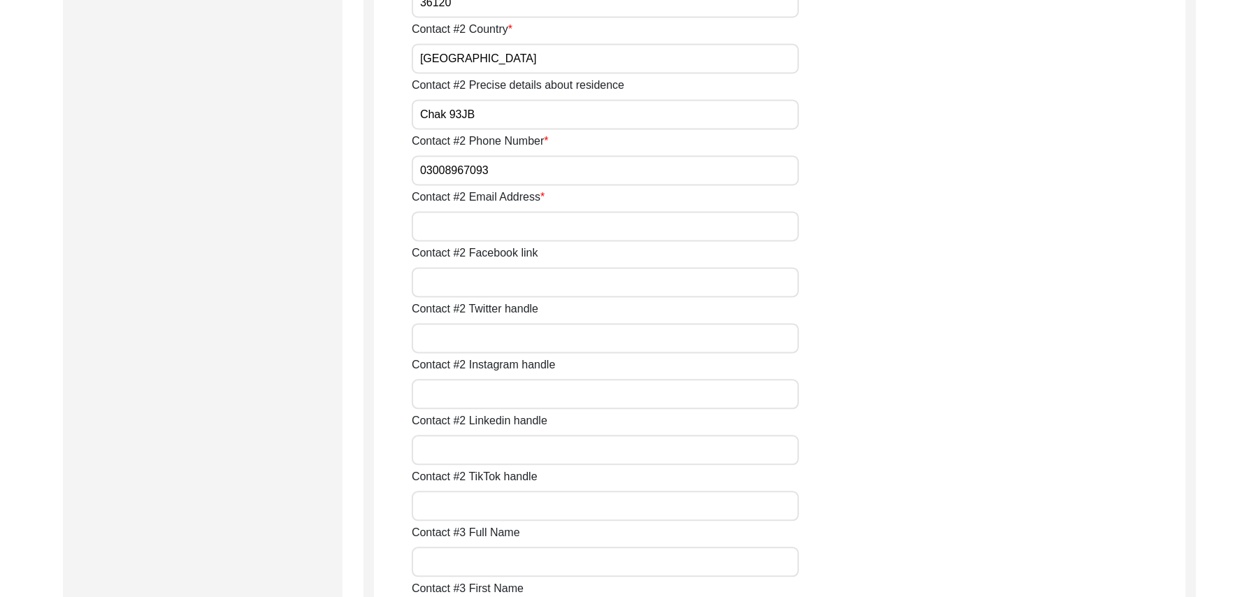
scroll to position [2072, 0]
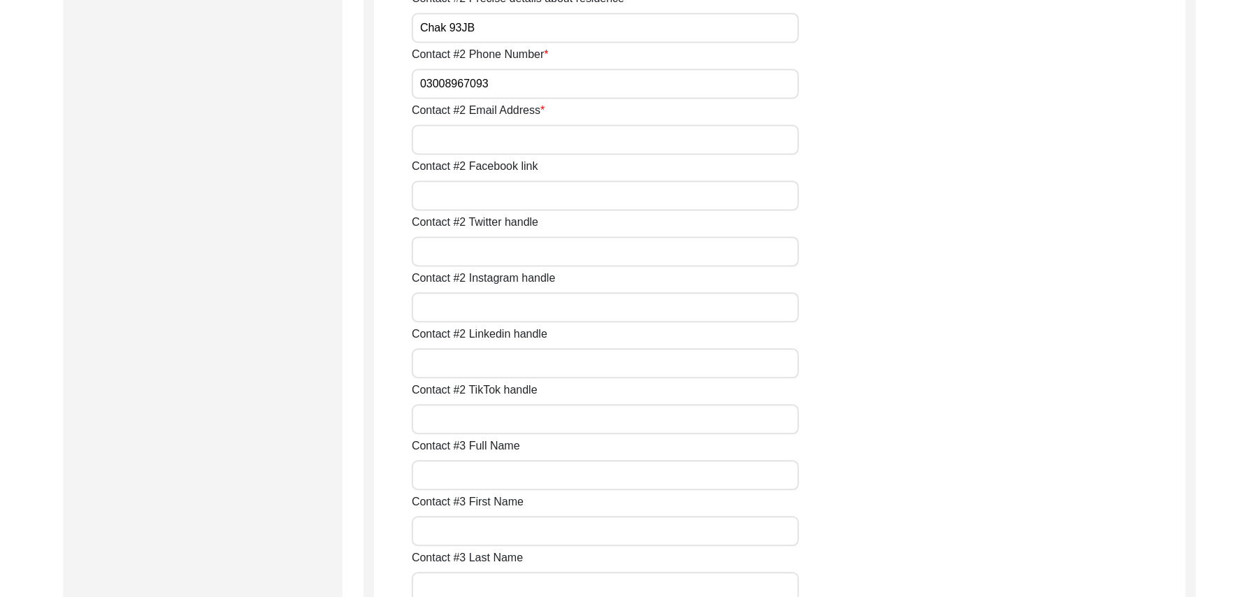
click at [480, 152] on input "Contact #2 Email Address" at bounding box center [605, 139] width 387 height 30
paste input "N/A"
click at [482, 194] on input "Contact #2 Facebook link" at bounding box center [605, 195] width 387 height 30
paste input "N/A"
click at [499, 264] on input "Contact #2 Twitter handle" at bounding box center [605, 251] width 387 height 30
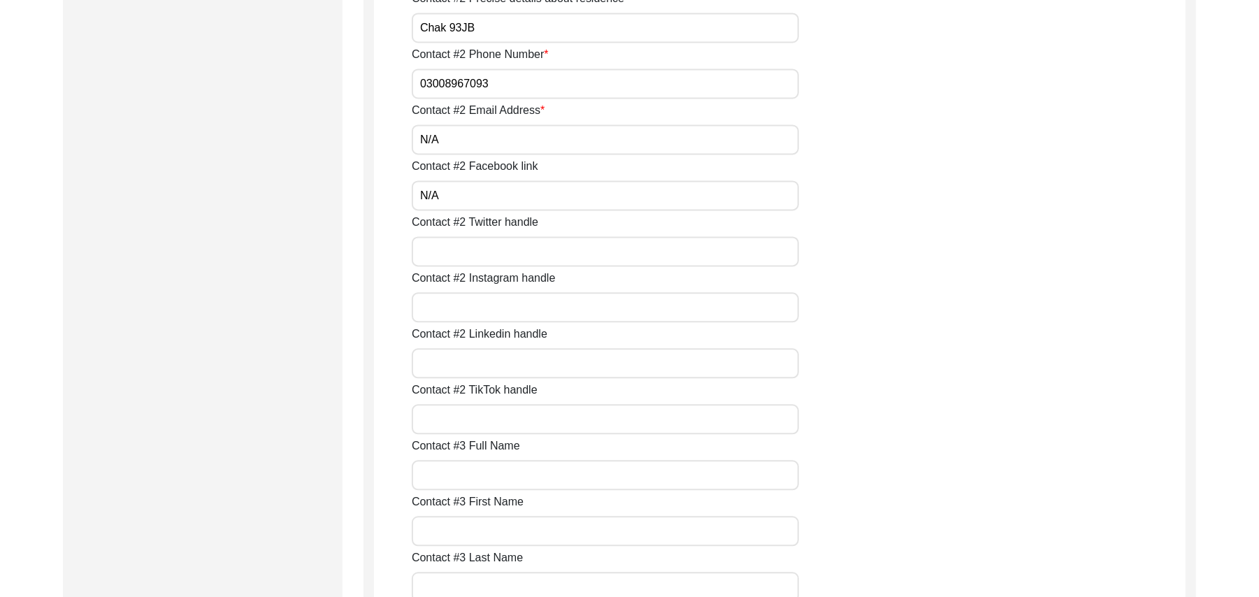
paste input "N/A"
click at [495, 311] on input "Contact #2 Instagram handle" at bounding box center [605, 307] width 387 height 30
paste input "N/A"
click at [495, 366] on input "Contact #2 Linkedin handle" at bounding box center [605, 363] width 387 height 30
paste input "N/A"
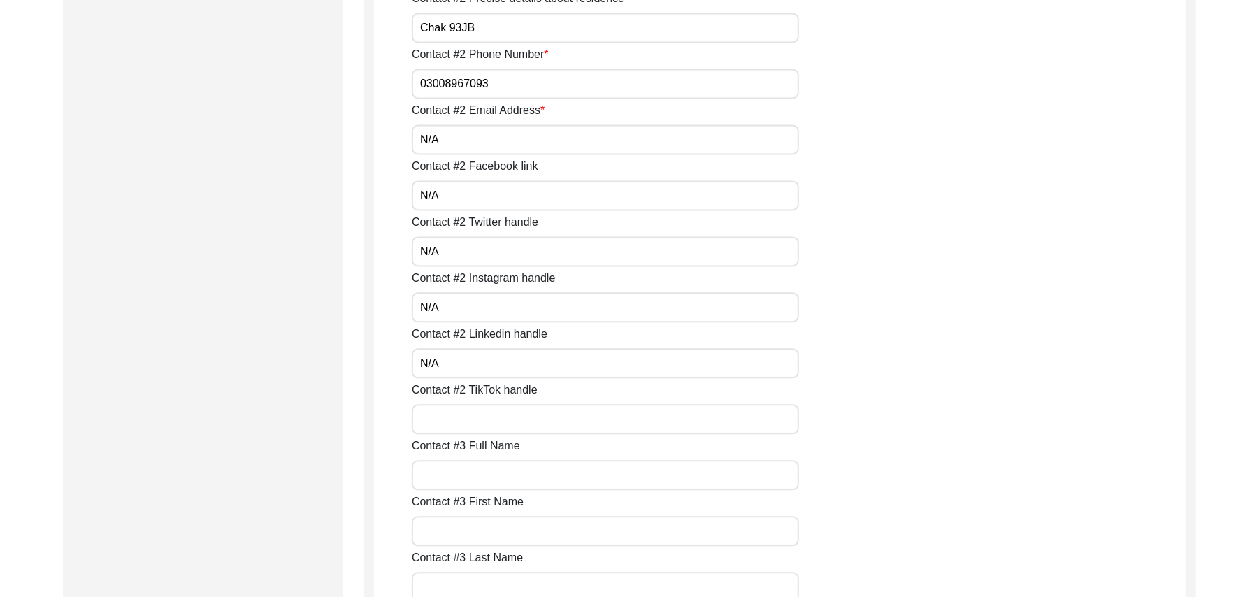
click at [494, 415] on input "Contact #2 TikTok handle" at bounding box center [605, 419] width 387 height 30
paste input "N/A"
click at [490, 474] on input "Contact #3 Full Name" at bounding box center [605, 475] width 387 height 30
paste input "N/A"
click at [484, 529] on input "Contact #3 First Name" at bounding box center [605, 531] width 387 height 30
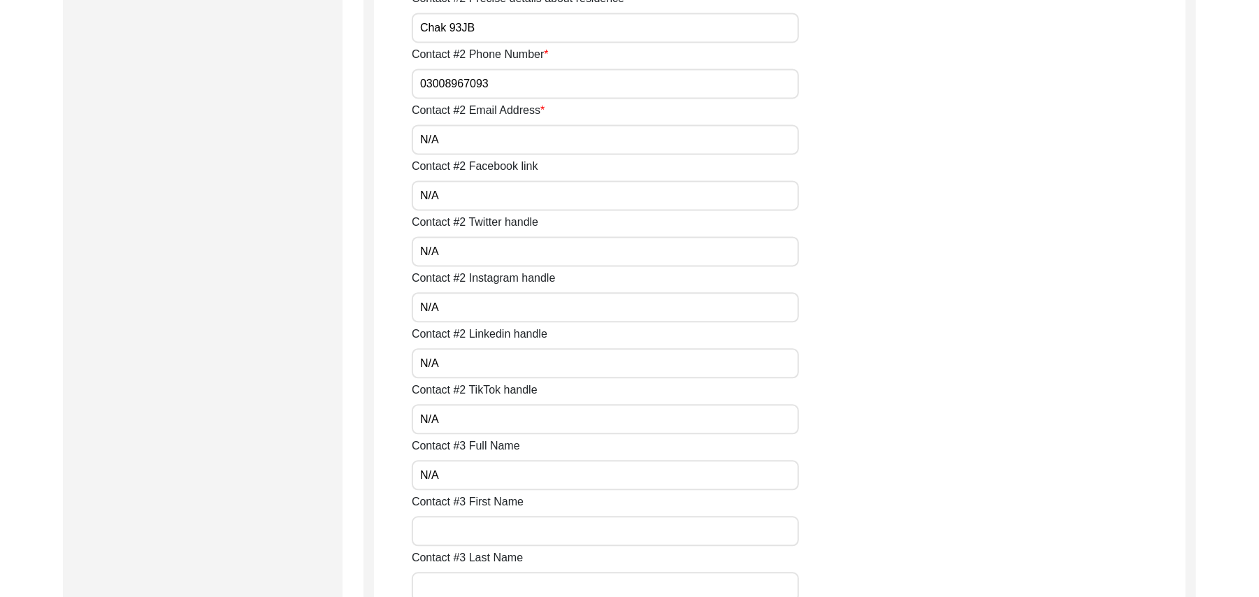
paste input "N/A"
click at [484, 589] on input "Contact #3 Last Name" at bounding box center [605, 587] width 387 height 30
paste input "N/A"
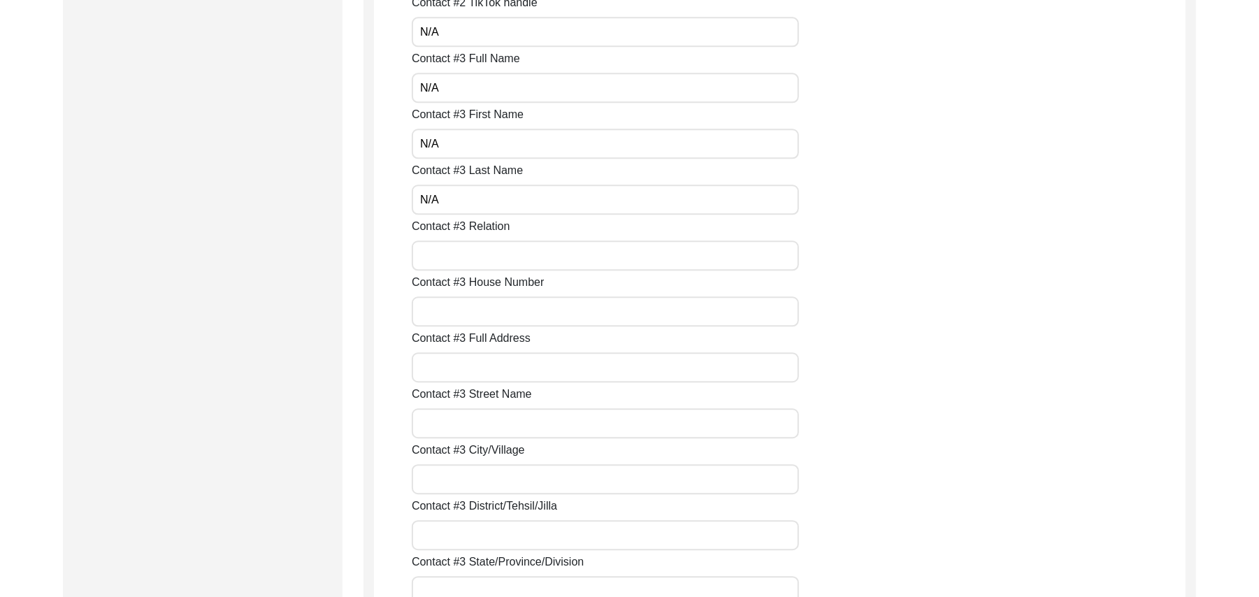
scroll to position [2610, 0]
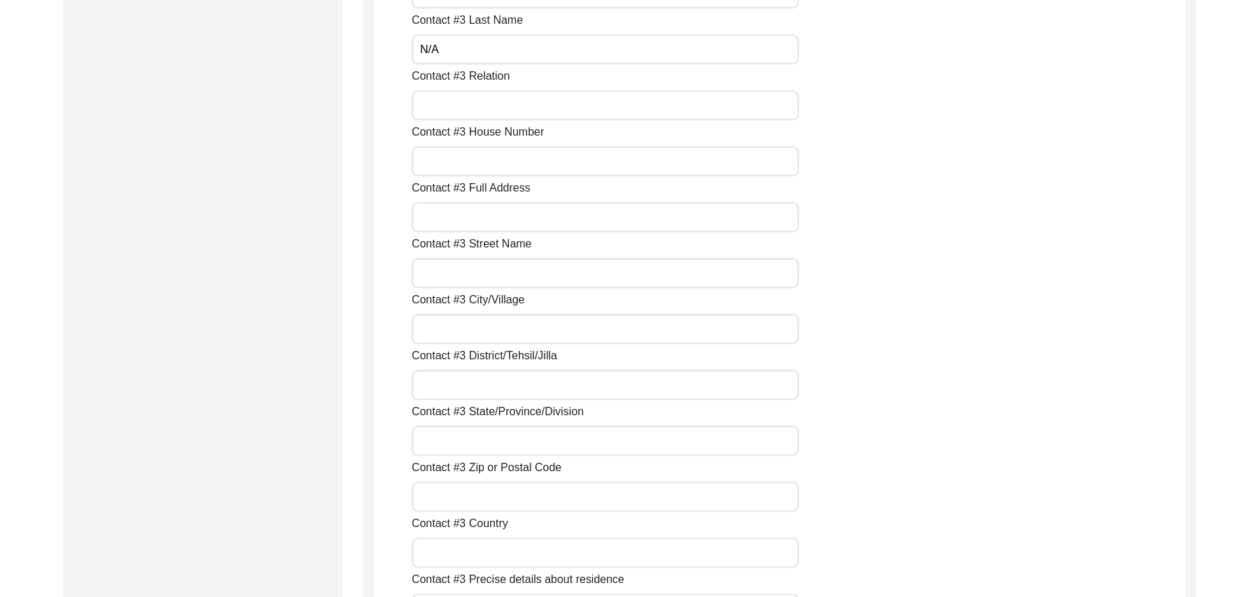
click at [445, 108] on input "Contact #3 Relation" at bounding box center [605, 105] width 387 height 30
paste input "N/A"
click at [457, 160] on input "Contact #3 House Number" at bounding box center [605, 161] width 387 height 30
paste input "N/A"
click at [464, 210] on input "Contact #3 Full Address" at bounding box center [605, 217] width 387 height 30
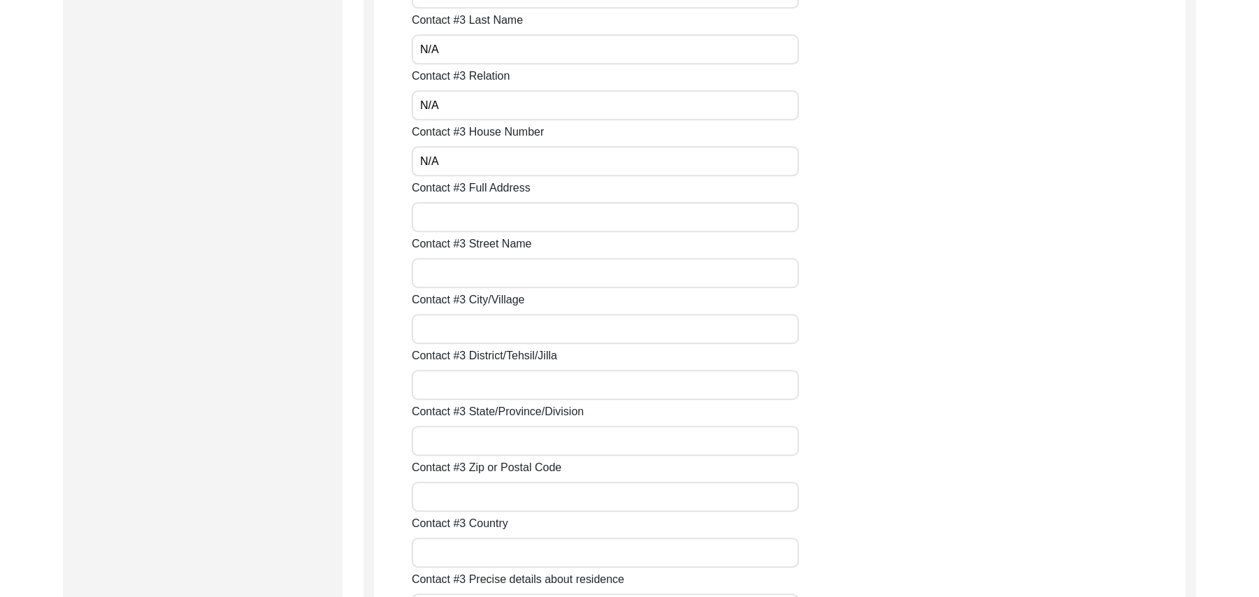
paste input "N/A"
click at [462, 272] on input "Contact #3 Street Name" at bounding box center [605, 273] width 387 height 30
paste input "N/A"
click at [464, 339] on input "Contact #3 City/Village" at bounding box center [605, 329] width 387 height 30
paste input "N/A"
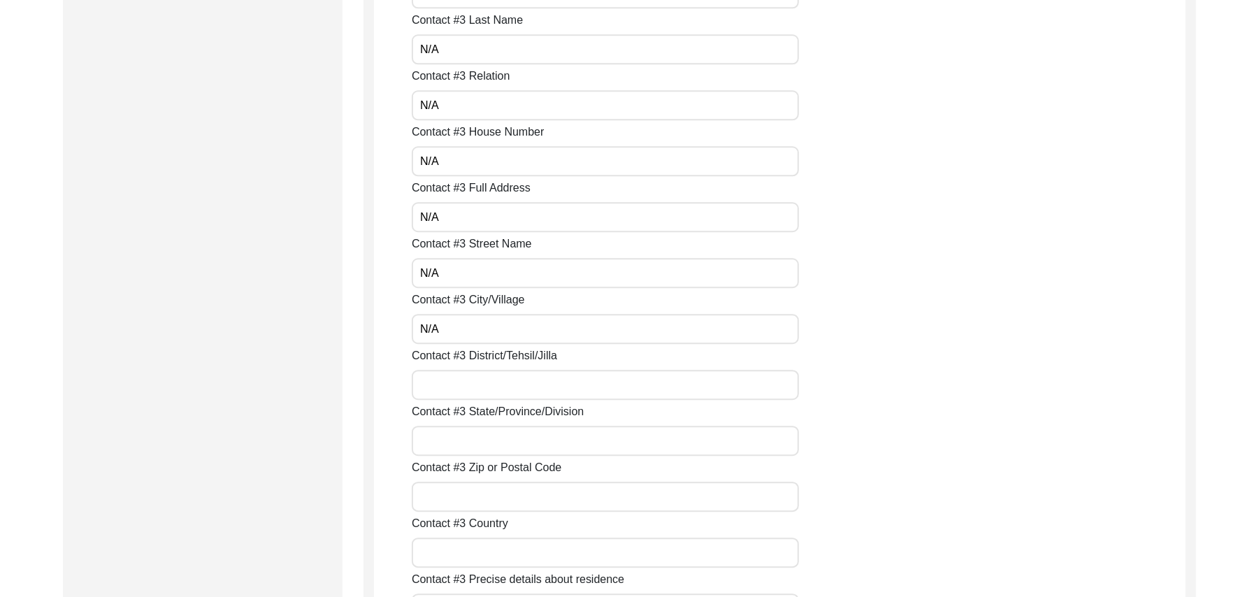
click at [478, 392] on input "Contact #3 District/Tehsil/Jilla" at bounding box center [605, 385] width 387 height 30
paste input "N/A"
click at [484, 437] on input "Contact #3 State/Province/Division" at bounding box center [605, 441] width 387 height 30
paste input "N/A"
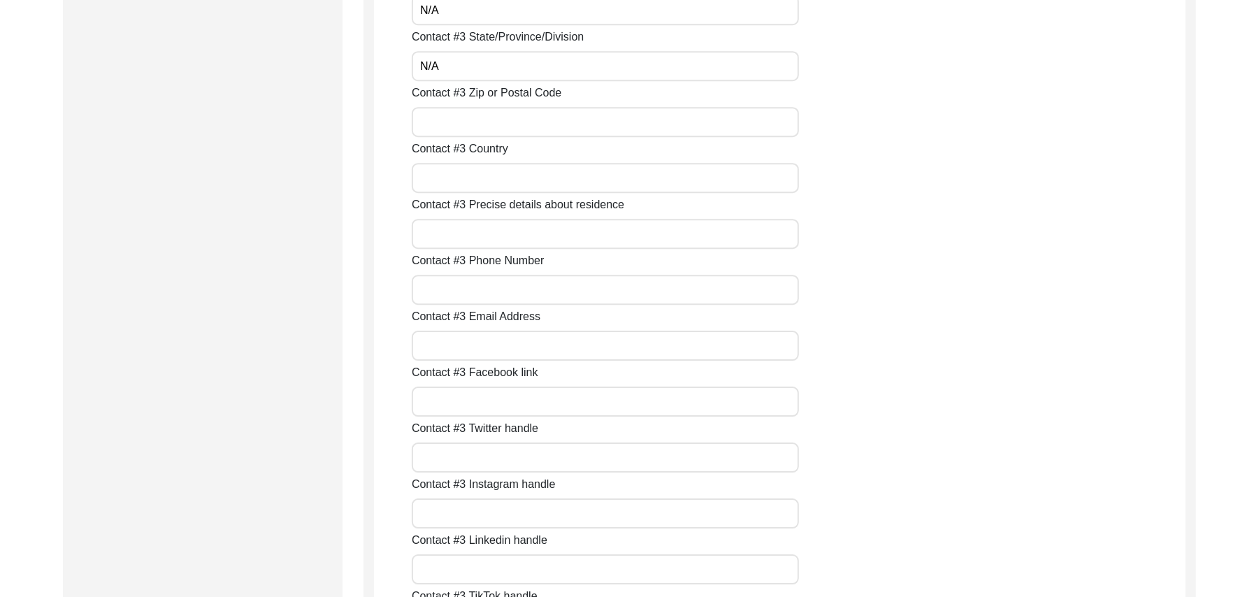
scroll to position [3021, 0]
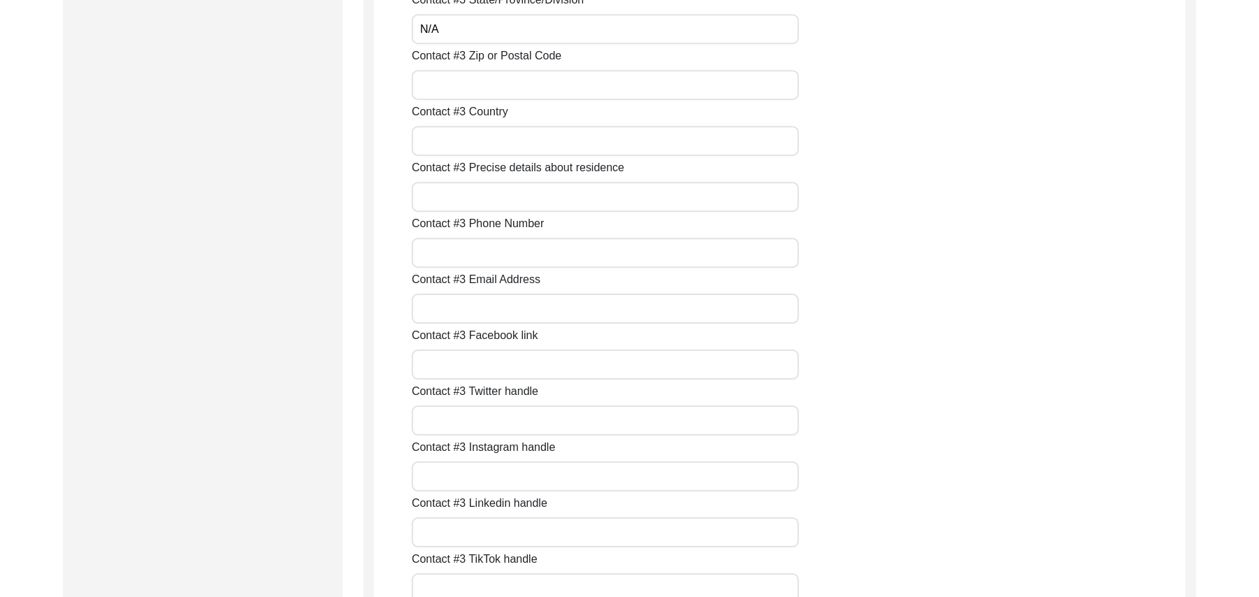
click at [436, 82] on input "Contact #3 Zip or Postal Code" at bounding box center [605, 85] width 387 height 30
paste input "N/A"
click at [440, 138] on input "Contact #3 Country" at bounding box center [605, 141] width 387 height 30
paste input "N/A"
click at [456, 201] on input "Contact #3 Precise details about residence" at bounding box center [605, 197] width 387 height 30
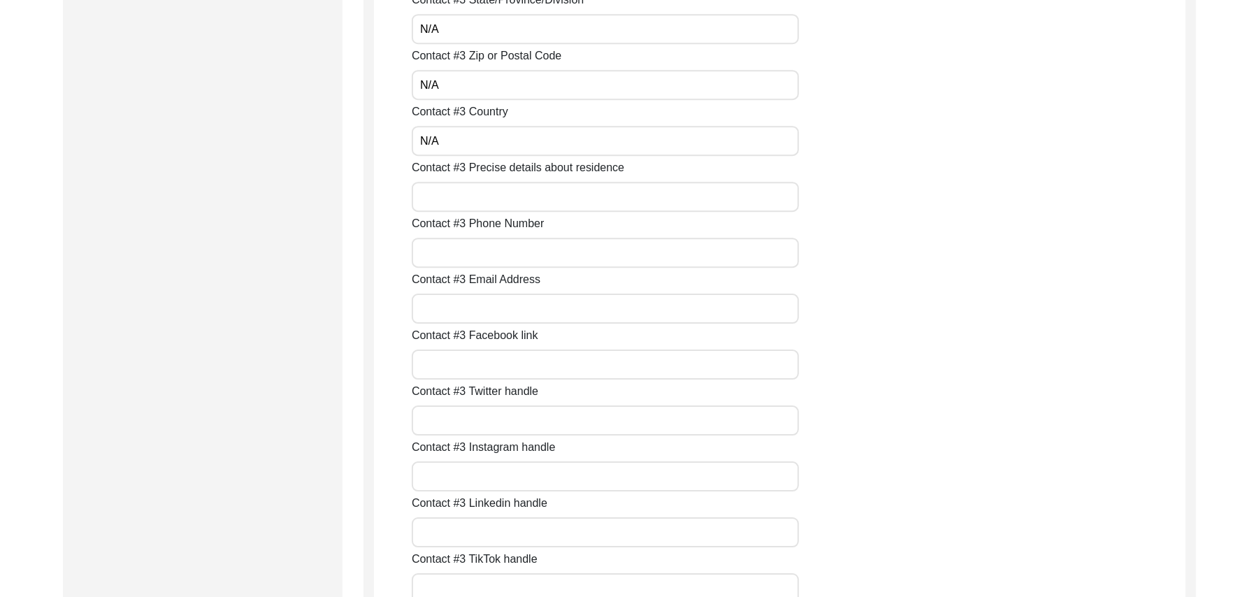
paste input "N/A"
click at [461, 258] on input "Contact #3 Phone Number" at bounding box center [605, 253] width 387 height 30
paste input "N/A"
click at [463, 308] on input "Contact #3 Email Address" at bounding box center [605, 309] width 387 height 30
paste input "N/A"
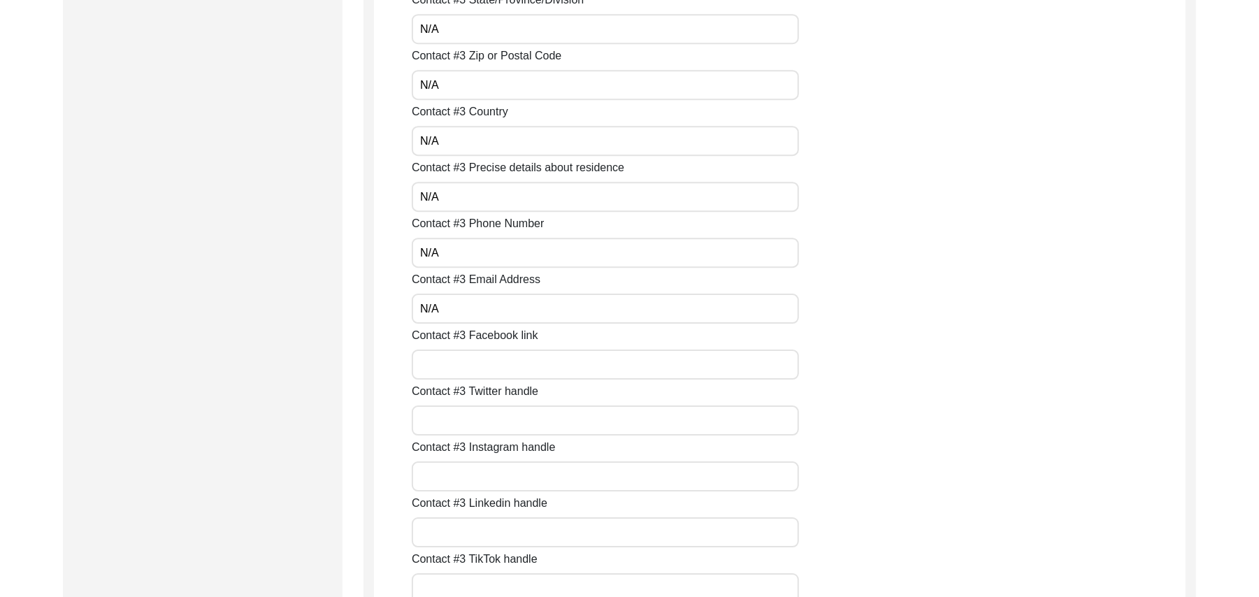
click at [468, 362] on input "Contact #3 Facebook link" at bounding box center [605, 365] width 387 height 30
paste input "N/A"
click at [473, 420] on input "Contact #3 Twitter handle" at bounding box center [605, 420] width 387 height 30
paste input "N/A"
click at [484, 477] on input "Contact #3 Instagram handle" at bounding box center [605, 476] width 387 height 30
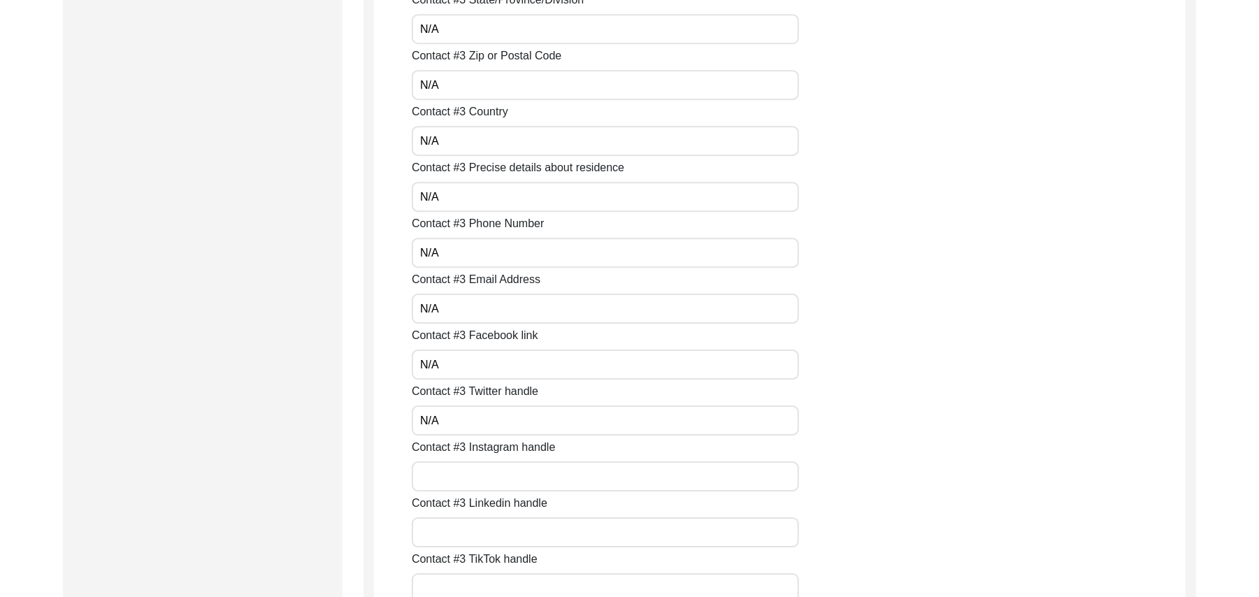
paste input "N/A"
click at [479, 527] on input "Contact #3 Linkedin handle" at bounding box center [605, 532] width 387 height 30
paste input "N/A"
click at [480, 585] on input "Contact #3 TikTok handle" at bounding box center [605, 588] width 387 height 30
paste input "N/A"
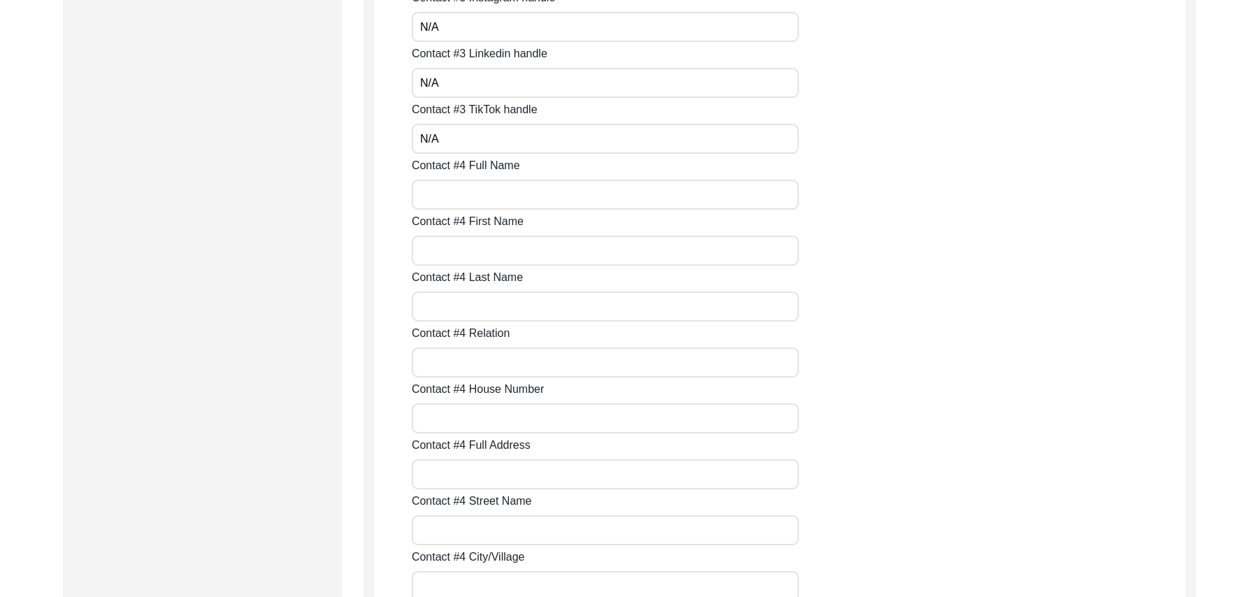
scroll to position [3496, 0]
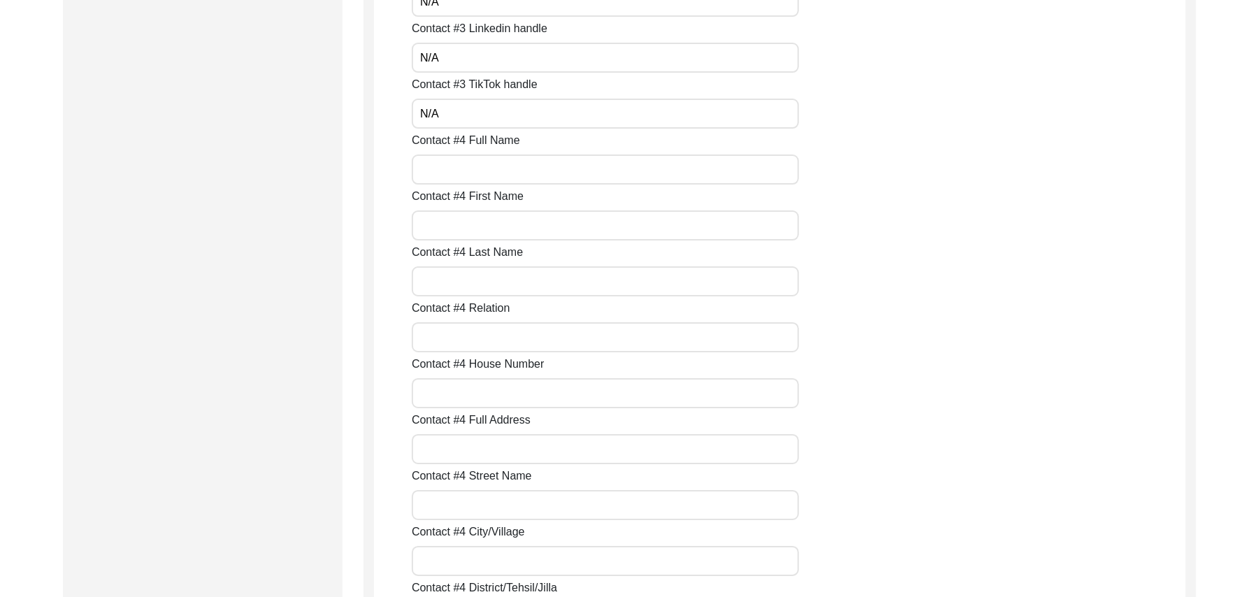
click at [487, 173] on input "Contact #4 Full Name" at bounding box center [605, 169] width 387 height 30
paste input "N/A"
click at [479, 225] on input "Contact #4 First Name" at bounding box center [605, 225] width 387 height 30
paste input "N/A"
click at [475, 282] on input "Contact #4 Last Name" at bounding box center [605, 281] width 387 height 30
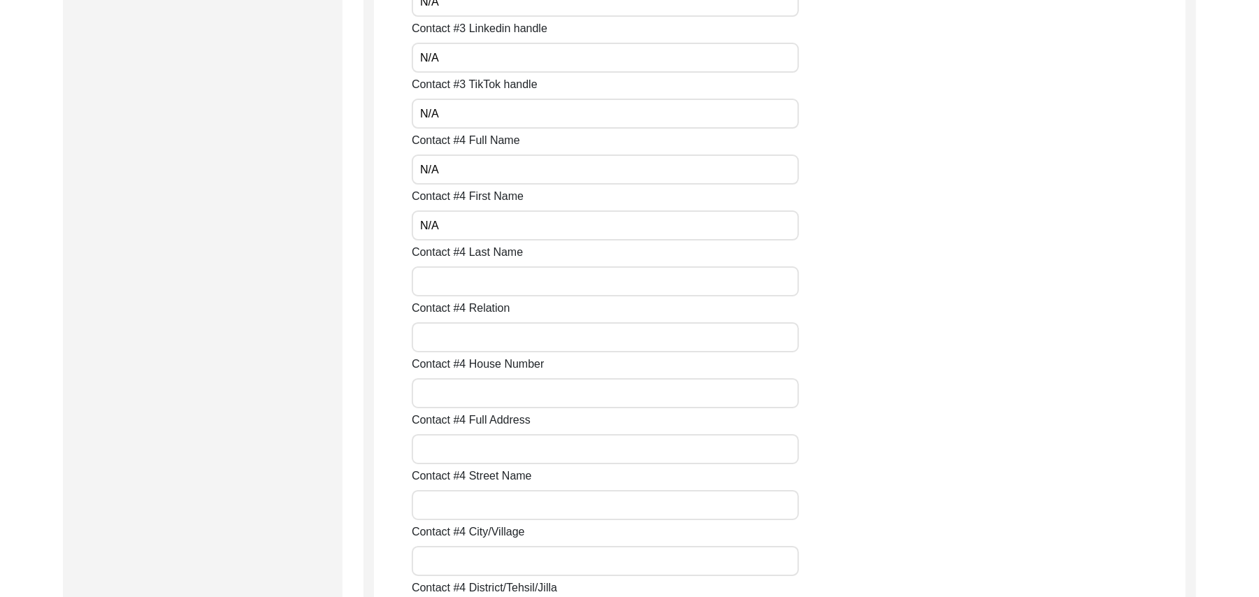
paste input "N/A"
click at [470, 338] on input "Contact #4 Relation" at bounding box center [605, 337] width 387 height 30
paste input "N/A"
click at [466, 405] on input "Contact #4 House Number" at bounding box center [605, 393] width 387 height 30
paste input "N/A"
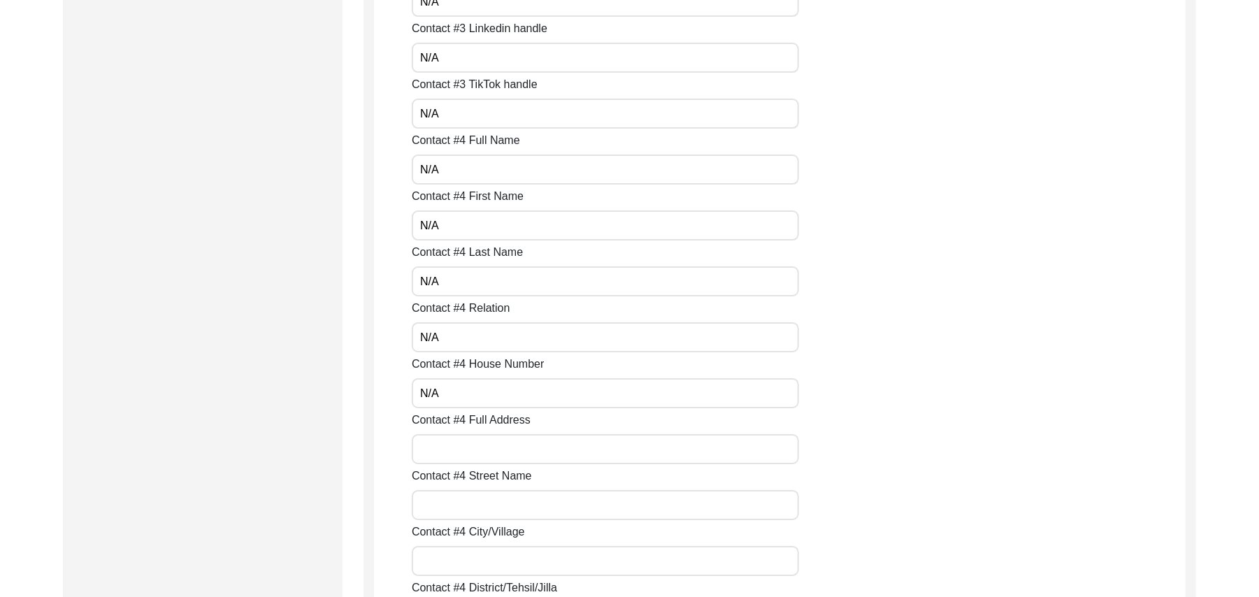
click at [473, 451] on input "Contact #4 Full Address" at bounding box center [605, 449] width 387 height 30
paste input "N/A"
click at [462, 505] on input "Contact #4 Street Name" at bounding box center [605, 505] width 387 height 30
paste input "N/A"
click at [468, 563] on input "Contact #4 City/Village" at bounding box center [605, 561] width 387 height 30
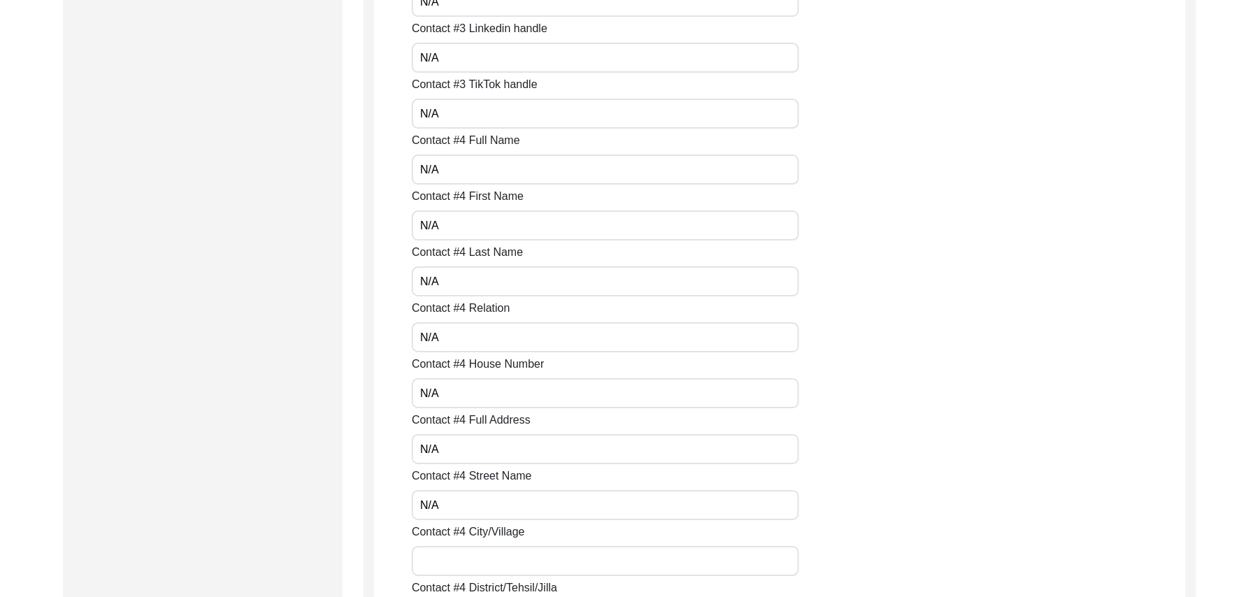
paste input "N/A"
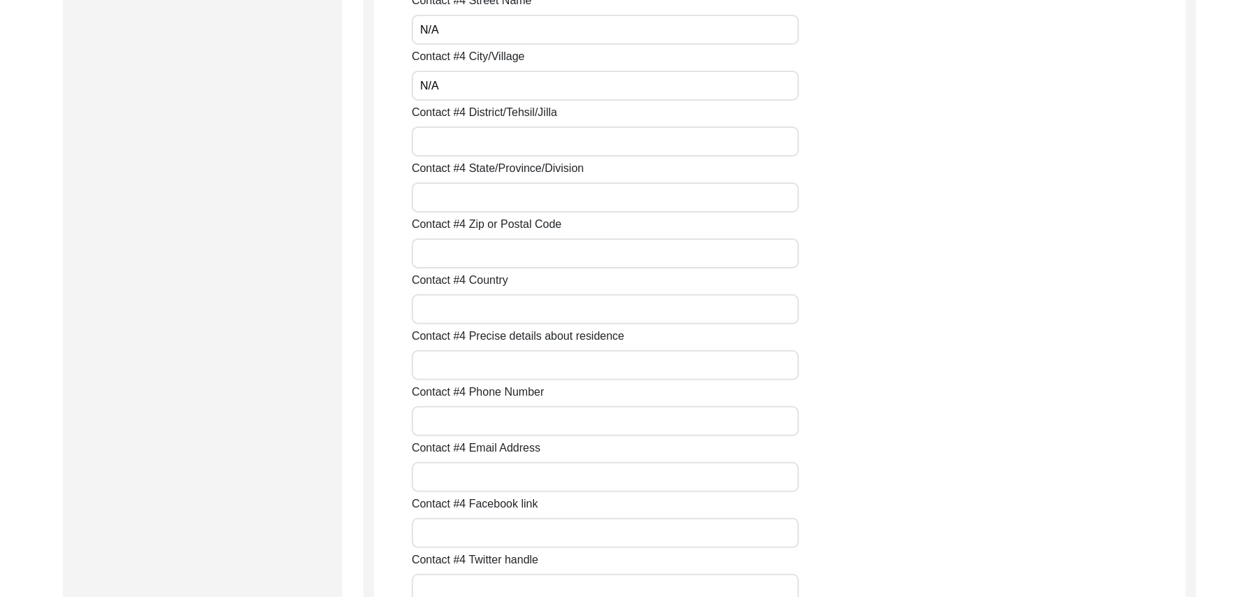
scroll to position [4021, 0]
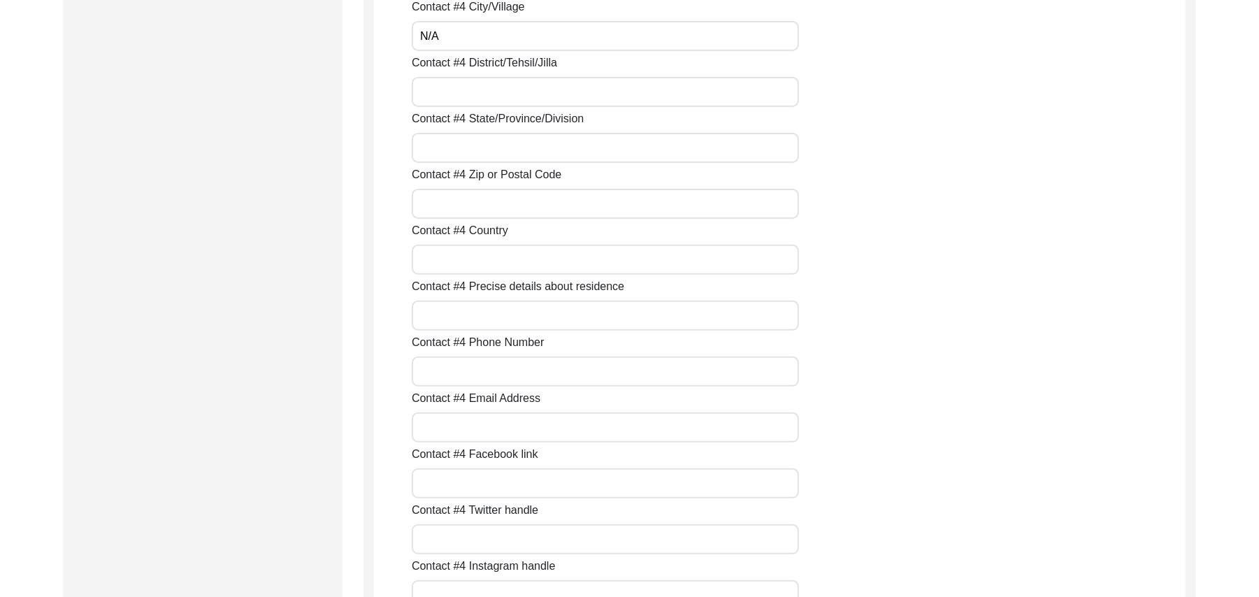
click at [424, 99] on input "Contact #4 District/Tehsil/Jilla" at bounding box center [605, 92] width 387 height 30
paste input "N/A"
click at [435, 147] on input "Contact #4 State/Province/Division" at bounding box center [605, 148] width 387 height 30
paste input "N/A"
click at [445, 201] on input "Contact #4 Zip or Postal Code" at bounding box center [605, 204] width 387 height 30
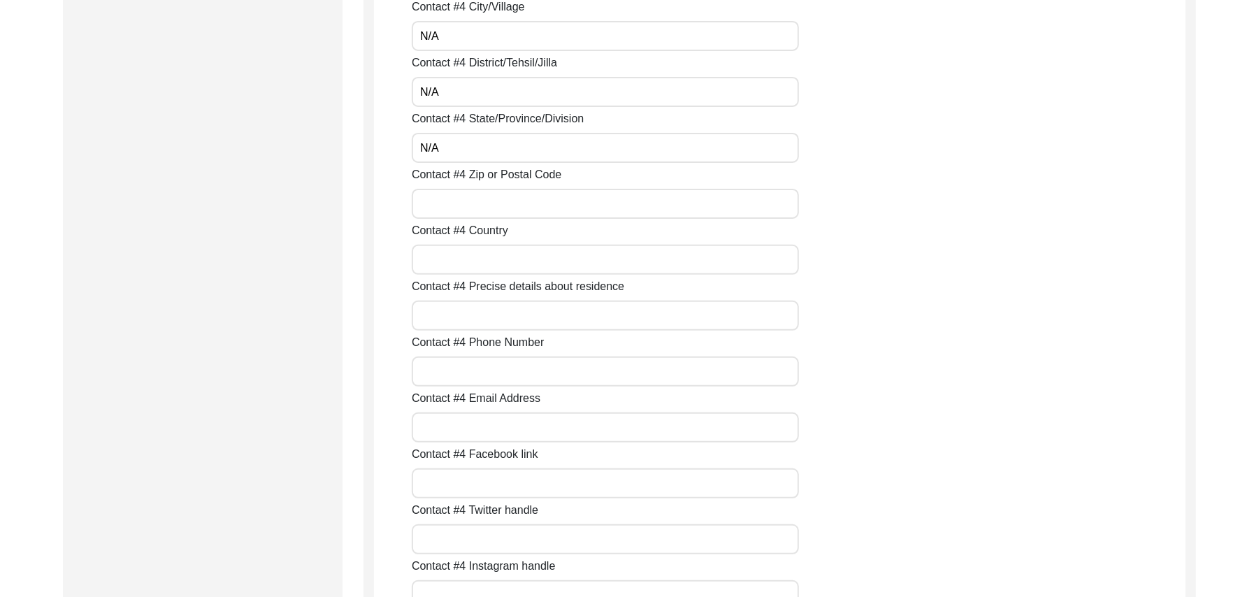
paste input "N/A"
click at [457, 263] on input "Contact #4 Country" at bounding box center [605, 260] width 387 height 30
paste input "N/A"
click at [464, 319] on input "Contact #4 Precise details about residence" at bounding box center [605, 316] width 387 height 30
paste input "N/A"
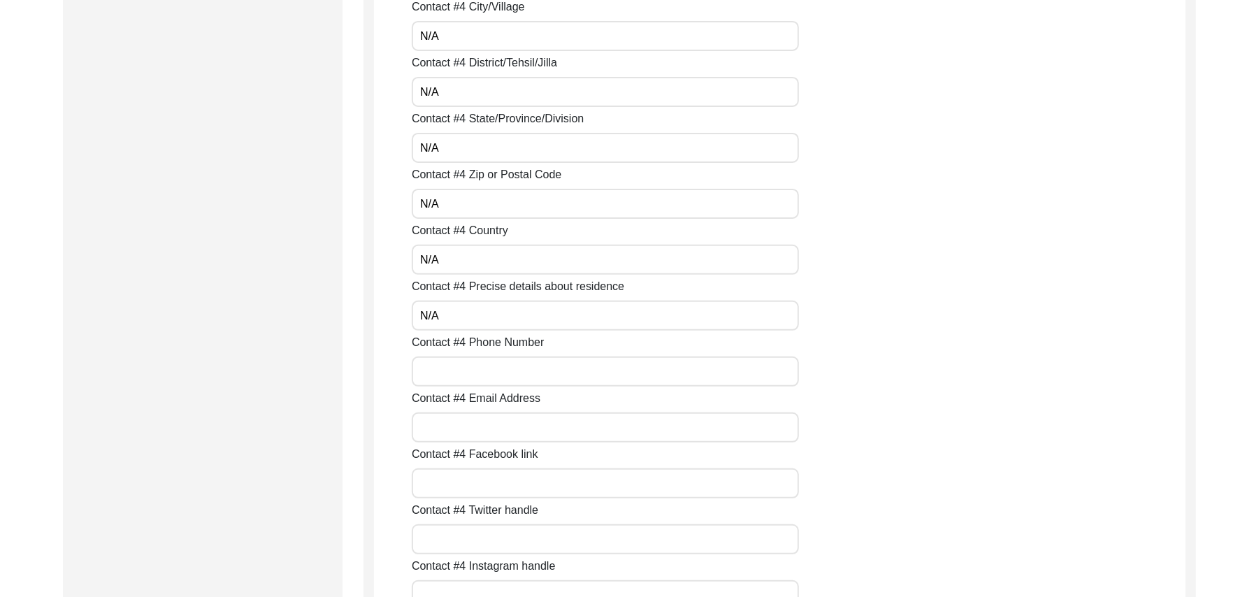
click at [481, 384] on input "Contact #4 Phone Number" at bounding box center [605, 372] width 387 height 30
paste input "N/A"
click at [479, 429] on input "Contact #4 Email Address" at bounding box center [605, 427] width 387 height 30
paste input "N/A"
click at [482, 471] on input "Contact #4 Facebook link" at bounding box center [605, 483] width 387 height 30
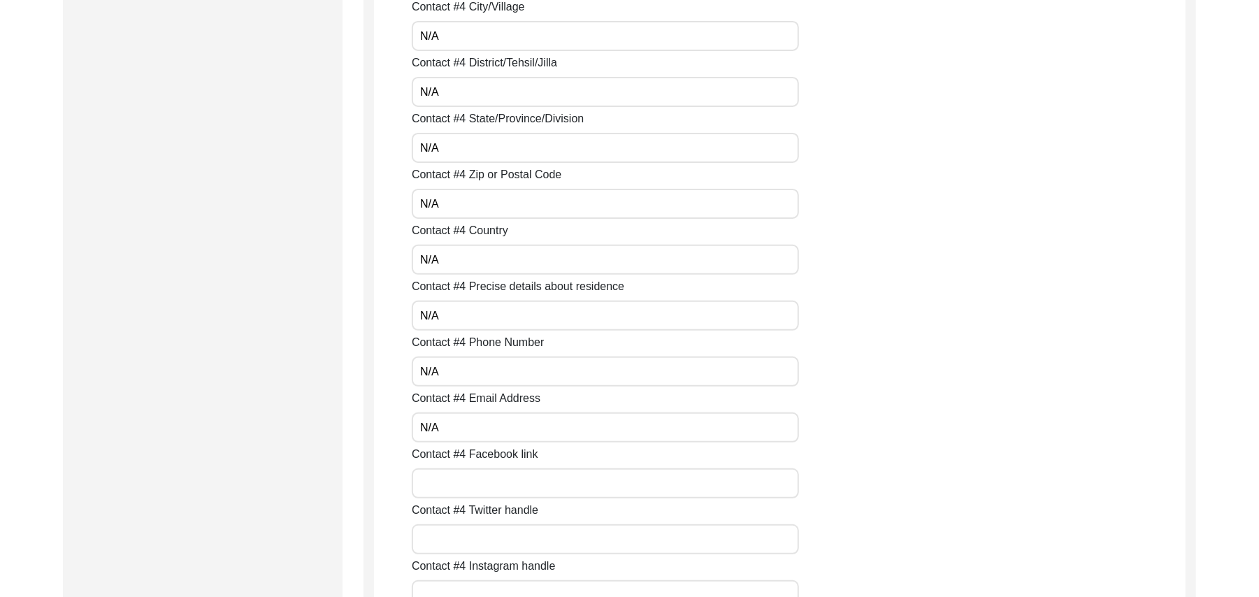
paste input "N/A"
click at [471, 540] on input "Contact #4 Twitter handle" at bounding box center [605, 539] width 387 height 30
paste input "N/A"
click at [468, 589] on input "Contact #4 Instagram handle" at bounding box center [605, 595] width 387 height 30
paste input "N/A"
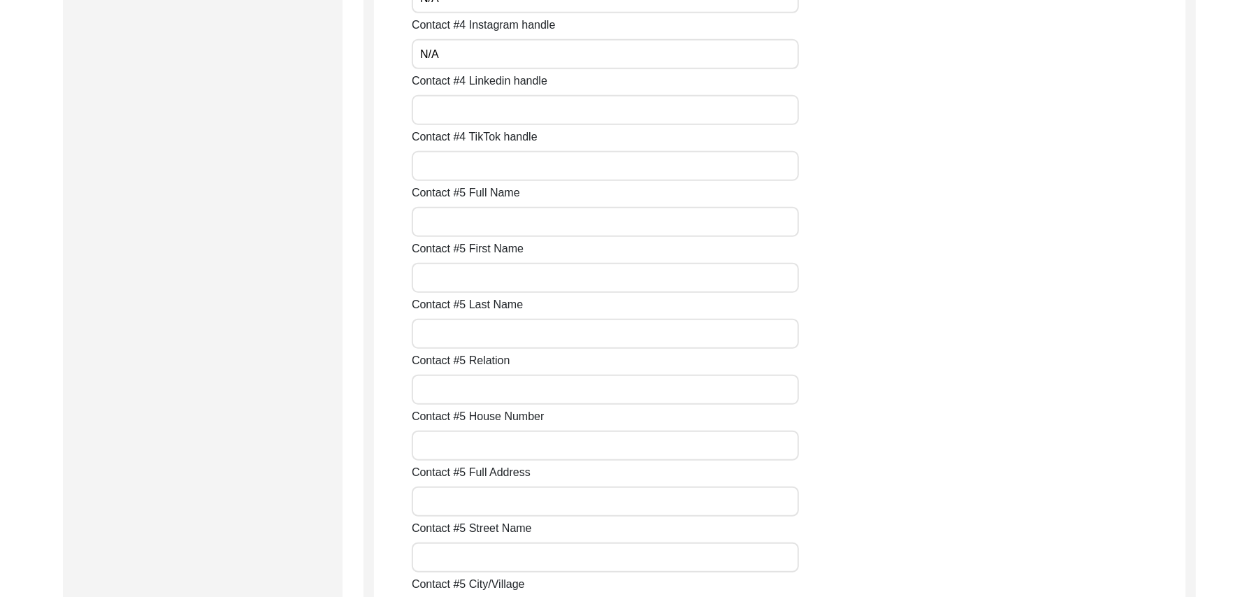
scroll to position [4575, 0]
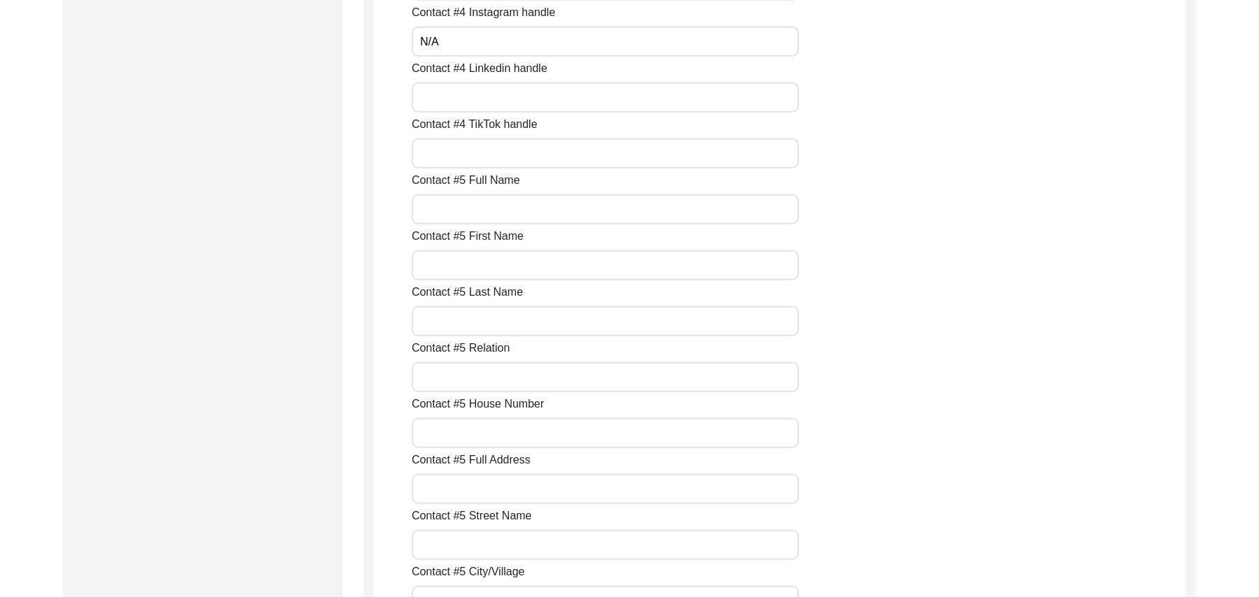
click at [434, 107] on input "Contact #4 Linkedin handle" at bounding box center [605, 97] width 387 height 30
paste input "N/A"
click at [433, 155] on input "Contact #4 TikTok handle" at bounding box center [605, 153] width 387 height 30
paste input "N/A"
click at [443, 216] on input "Contact #5 Full Name" at bounding box center [605, 209] width 387 height 30
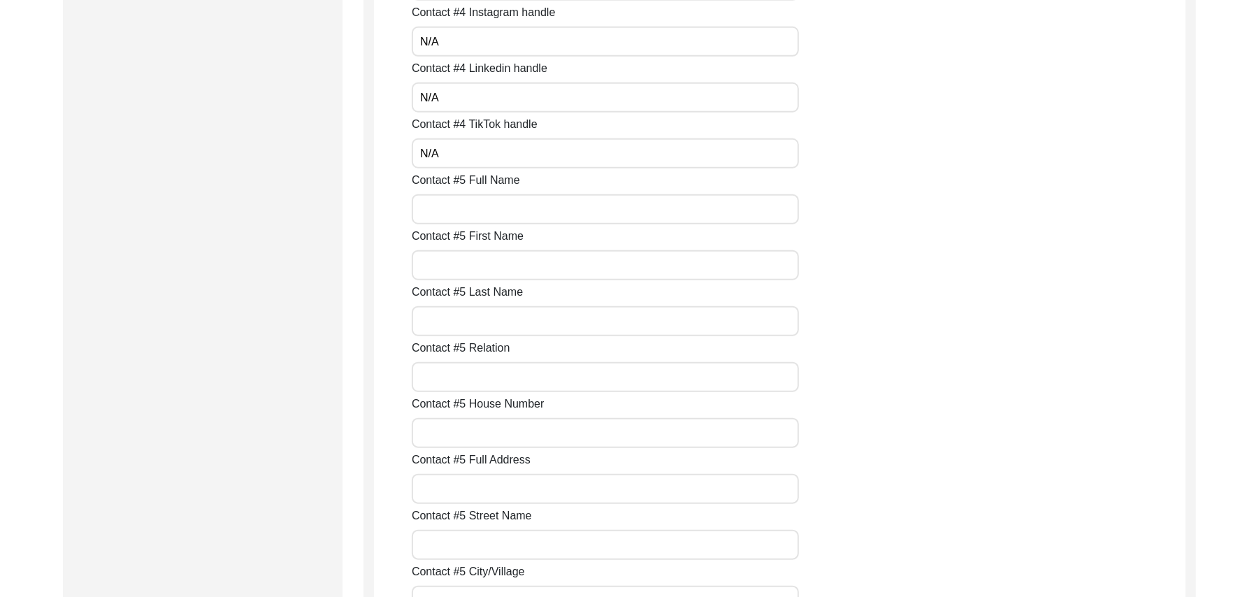
paste input "N/A"
click at [456, 275] on input "Contact #5 First Name" at bounding box center [605, 265] width 387 height 30
paste input "N/A"
click at [461, 317] on input "Contact #5 Last Name" at bounding box center [605, 321] width 387 height 30
paste input "N/A"
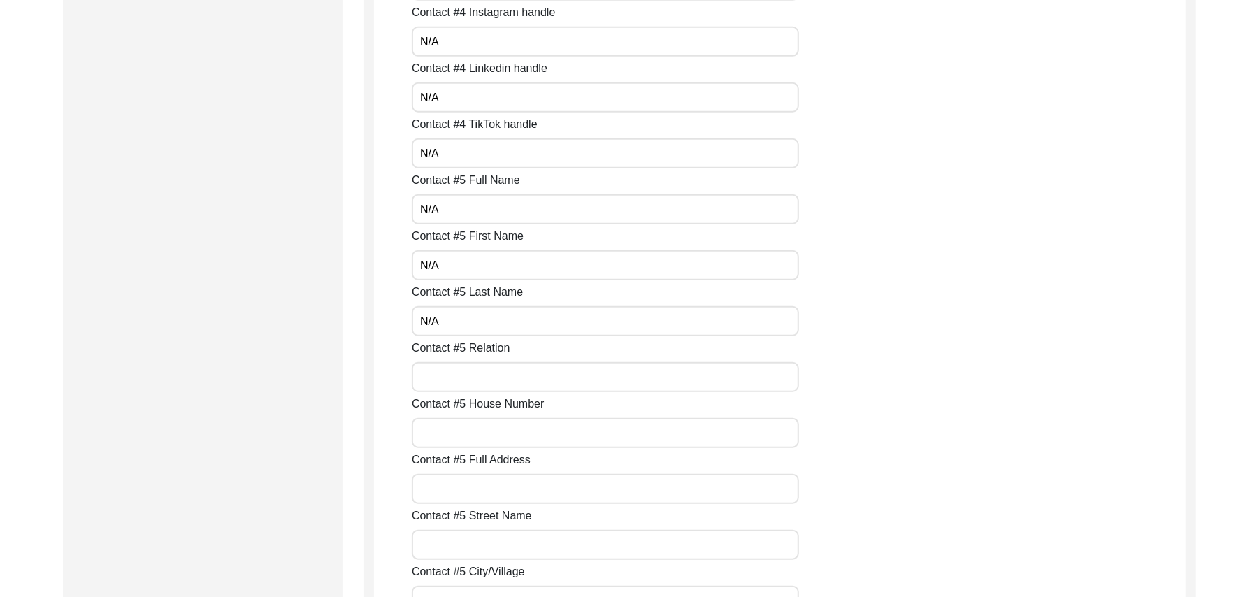
click at [463, 380] on input "Contact #5 Relation" at bounding box center [605, 377] width 387 height 30
paste input "N/A"
click at [454, 437] on input "Contact #5 House Number" at bounding box center [605, 433] width 387 height 30
paste input "N/A"
click at [464, 487] on input "Contact #5 Full Address" at bounding box center [605, 489] width 387 height 30
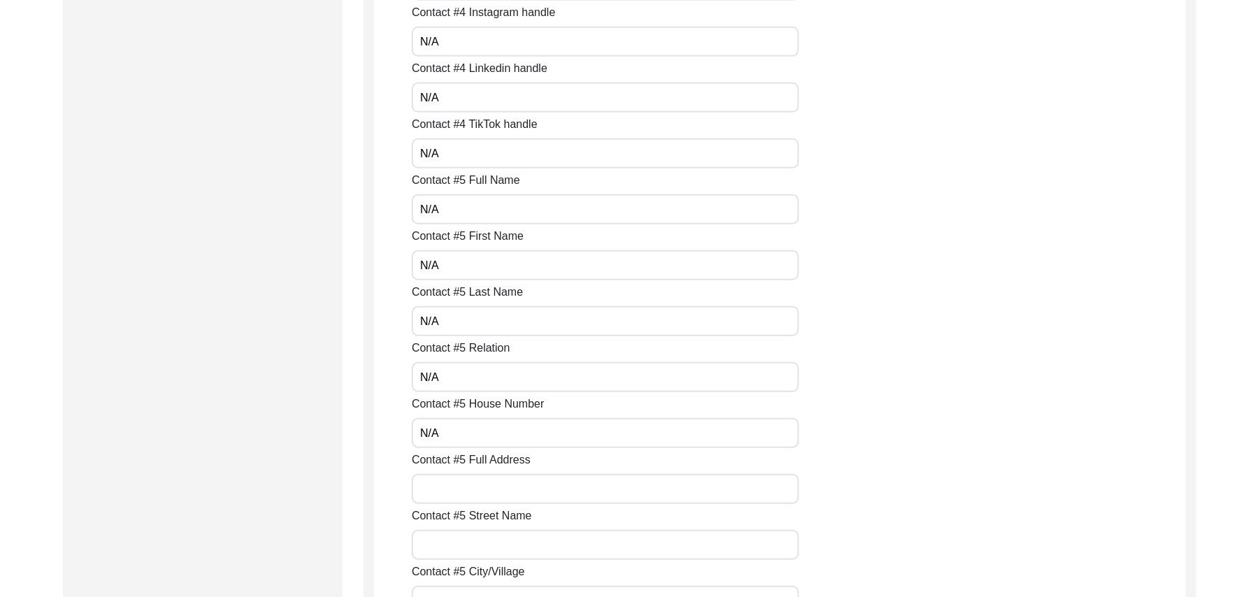
paste input "N/A"
click at [462, 549] on input "Contact #5 Street Name" at bounding box center [605, 545] width 387 height 30
paste input "N/A"
click at [468, 590] on input "Contact #5 City/Village" at bounding box center [605, 601] width 387 height 30
paste input "N/A"
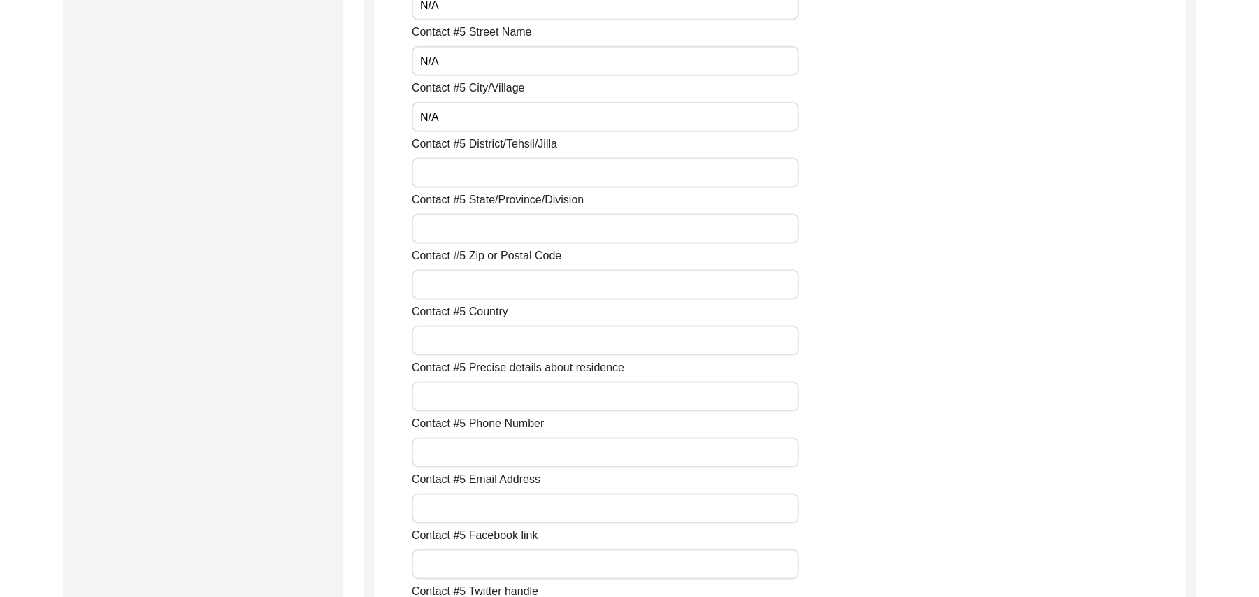
scroll to position [5134, 0]
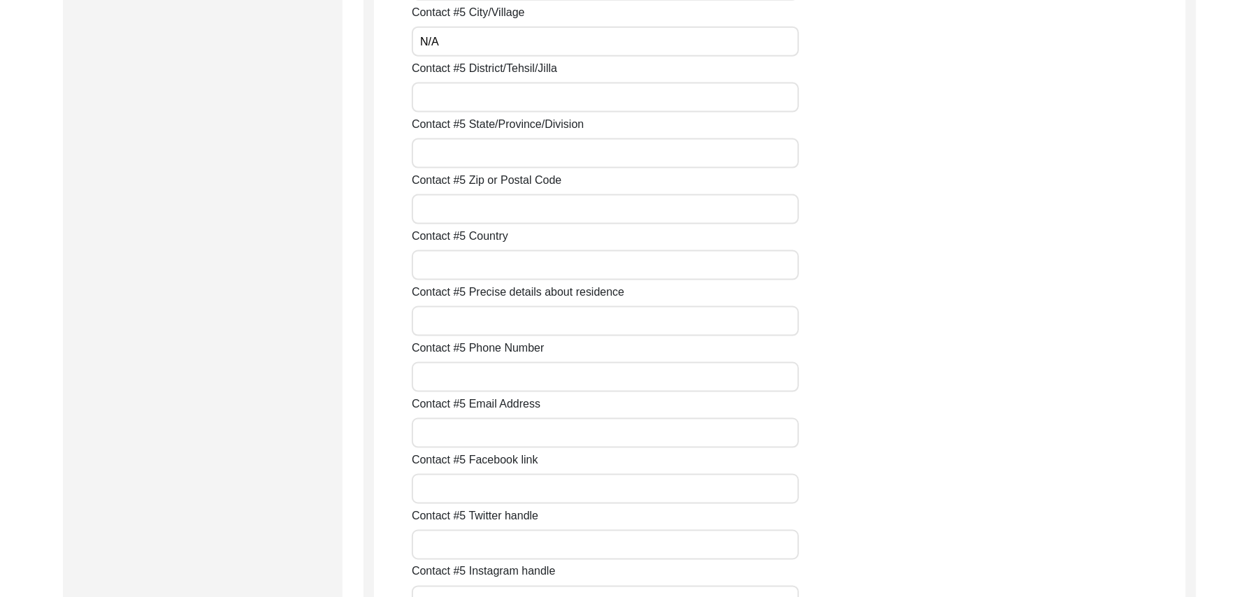
click at [442, 99] on input "Contact #5 District/Tehsil/Jilla" at bounding box center [605, 97] width 387 height 30
paste input "N/A"
click at [456, 154] on input "Contact #5 State/Province/Division" at bounding box center [605, 153] width 387 height 30
paste input "N/A"
click at [456, 210] on input "Contact #5 Zip or Postal Code" at bounding box center [605, 209] width 387 height 30
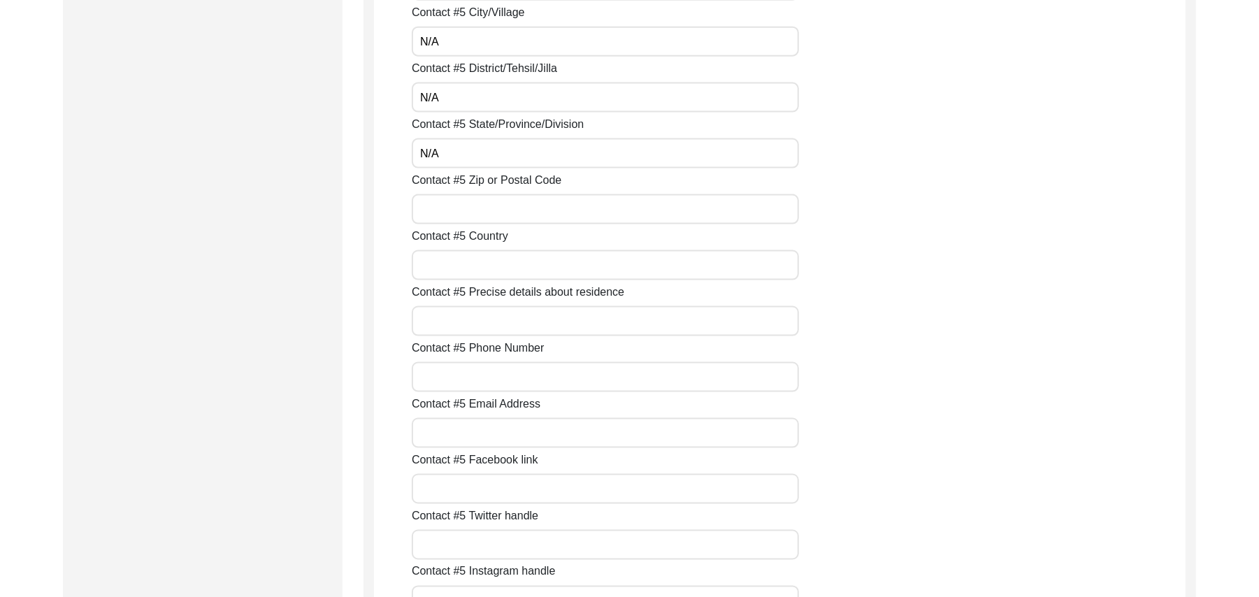
paste input "N/A"
click at [461, 273] on input "Contact #5 Country" at bounding box center [605, 265] width 387 height 30
paste input "N/A"
click at [467, 324] on input "Contact #5 Precise details about residence" at bounding box center [605, 321] width 387 height 30
paste input "N/A"
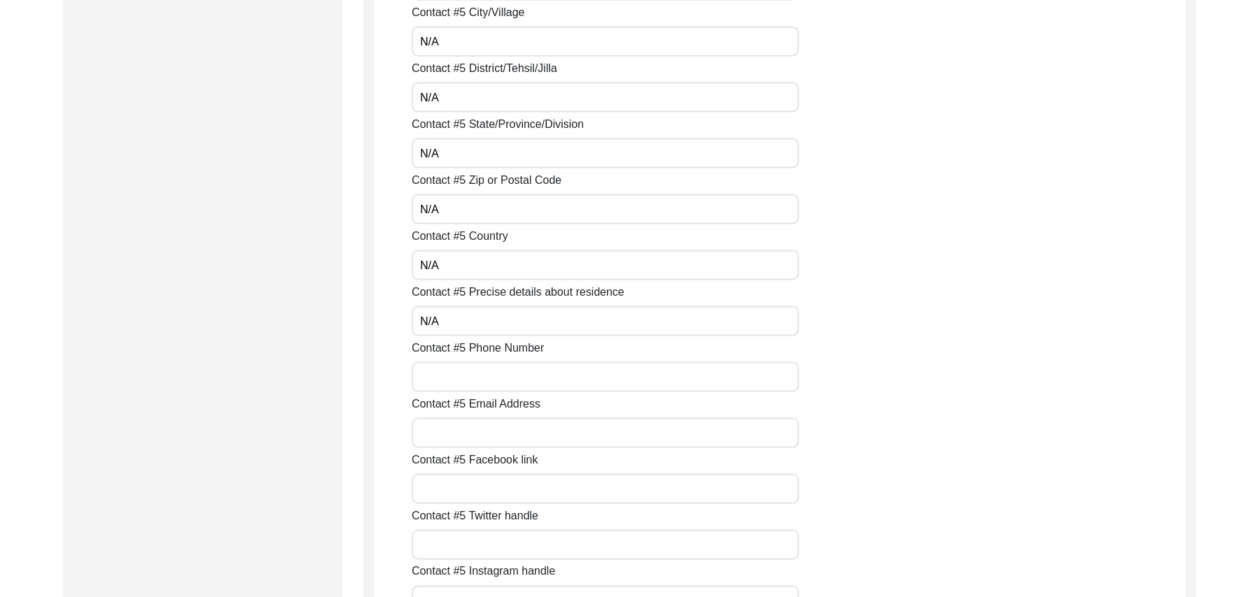
click at [473, 387] on input "Contact #5 Phone Number" at bounding box center [605, 377] width 387 height 30
paste input "N/A"
click at [484, 442] on input "Contact #5 Email Address" at bounding box center [605, 433] width 387 height 30
paste input "N/A"
click at [484, 488] on input "Contact #5 Facebook link" at bounding box center [605, 489] width 387 height 30
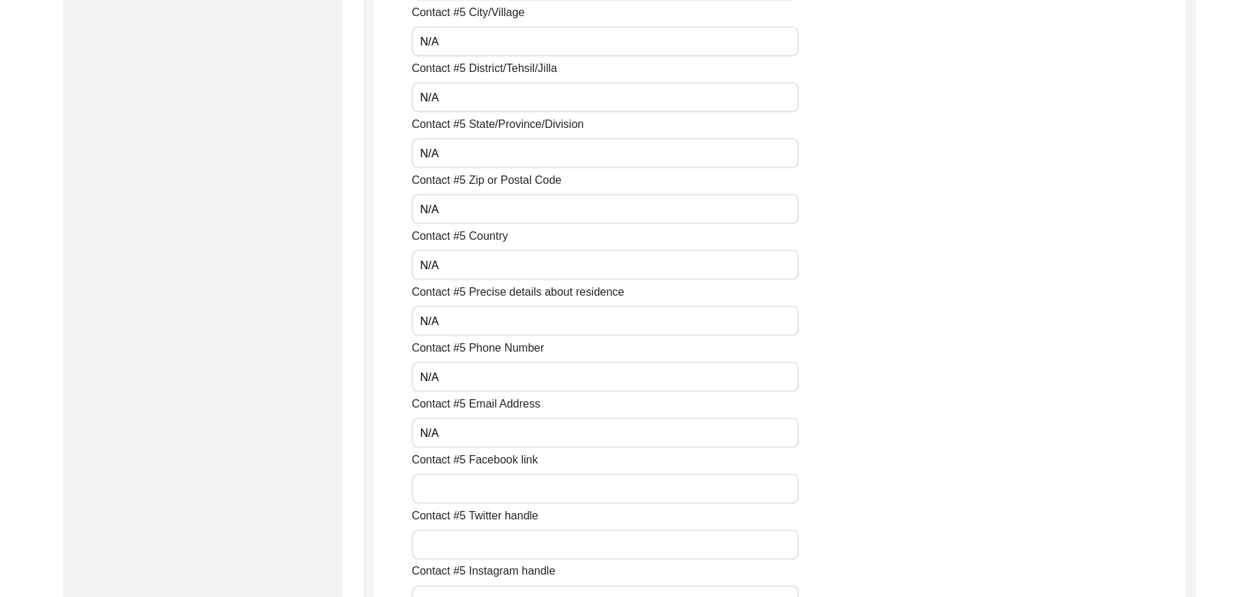
paste input "N/A"
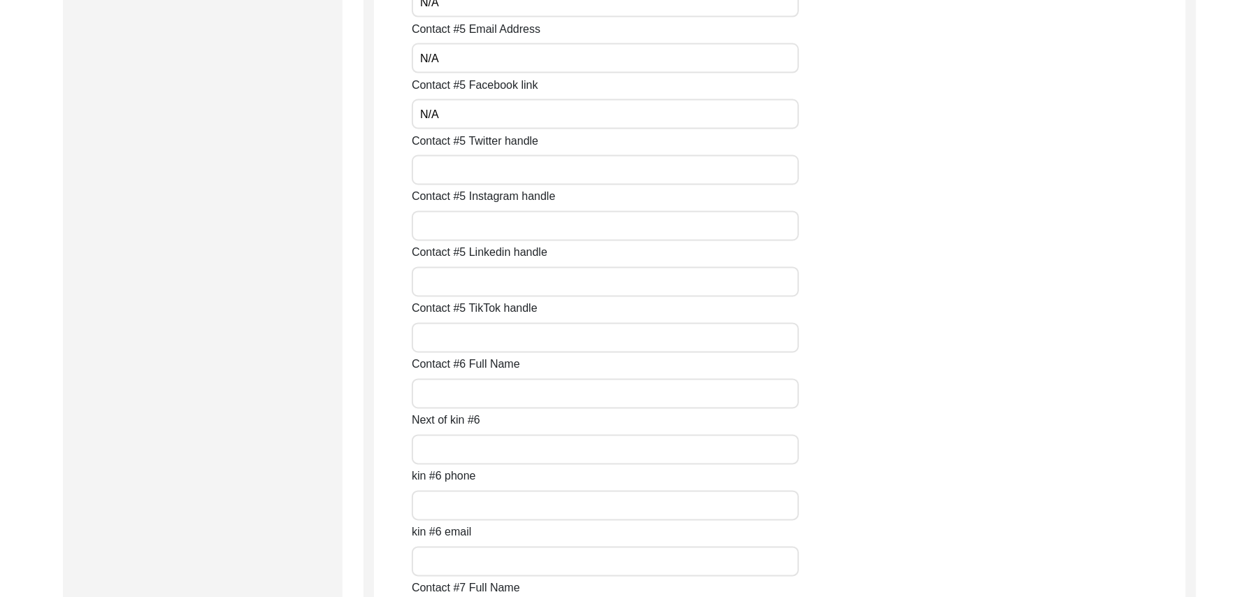
scroll to position [5621, 0]
click at [478, 62] on input "Contact #5 Twitter handle" at bounding box center [605, 58] width 387 height 30
paste input "N/A"
click at [470, 108] on input "Contact #5 Instagram handle" at bounding box center [605, 114] width 387 height 30
paste input "N/A"
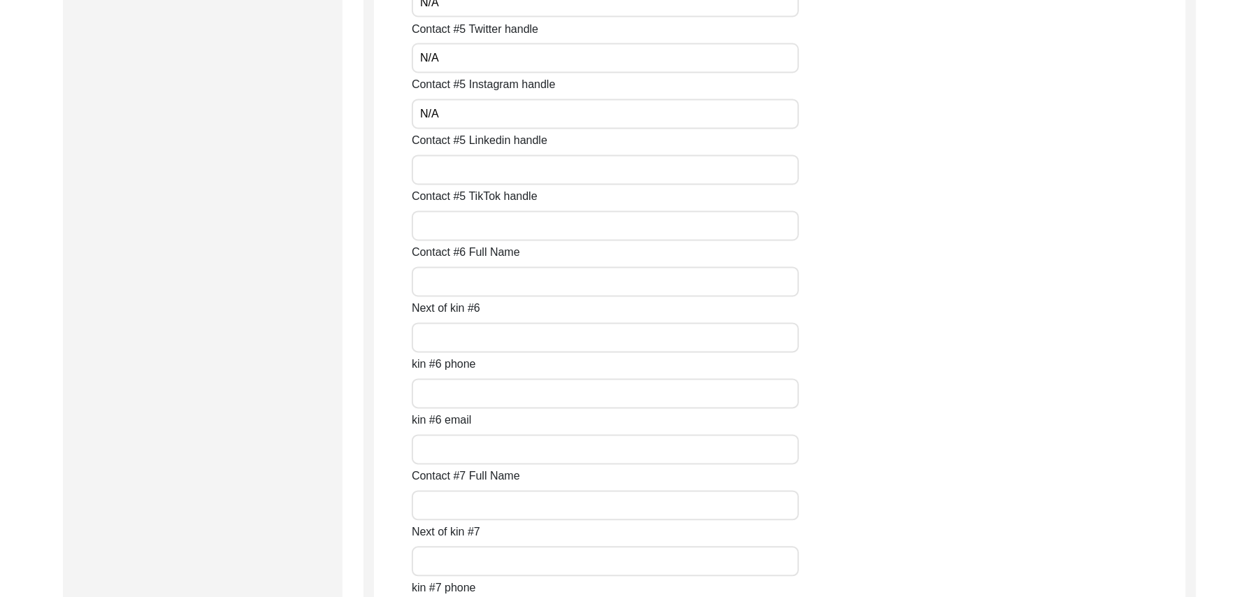
click at [468, 171] on input "Contact #5 Linkedin handle" at bounding box center [605, 170] width 387 height 30
paste input "N/A"
click at [470, 227] on input "Contact #5 TikTok handle" at bounding box center [605, 226] width 387 height 30
paste input "N/A"
click at [468, 289] on input "Contact #6 Full Name" at bounding box center [605, 282] width 387 height 30
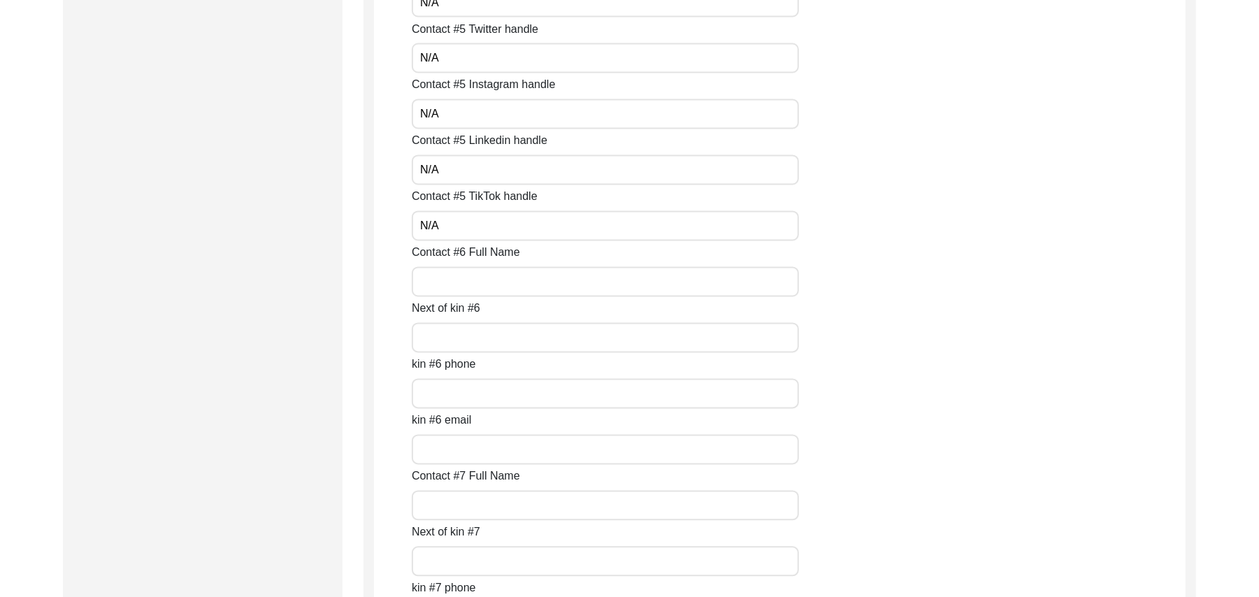
paste input "N/A"
click at [473, 344] on input "Next of kin #6" at bounding box center [605, 338] width 387 height 30
paste input "N/A"
click at [463, 396] on input "kin #6 phone" at bounding box center [605, 394] width 387 height 30
paste input "N/A"
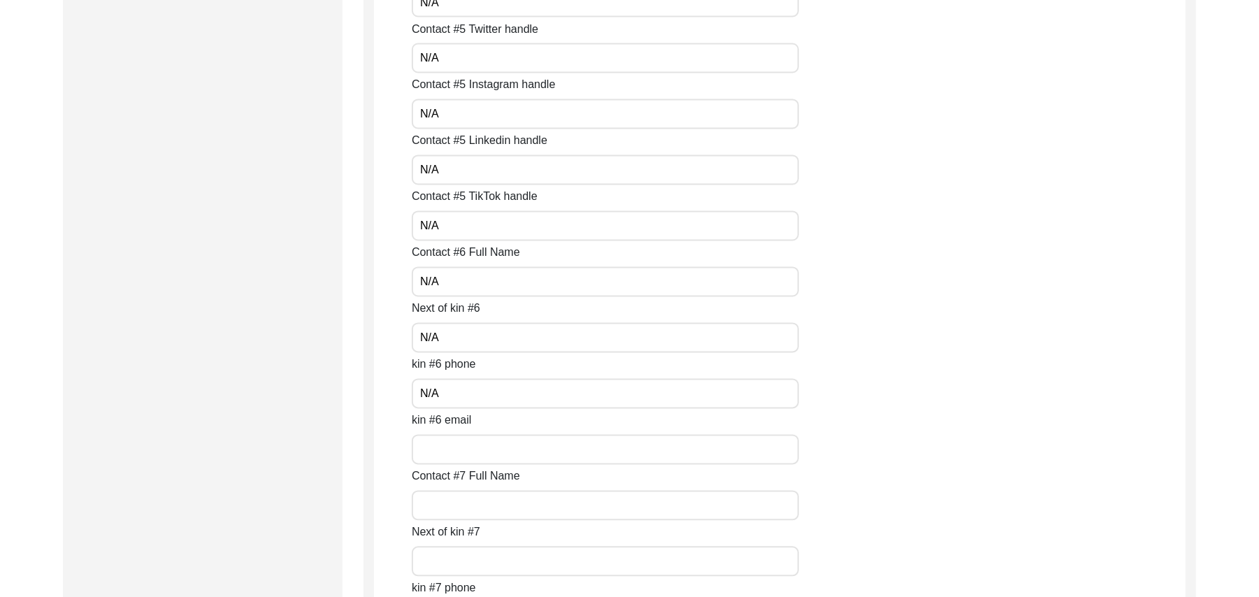
click at [457, 450] on input "kin #6 email" at bounding box center [605, 450] width 387 height 30
paste input "N/A"
click at [447, 508] on input "Contact #7 Full Name" at bounding box center [605, 506] width 387 height 30
paste input "N/A"
click at [450, 565] on input "Next of kin #7" at bounding box center [605, 562] width 387 height 30
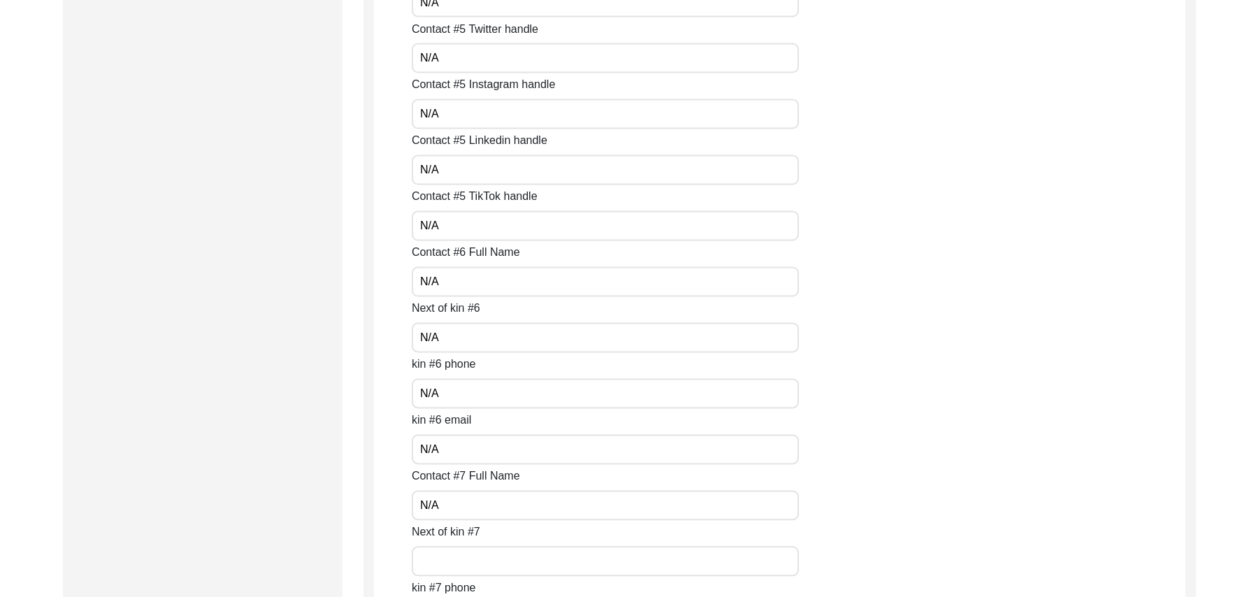
paste input "N/A"
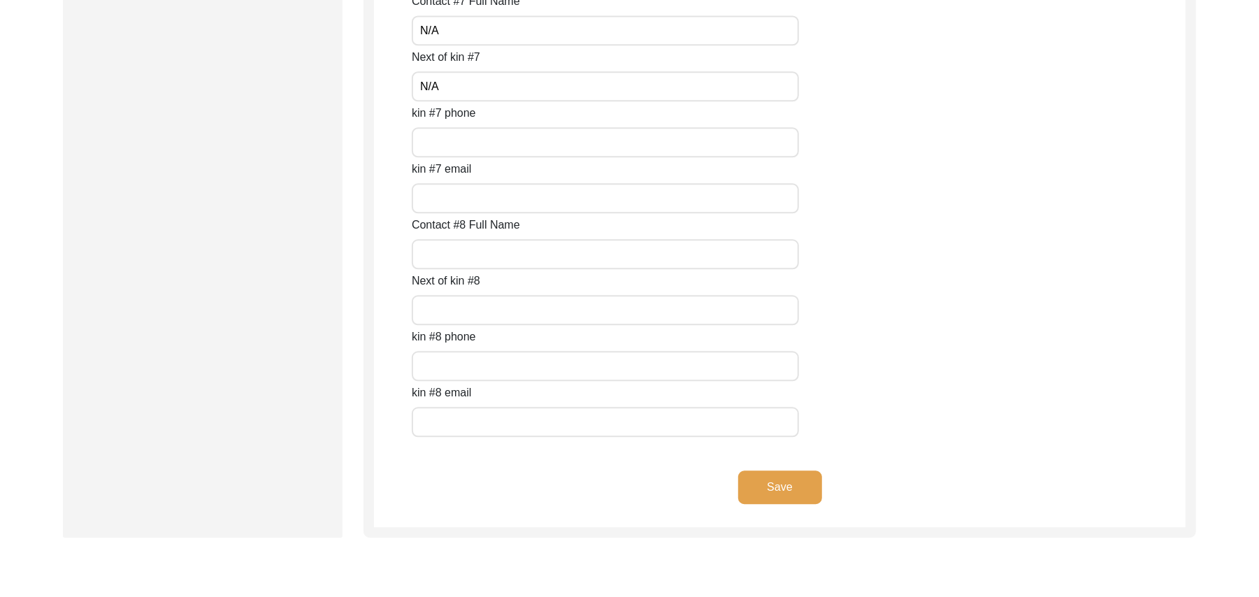
scroll to position [6158, 0]
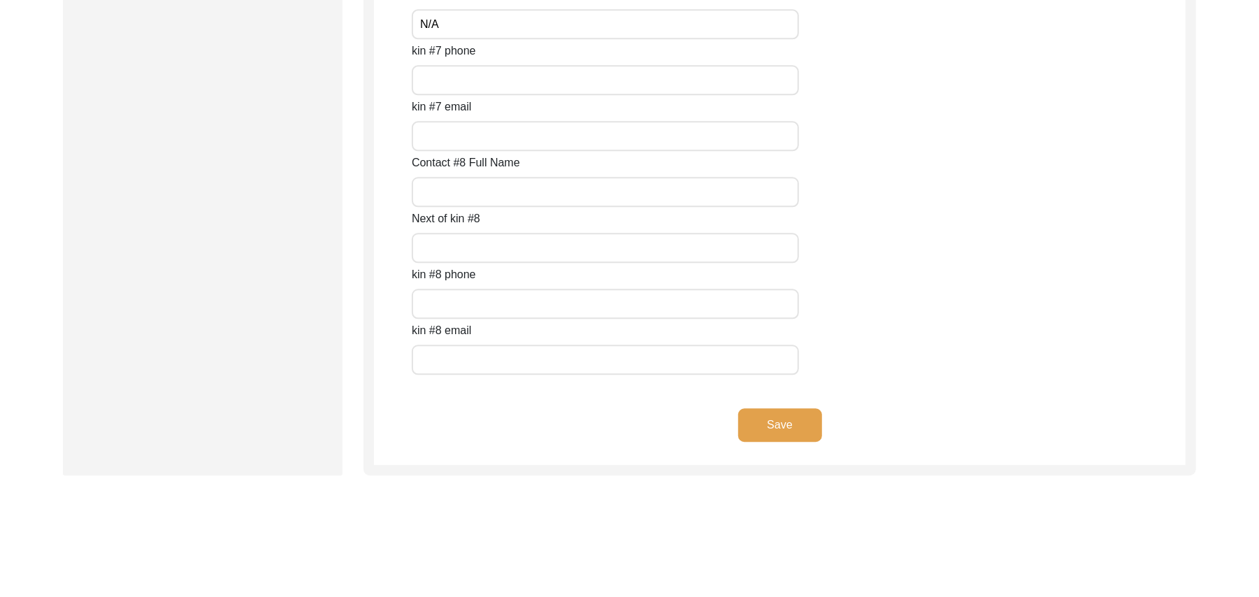
click at [442, 82] on input "kin #7 phone" at bounding box center [605, 80] width 387 height 30
paste input "N/A"
click at [447, 133] on input "kin #7 email" at bounding box center [605, 136] width 387 height 30
paste input "N/A"
click at [448, 191] on input "Contact #8 Full Name" at bounding box center [605, 192] width 387 height 30
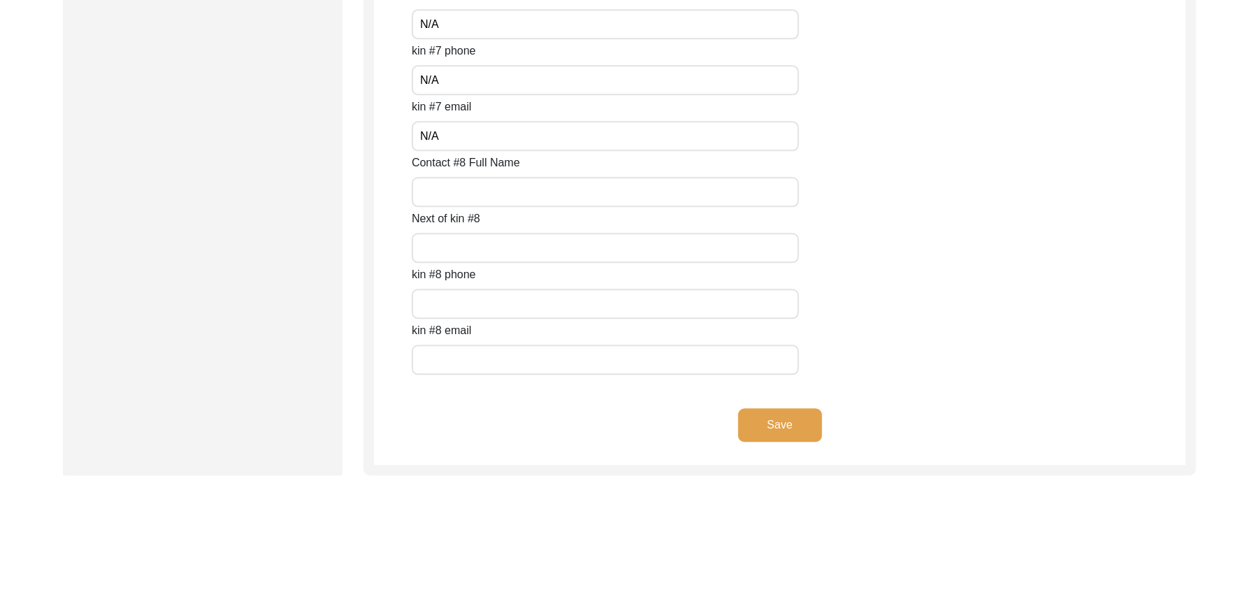
paste input "N/A"
click at [446, 252] on input "Next of kin #8" at bounding box center [605, 248] width 387 height 30
paste input "N/A"
click at [453, 311] on input "text" at bounding box center [605, 304] width 387 height 30
paste input "N/A"
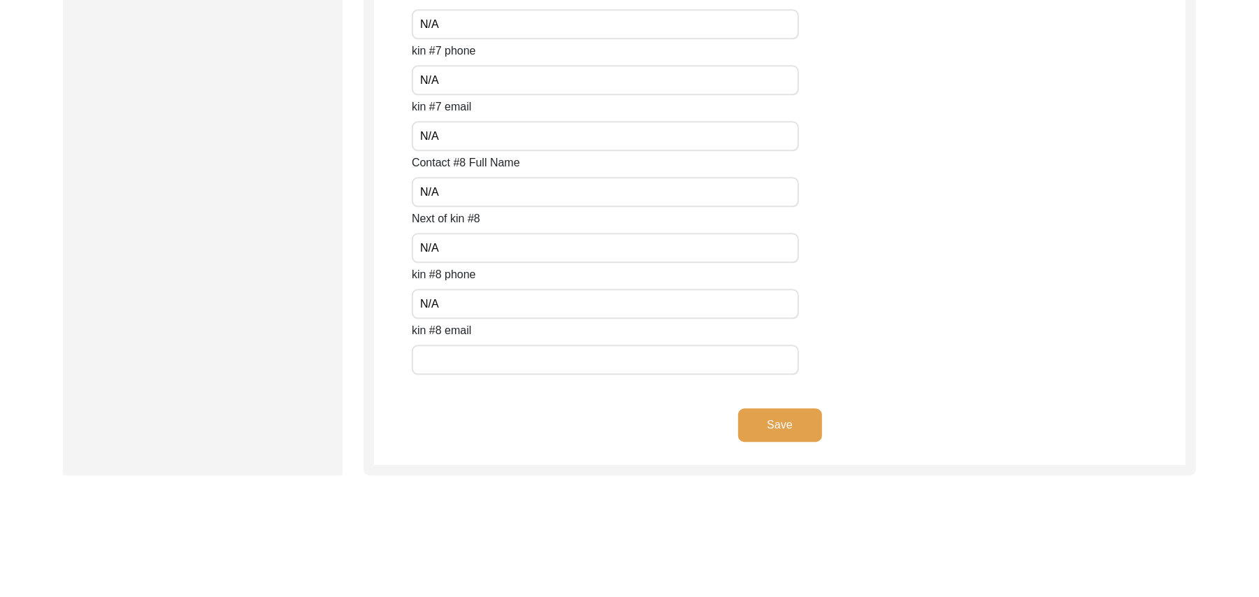
click at [460, 359] on input "text" at bounding box center [605, 360] width 387 height 30
paste input "N/A"
click at [766, 426] on button "Save" at bounding box center [780, 425] width 84 height 34
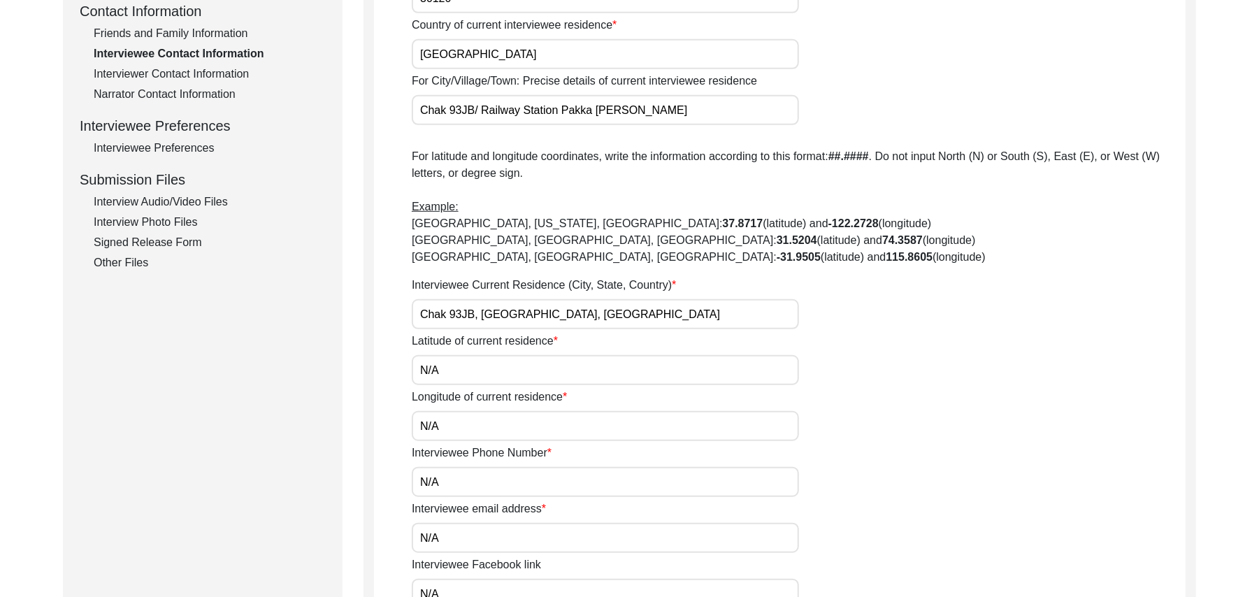
scroll to position [1078, 0]
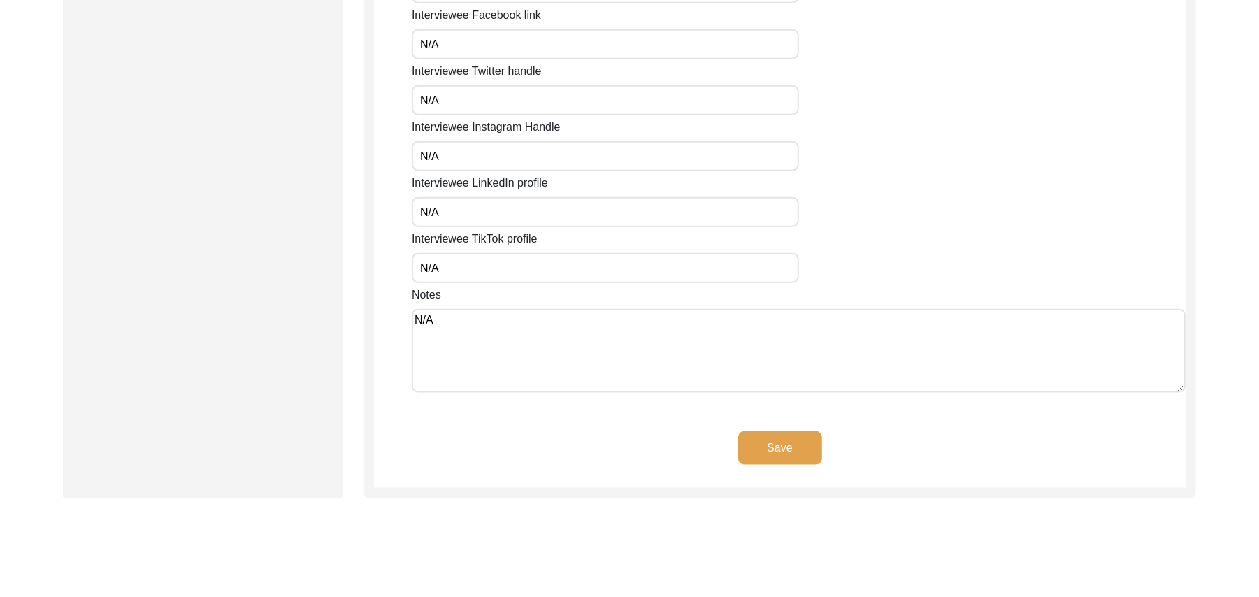
click at [803, 446] on button "Save" at bounding box center [780, 448] width 84 height 34
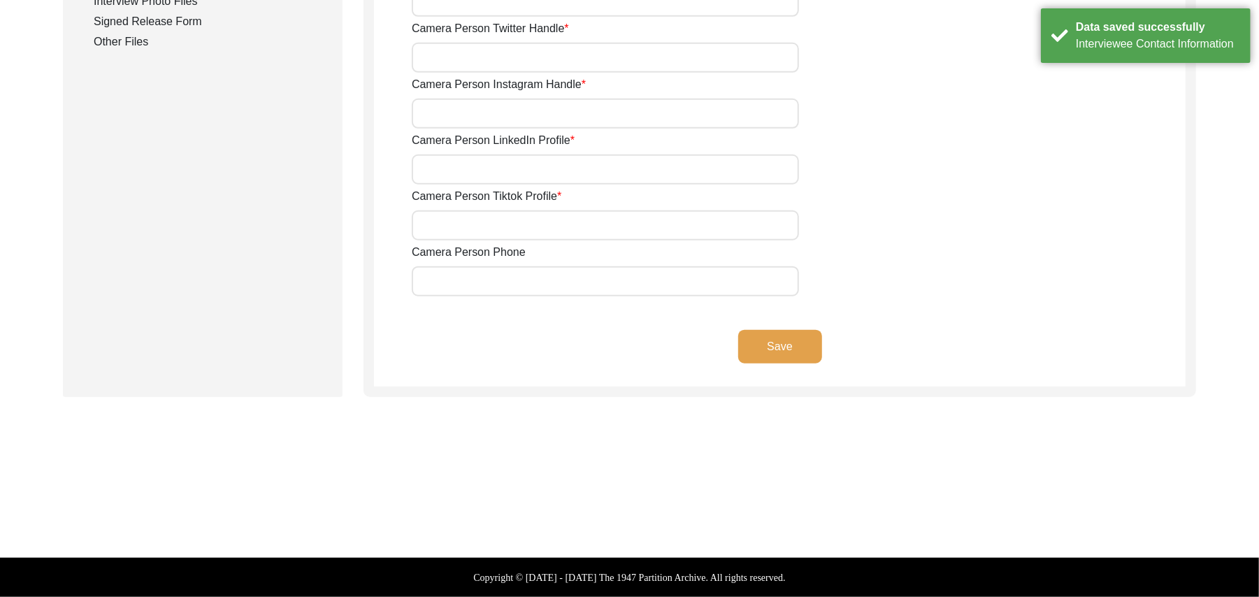
scroll to position [748, 0]
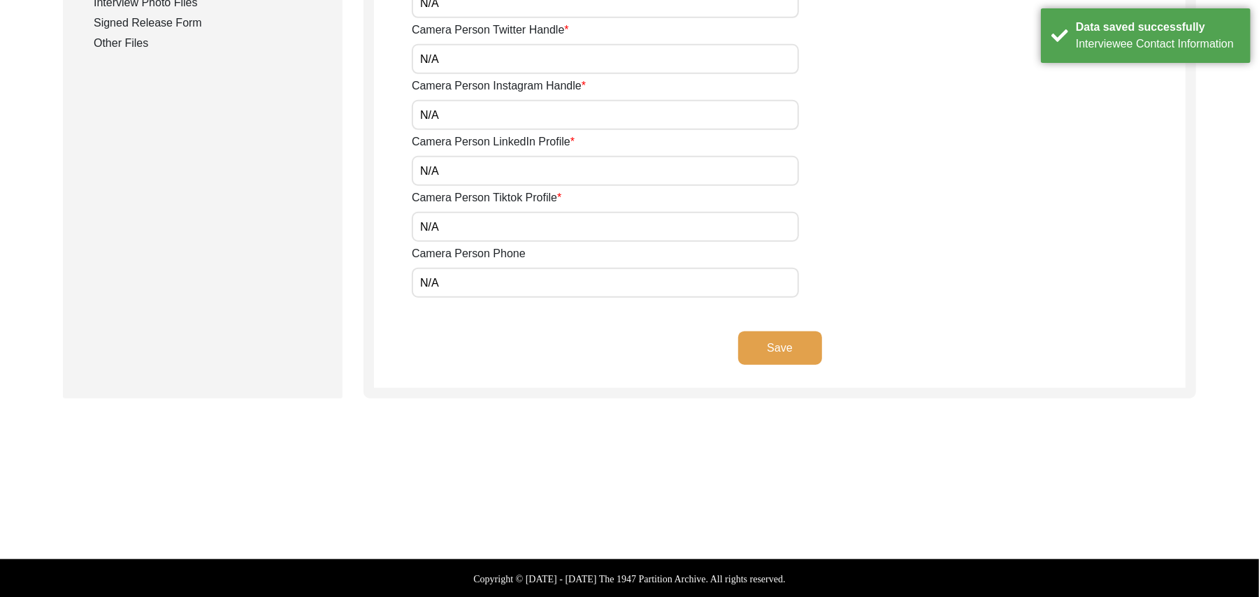
click at [781, 339] on button "Save" at bounding box center [780, 348] width 84 height 34
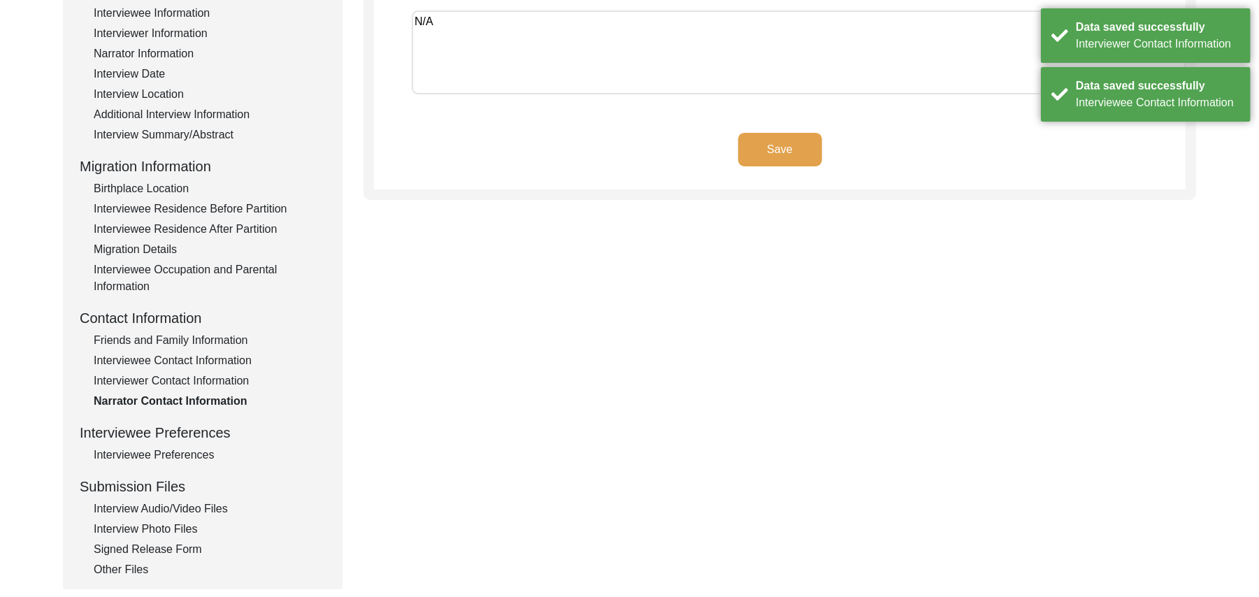
scroll to position [175, 0]
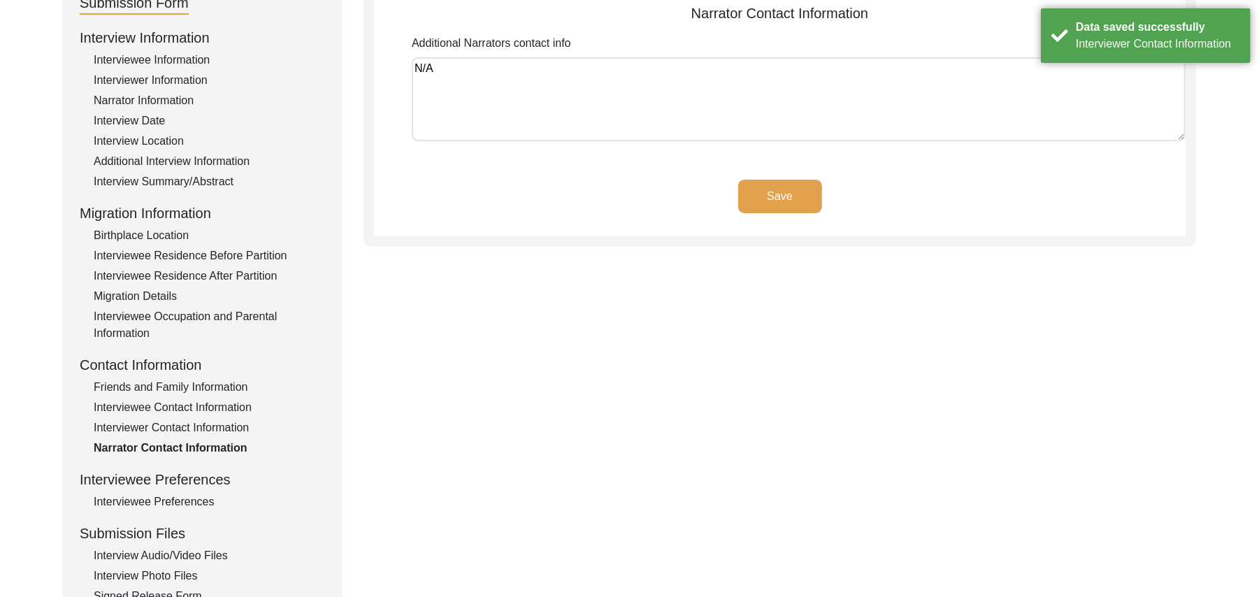
click at [793, 196] on button "Save" at bounding box center [780, 197] width 84 height 34
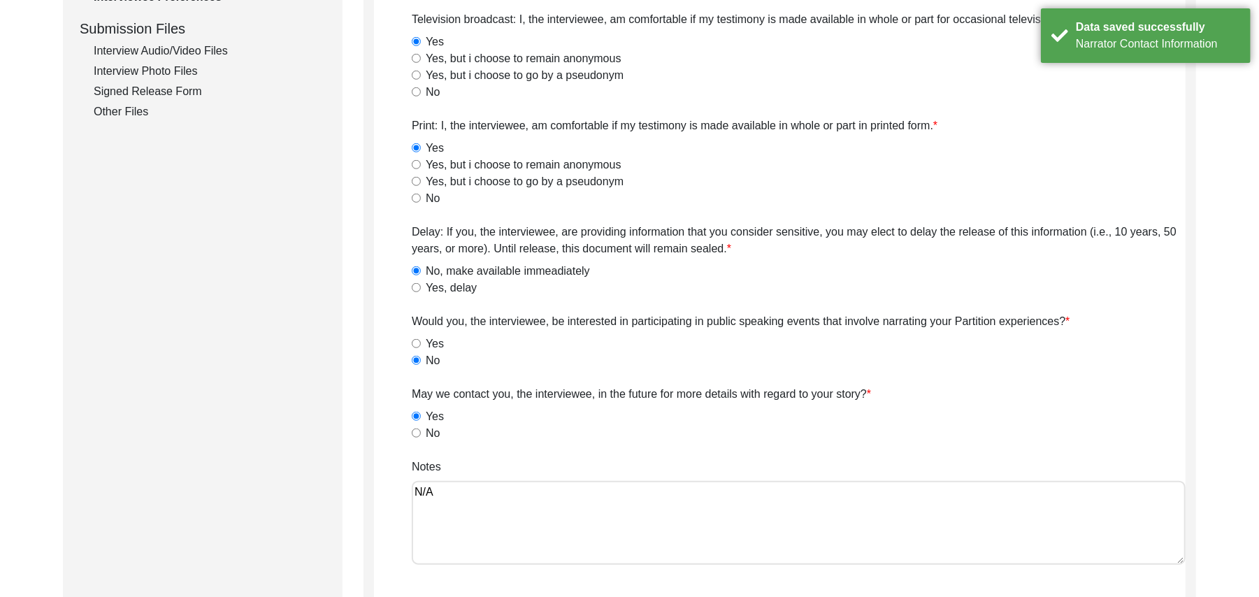
scroll to position [800, 0]
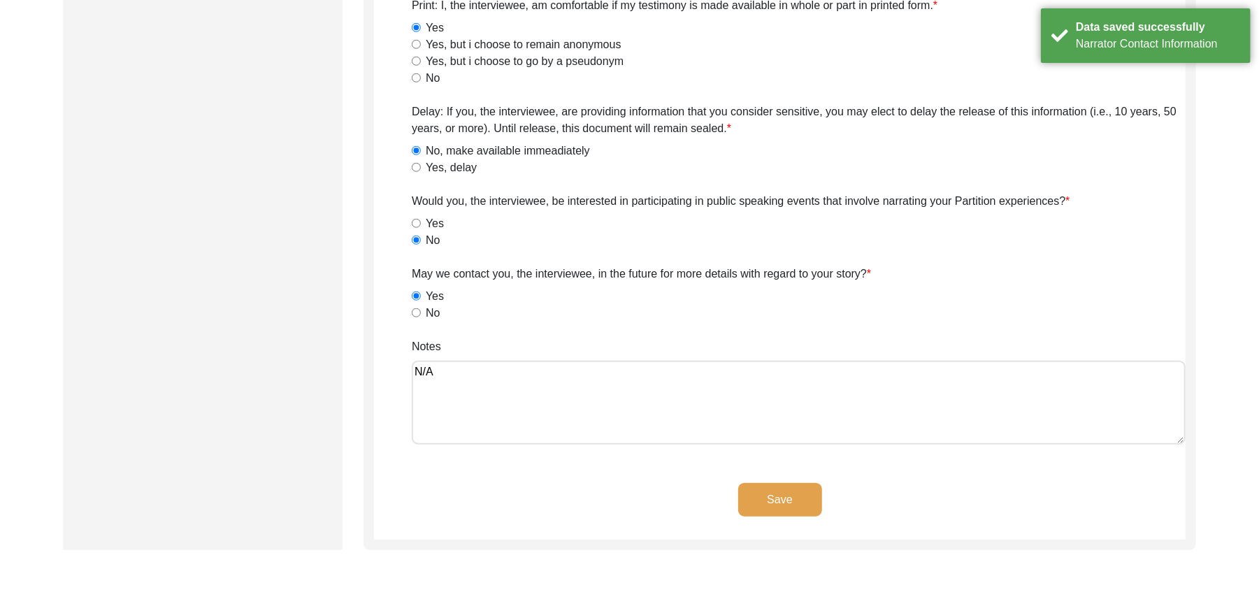
click at [786, 492] on button "Save" at bounding box center [780, 500] width 84 height 34
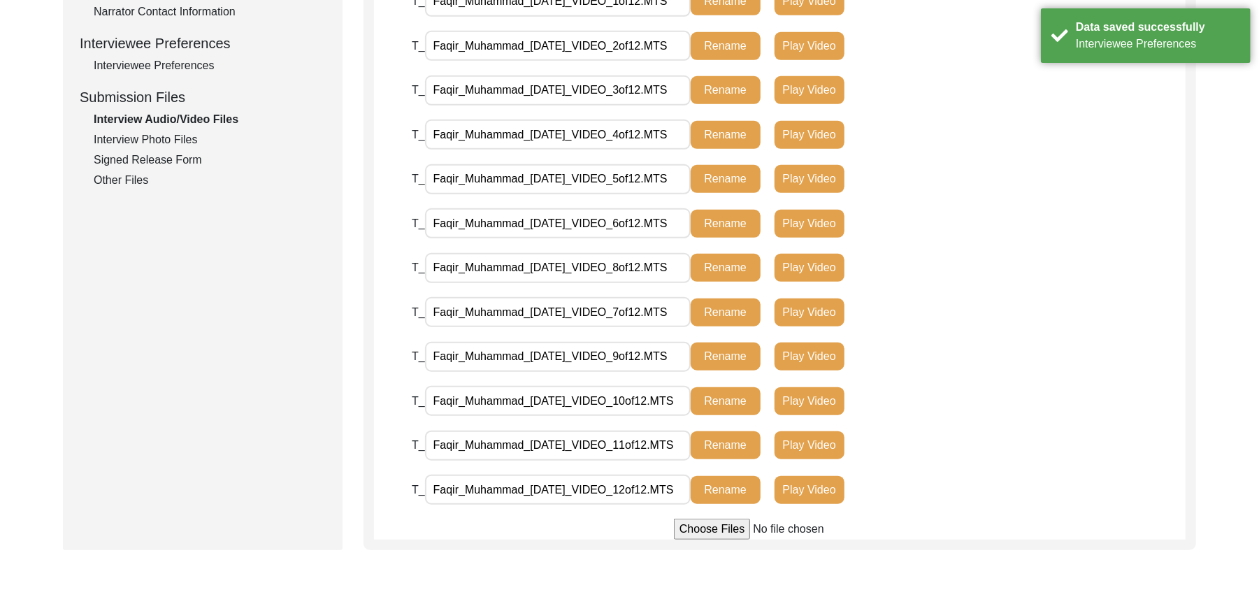
scroll to position [596, 0]
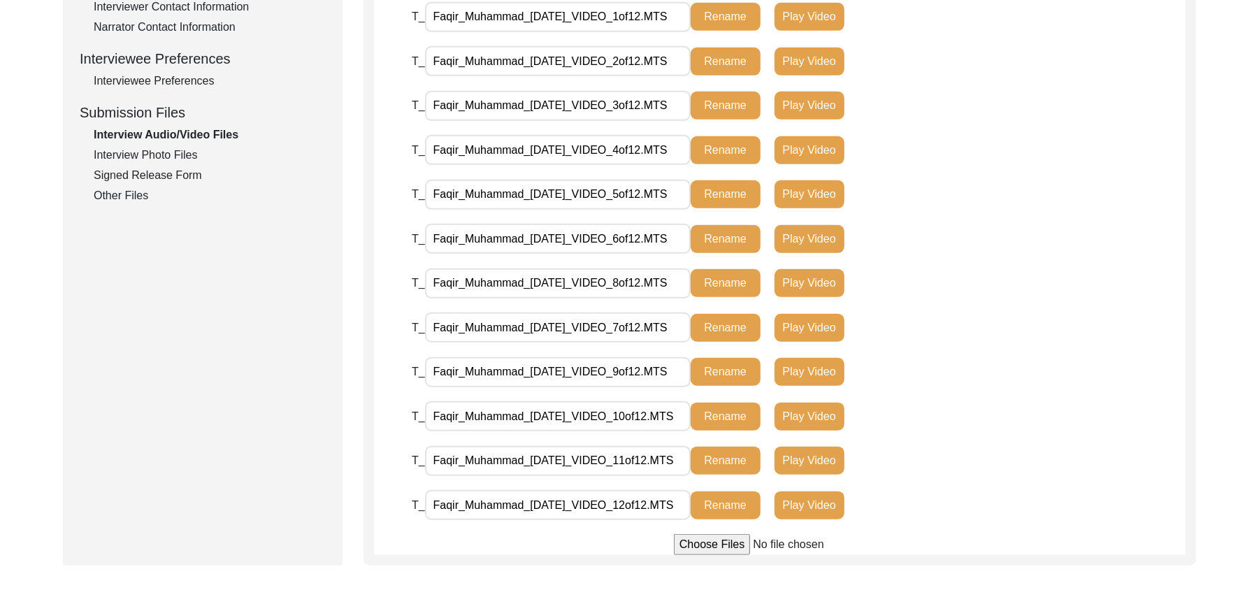
click at [185, 154] on div "Interview Photo Files" at bounding box center [210, 155] width 232 height 17
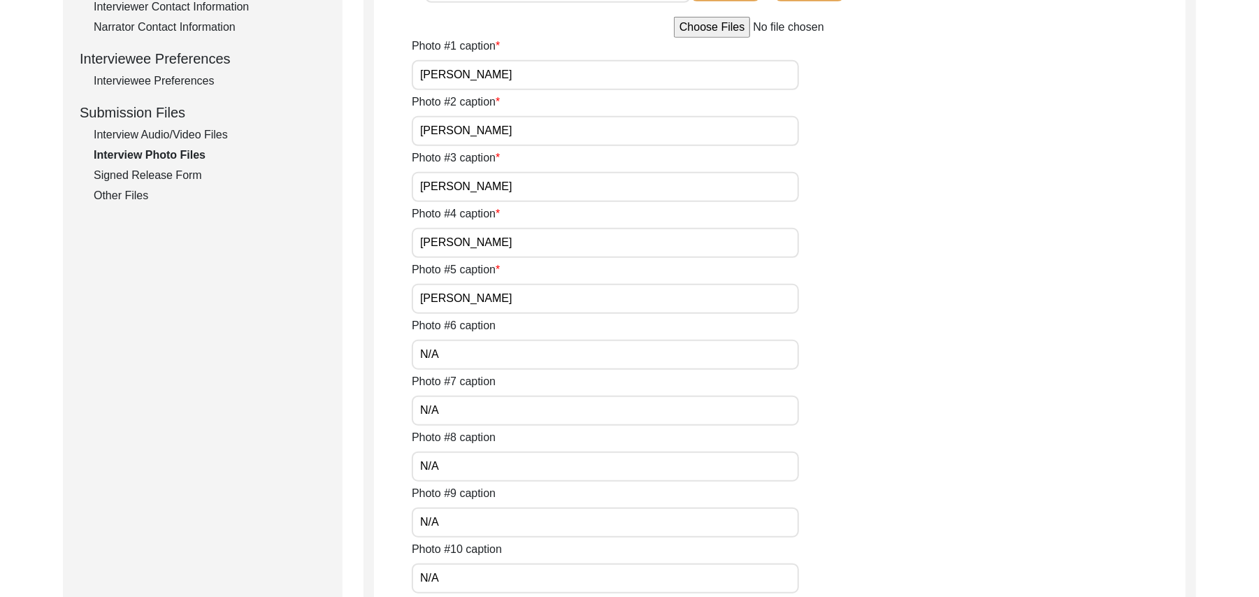
click at [174, 168] on div "Signed Release Form" at bounding box center [210, 175] width 232 height 17
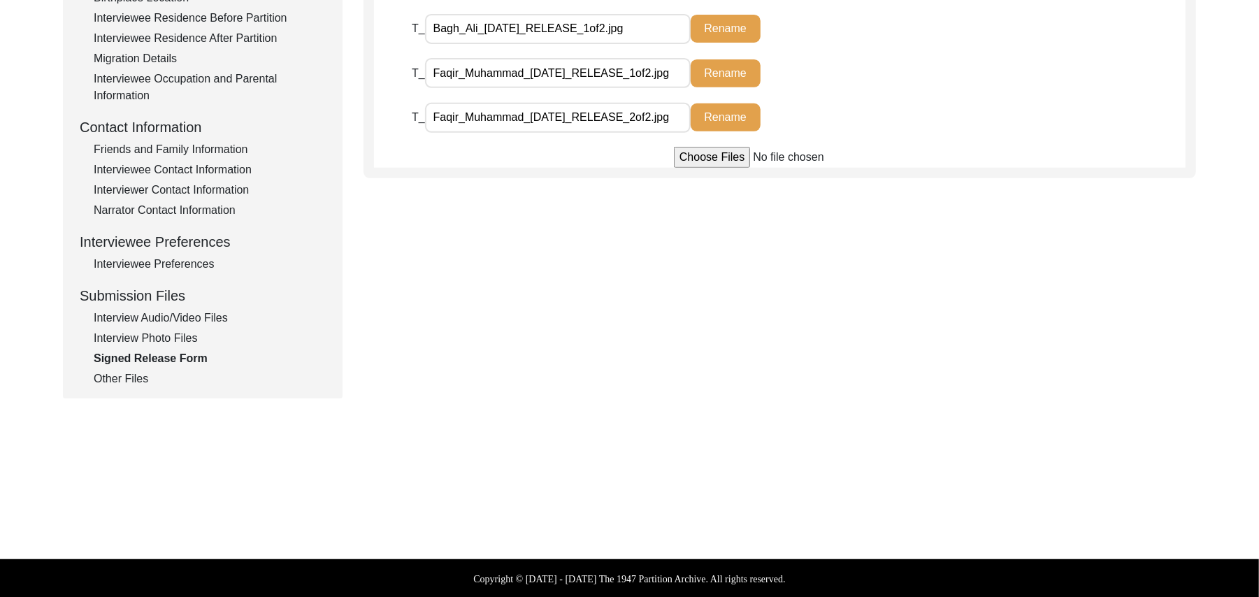
click at [131, 375] on div "Other Files" at bounding box center [210, 379] width 232 height 17
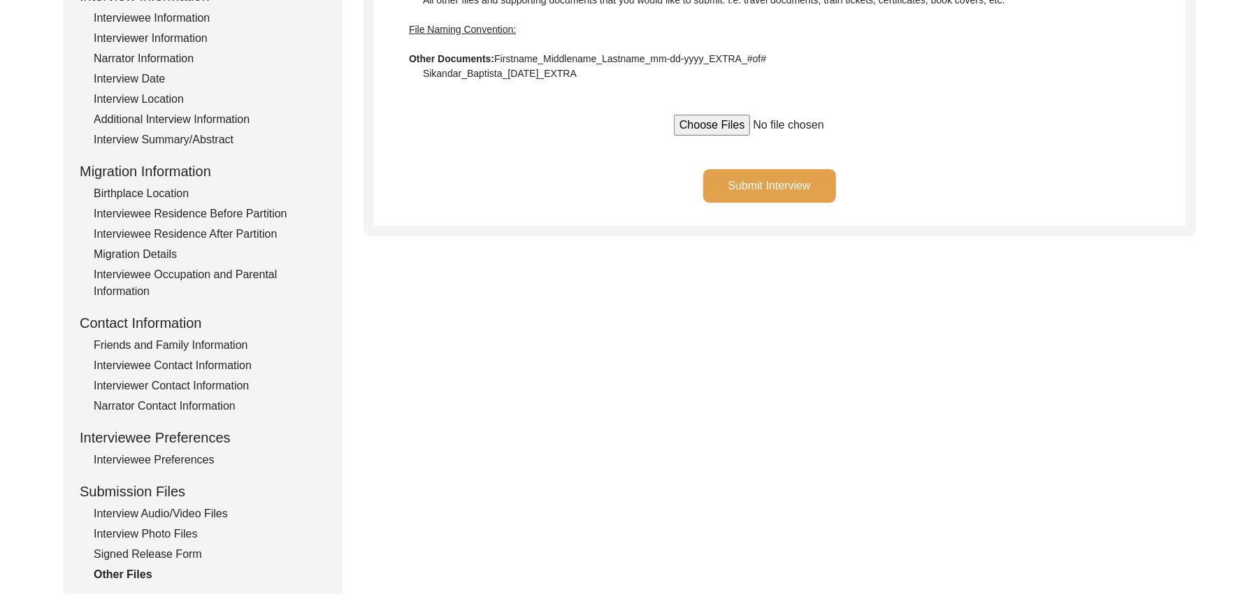
scroll to position [166, 0]
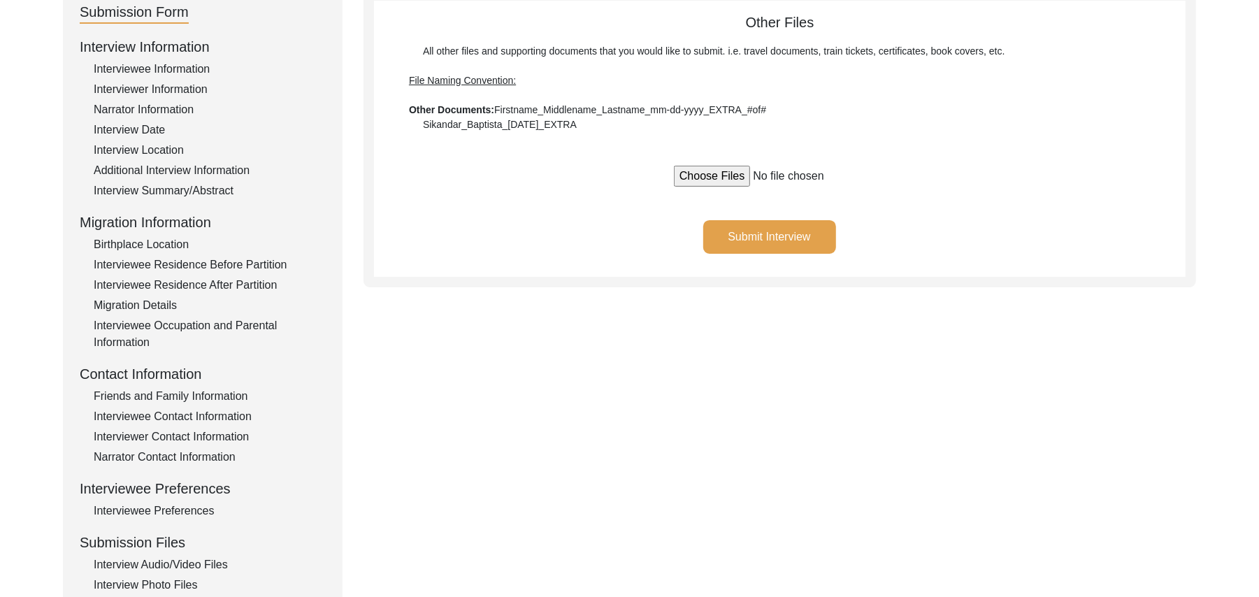
click at [808, 236] on button "Submit Interview" at bounding box center [769, 237] width 133 height 34
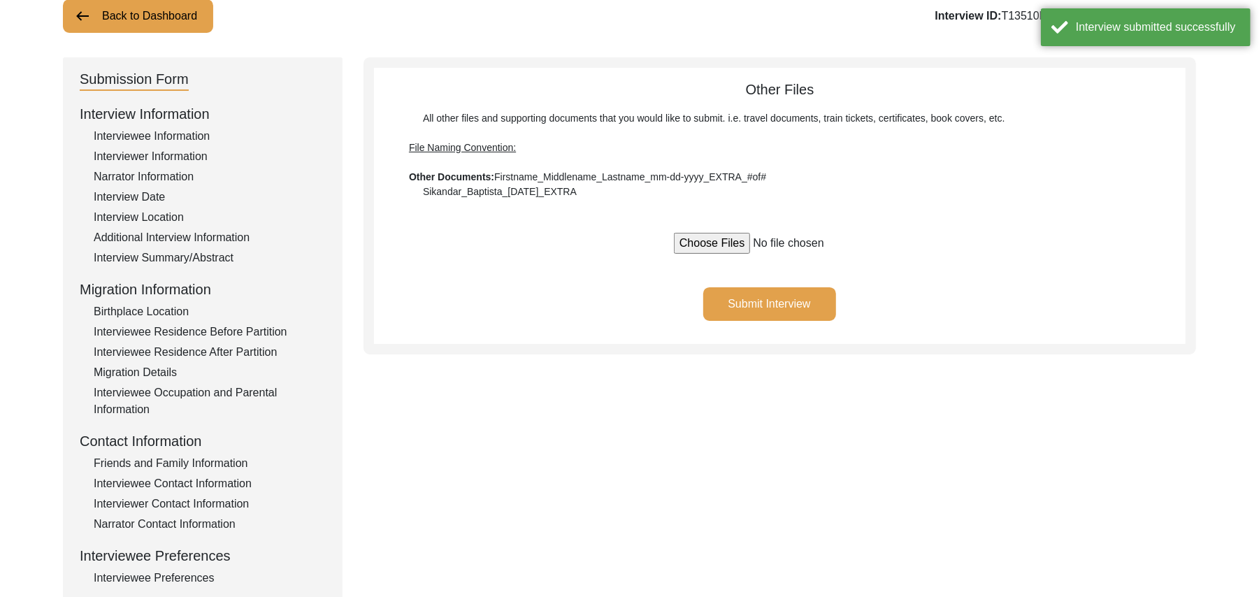
scroll to position [0, 0]
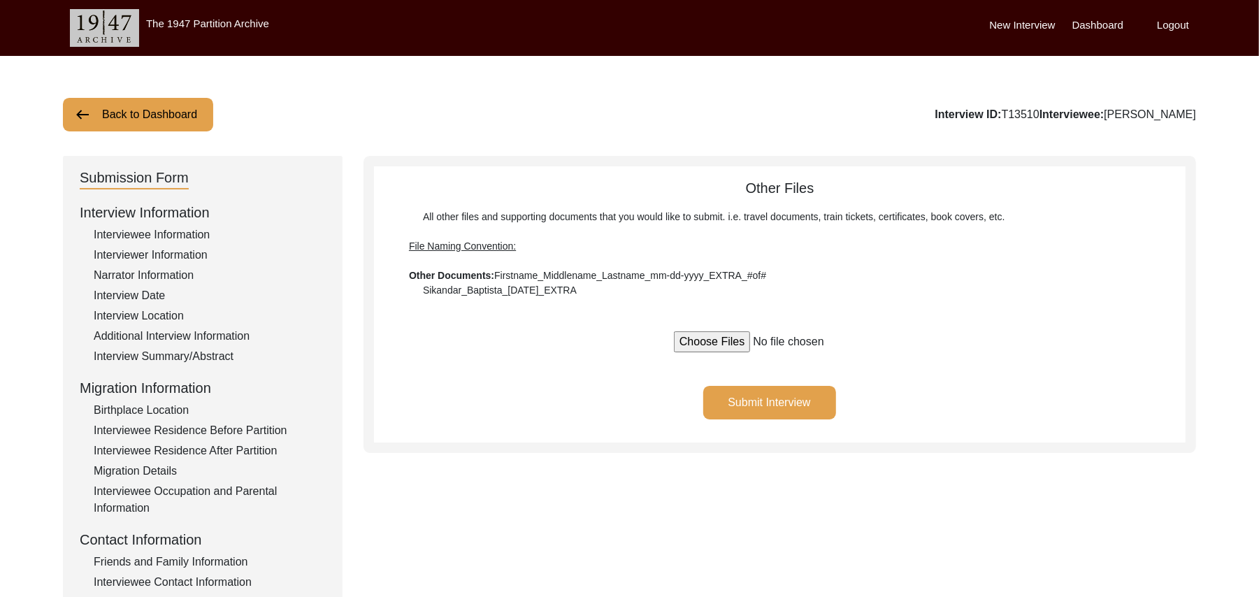
click at [115, 106] on button "Back to Dashboard" at bounding box center [138, 115] width 150 height 34
